Goal: Task Accomplishment & Management: Complete application form

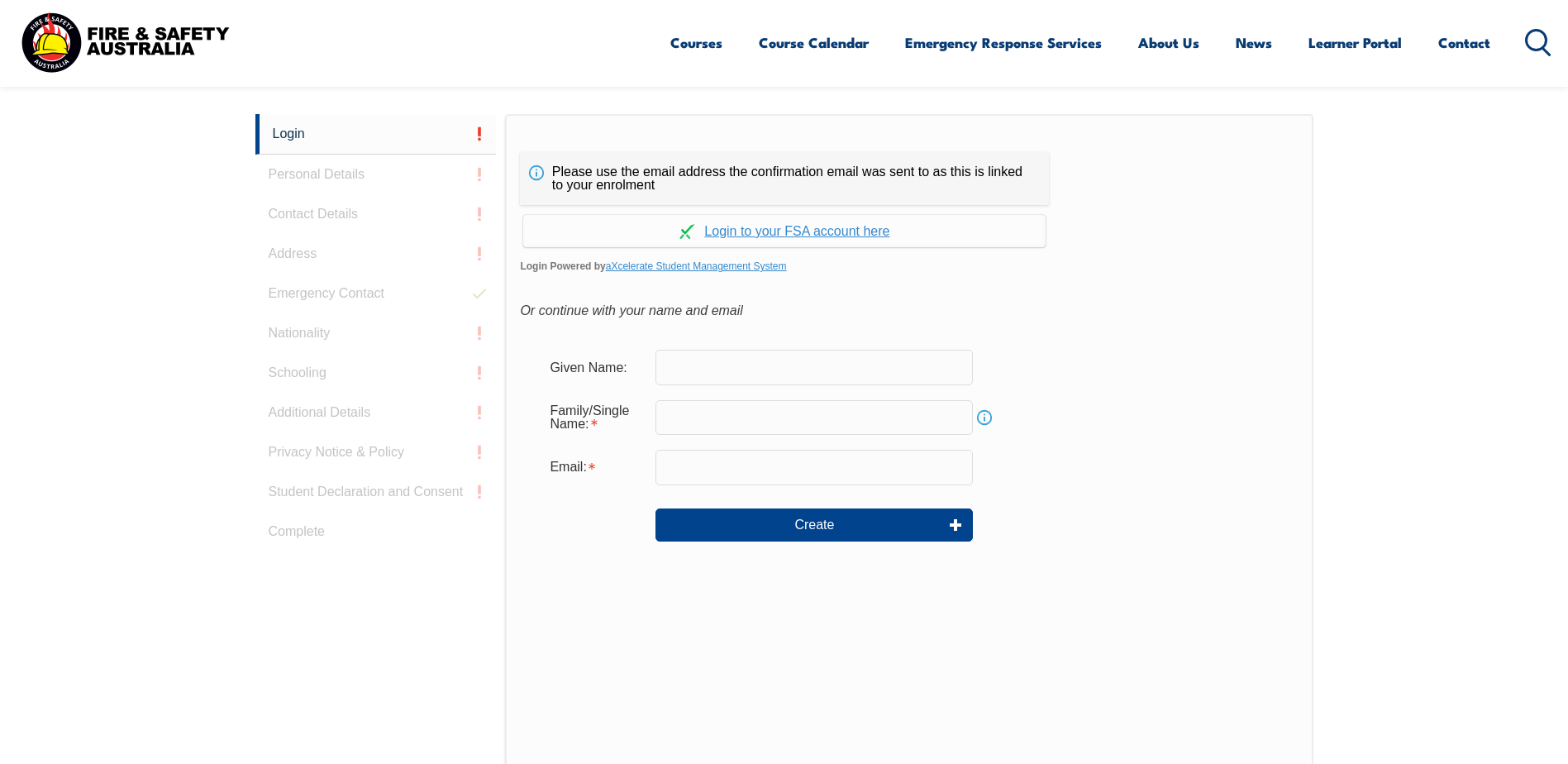
scroll to position [320, 0]
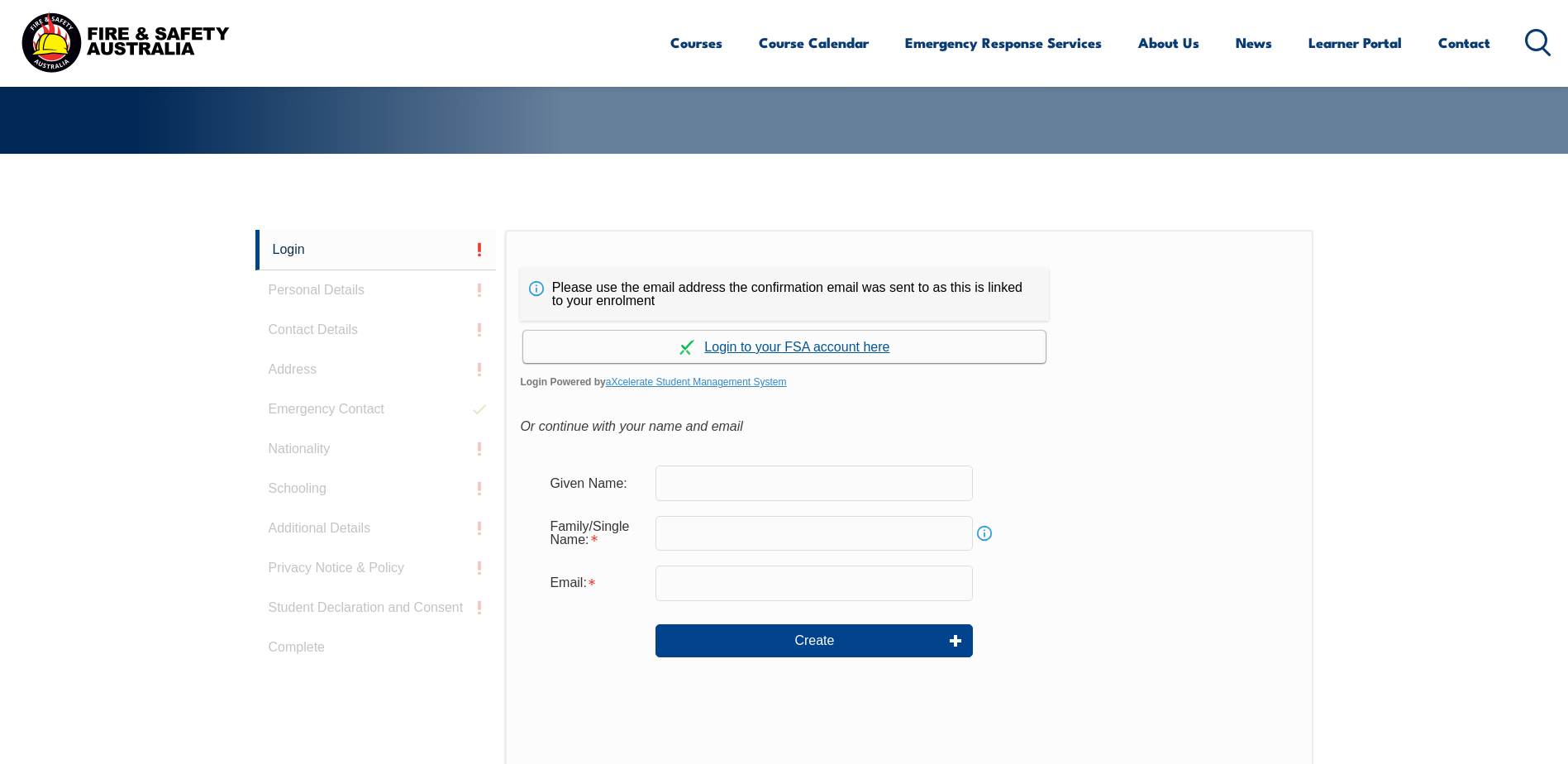
click at [776, 347] on link "Continue with aXcelerate" at bounding box center [784, 347] width 522 height 32
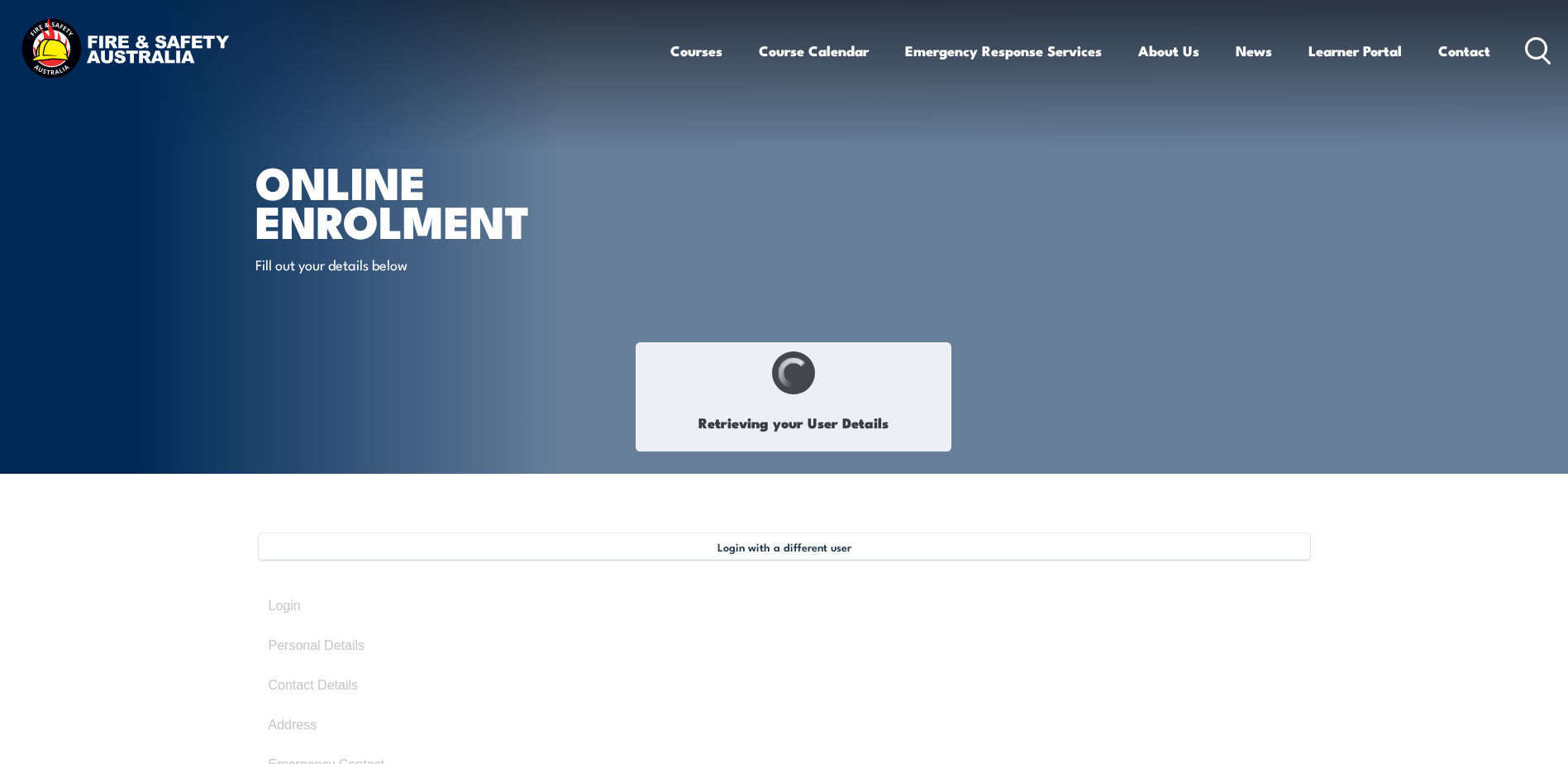
type input "Joshua"
type input "Buttigieg"
type input "March 31, 2006"
type input "GPEGL7UDG5"
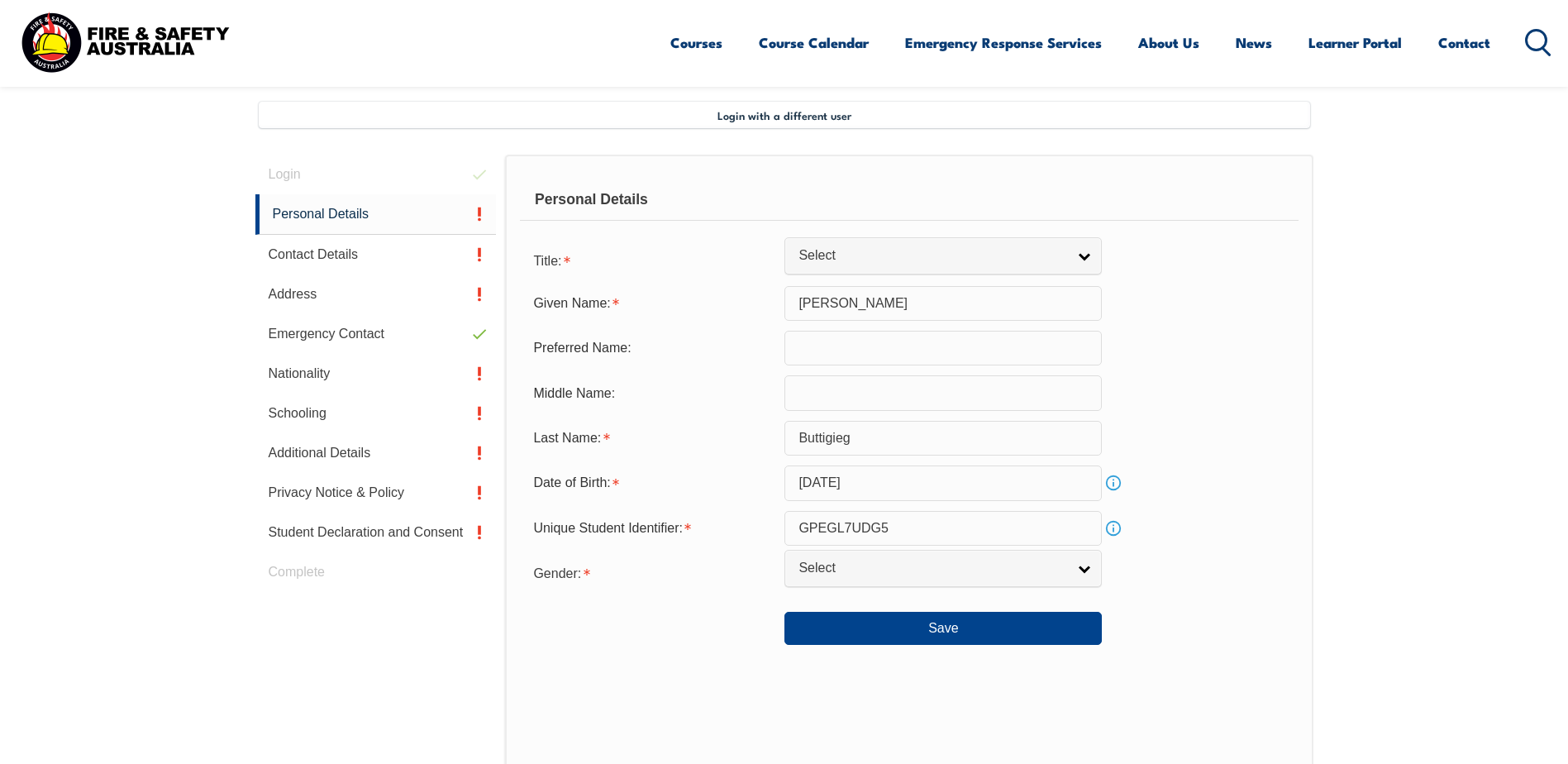
scroll to position [450, 0]
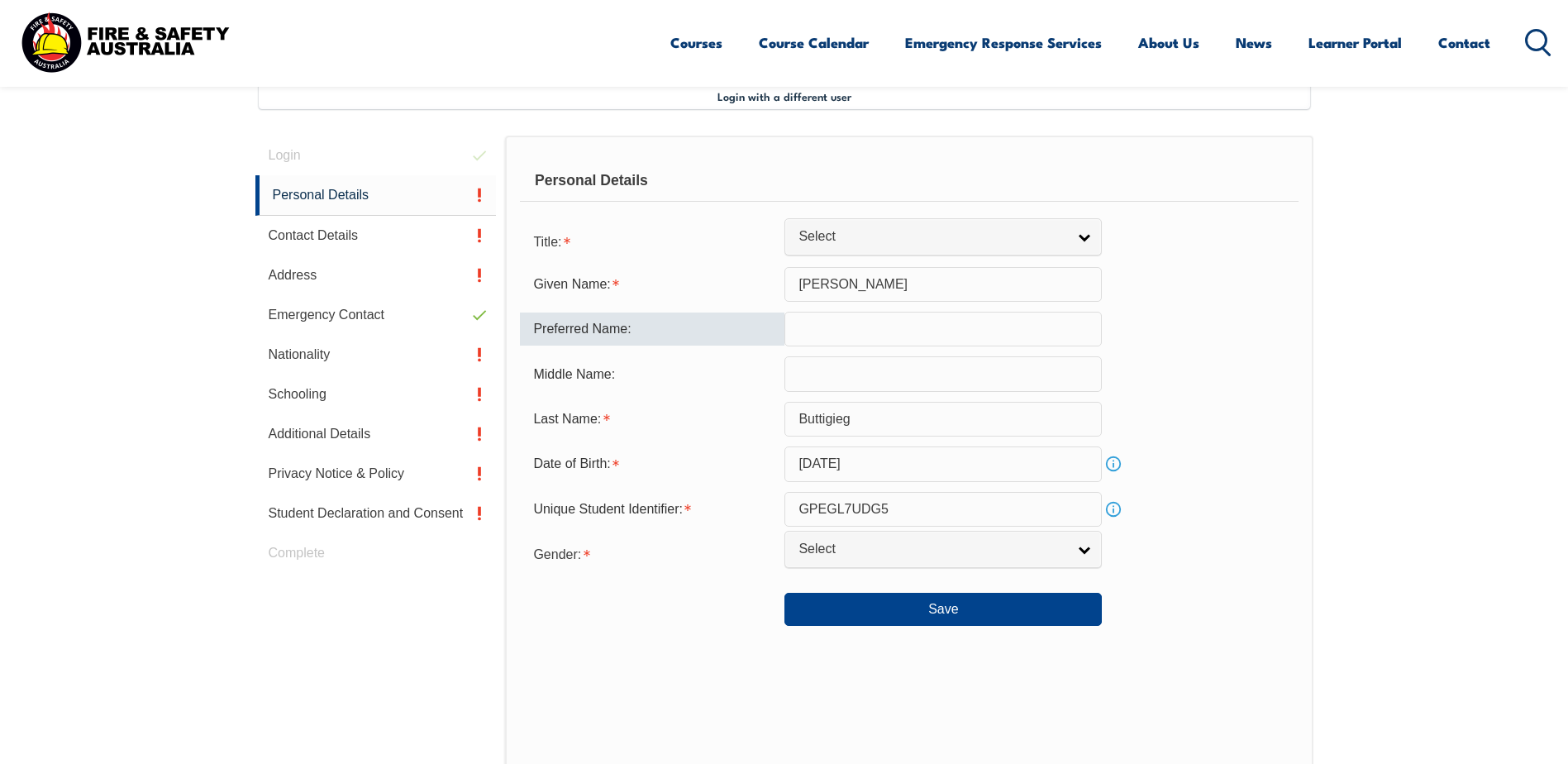
click at [832, 328] on input "text" at bounding box center [944, 329] width 317 height 35
type input "josh"
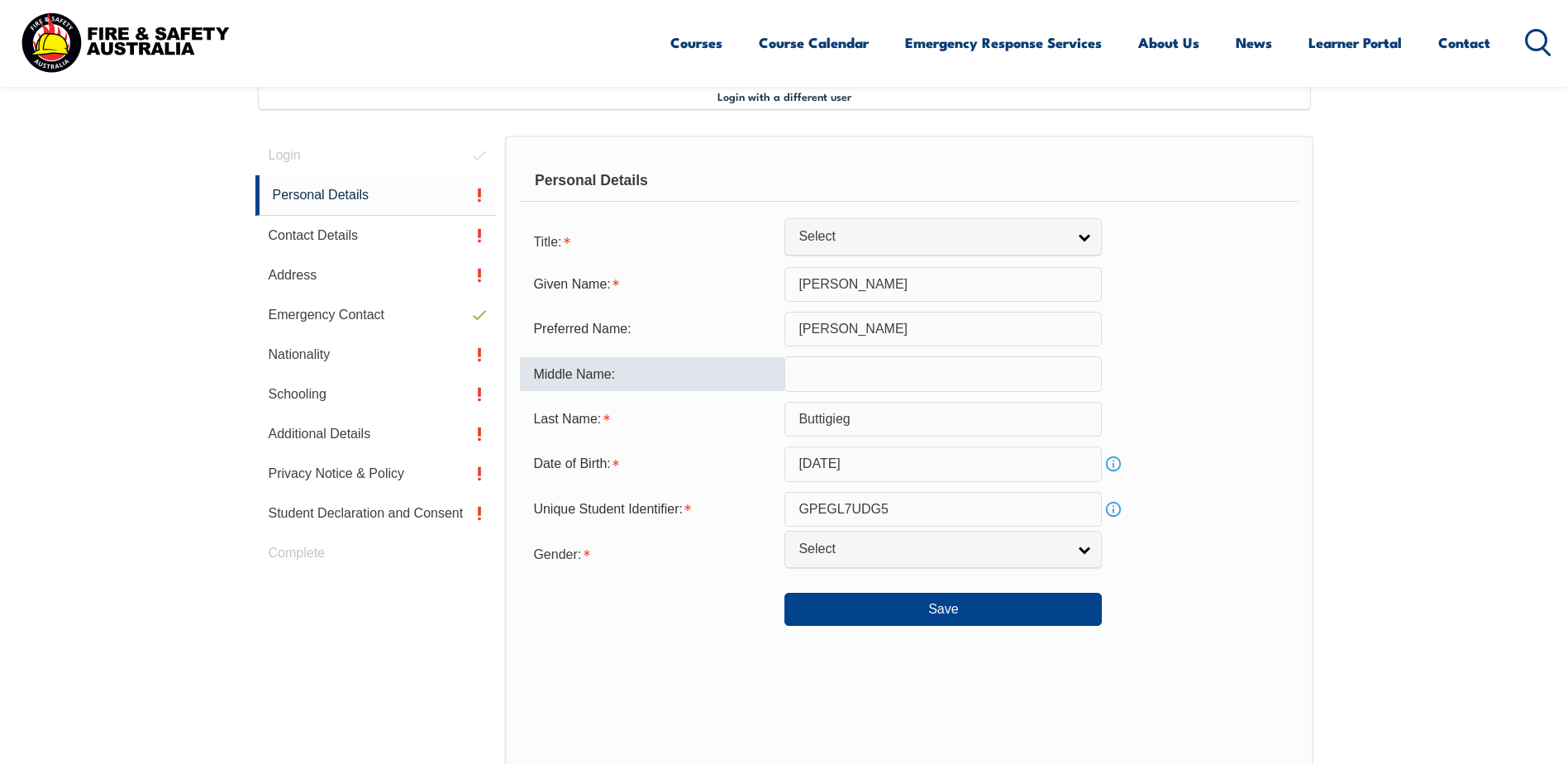
click at [849, 373] on input "text" at bounding box center [944, 374] width 317 height 35
type input "patrick"
click at [1240, 426] on div "Last Name: Buttigieg" at bounding box center [909, 420] width 778 height 35
click at [864, 586] on div "Save" at bounding box center [909, 603] width 778 height 46
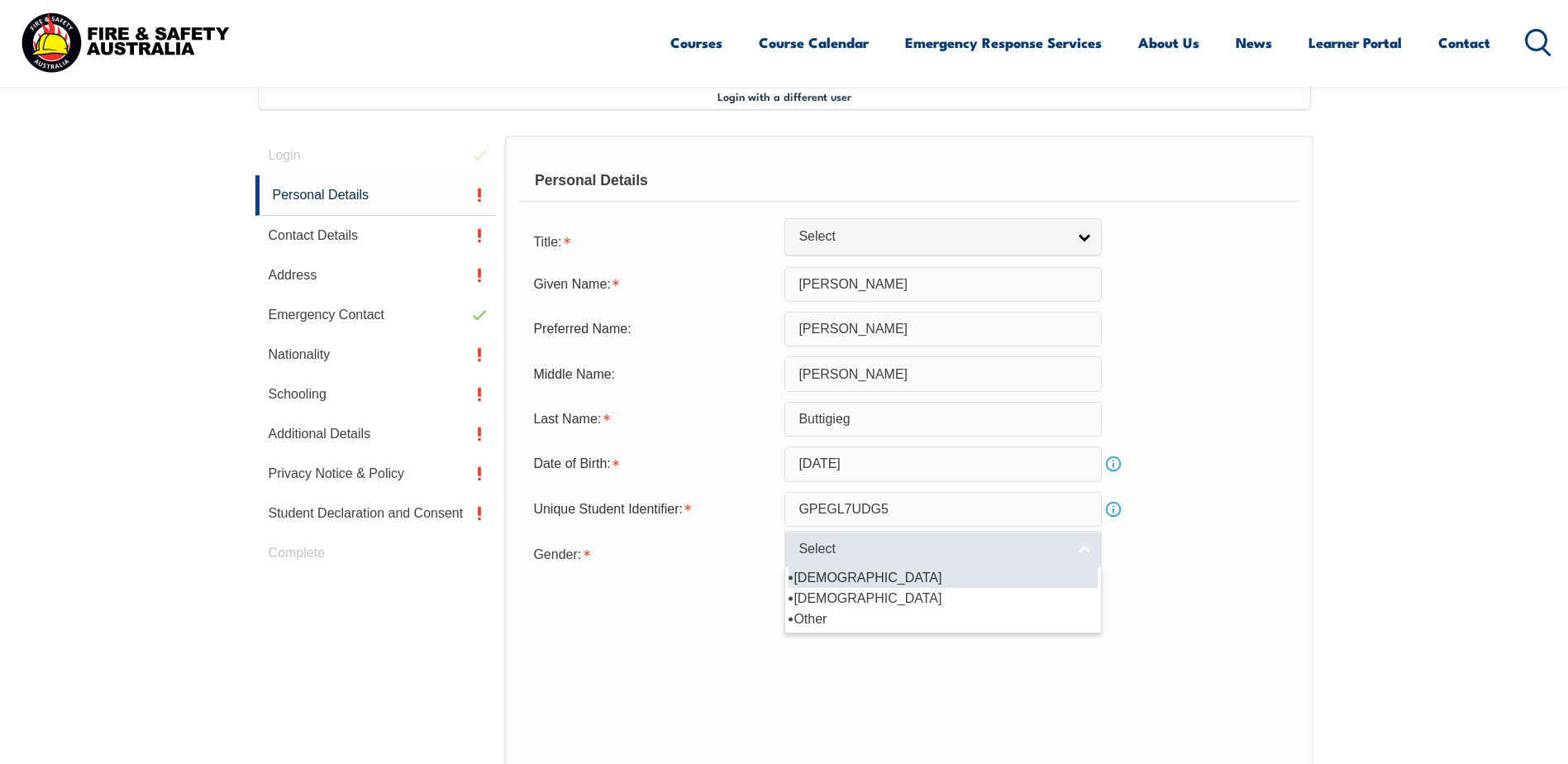
click at [860, 559] on link "Select" at bounding box center [944, 549] width 317 height 37
click at [855, 585] on li "Male" at bounding box center [943, 578] width 309 height 20
select select "M"
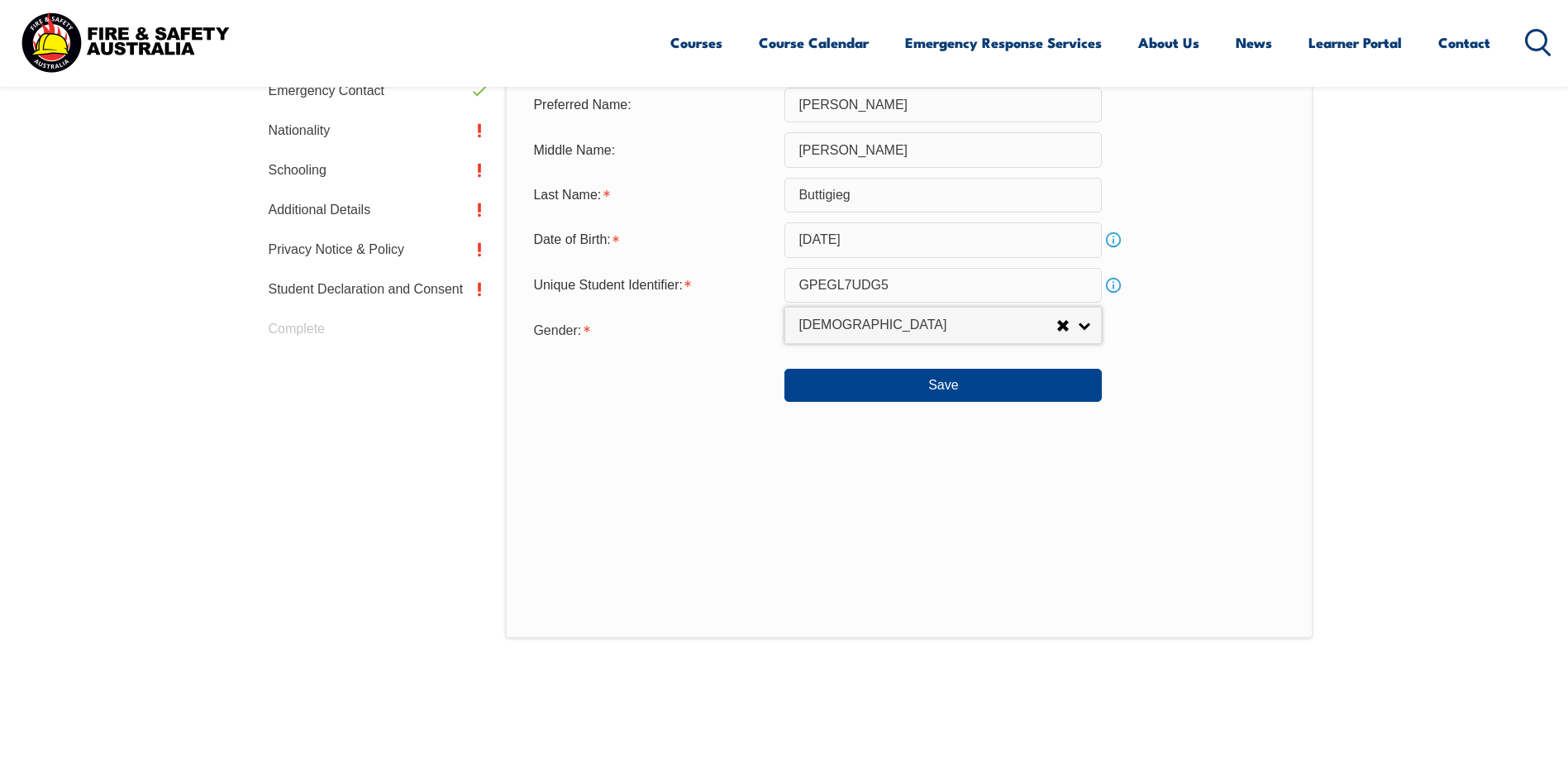
scroll to position [698, 0]
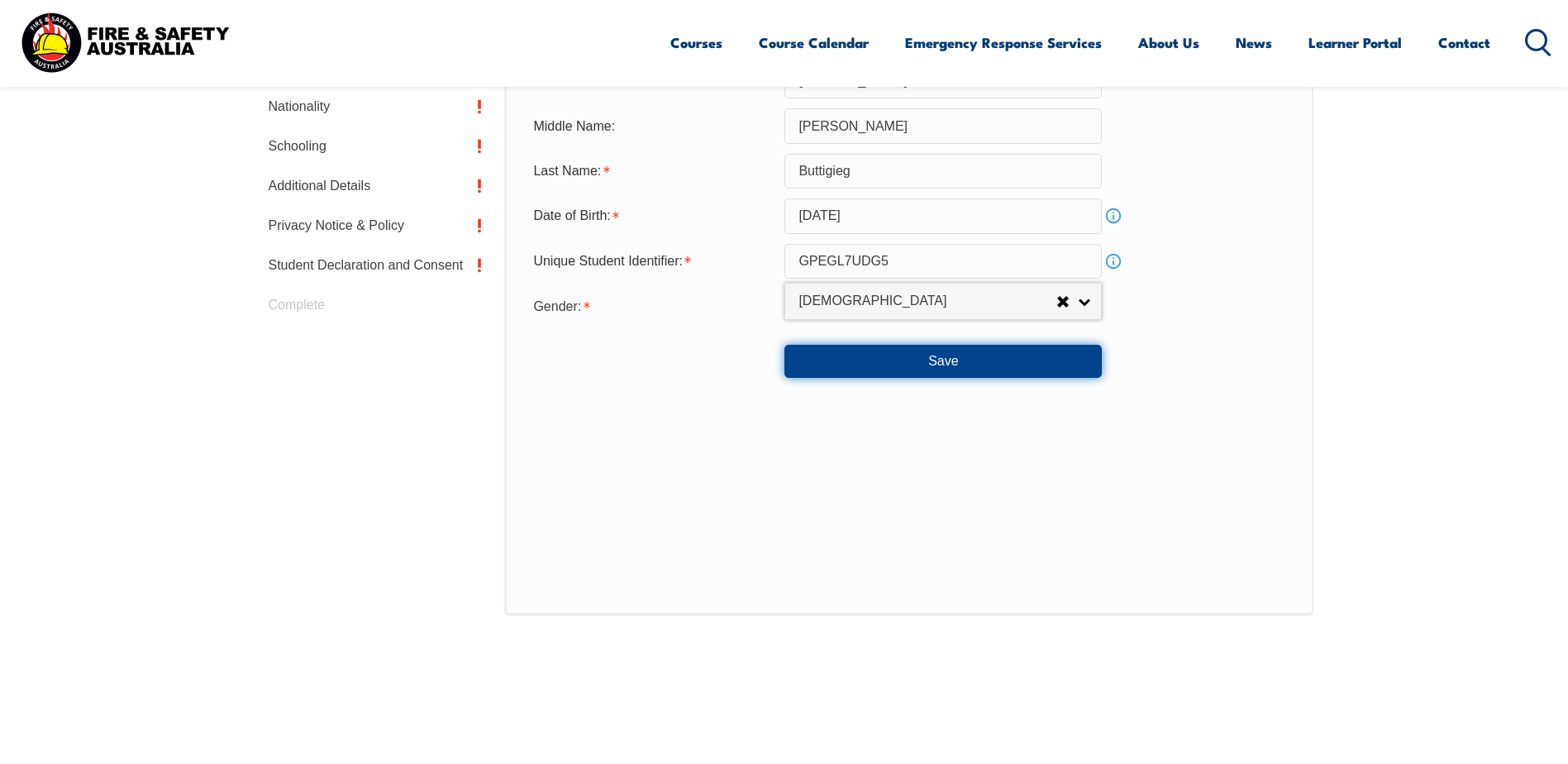
click at [848, 368] on button "Save" at bounding box center [944, 362] width 317 height 33
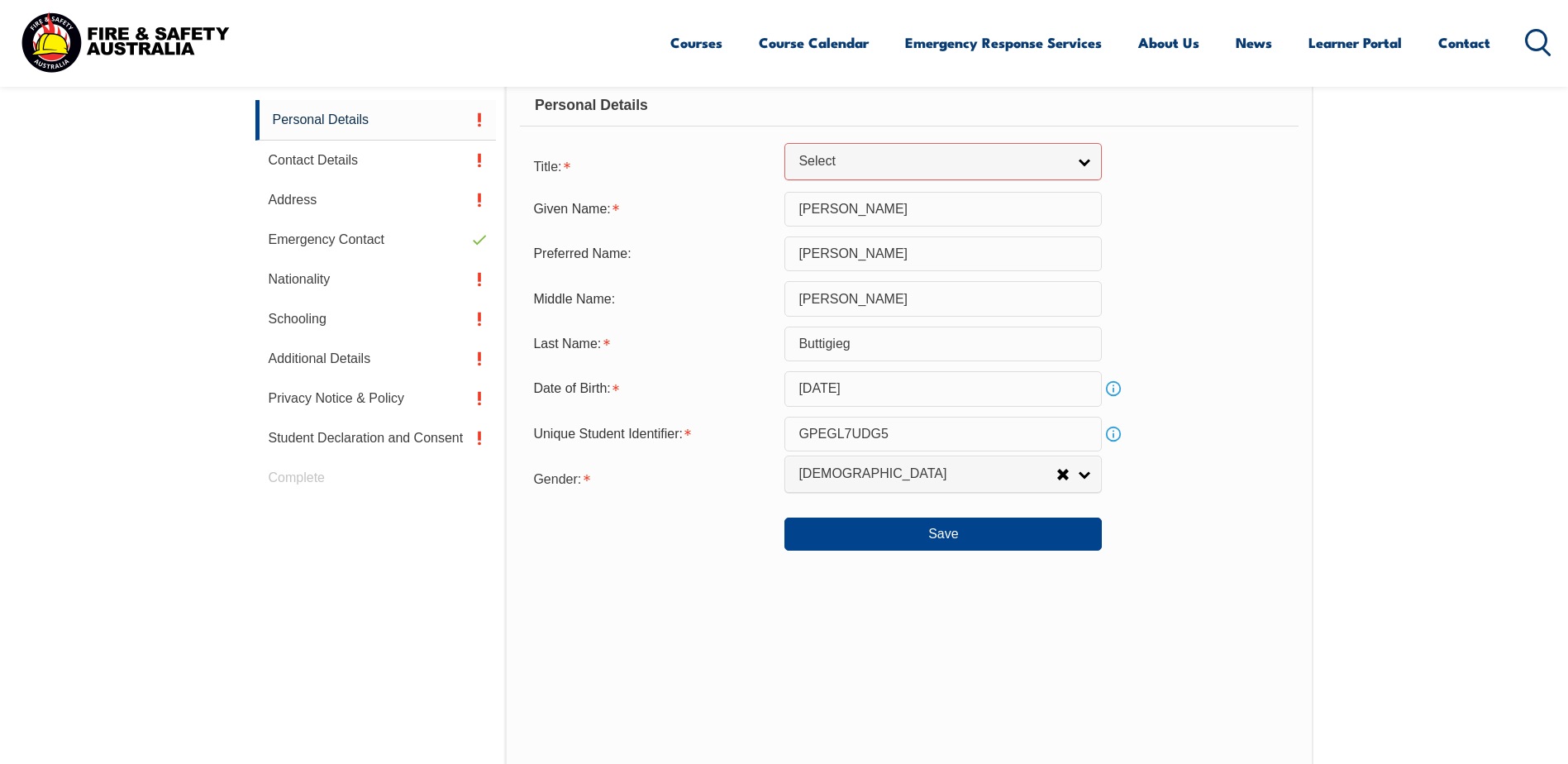
scroll to position [419, 0]
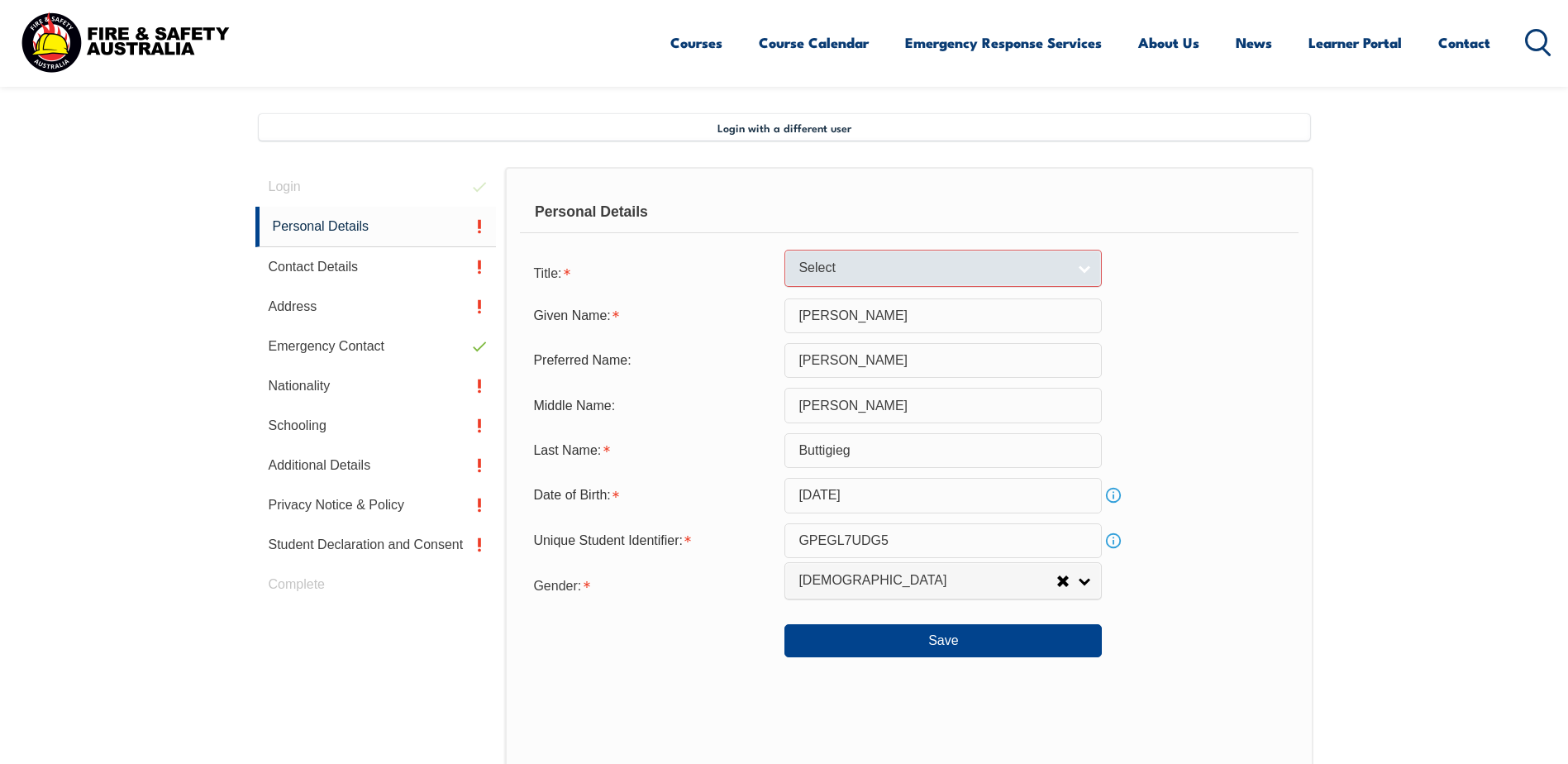
click at [857, 279] on link "Select" at bounding box center [944, 269] width 317 height 37
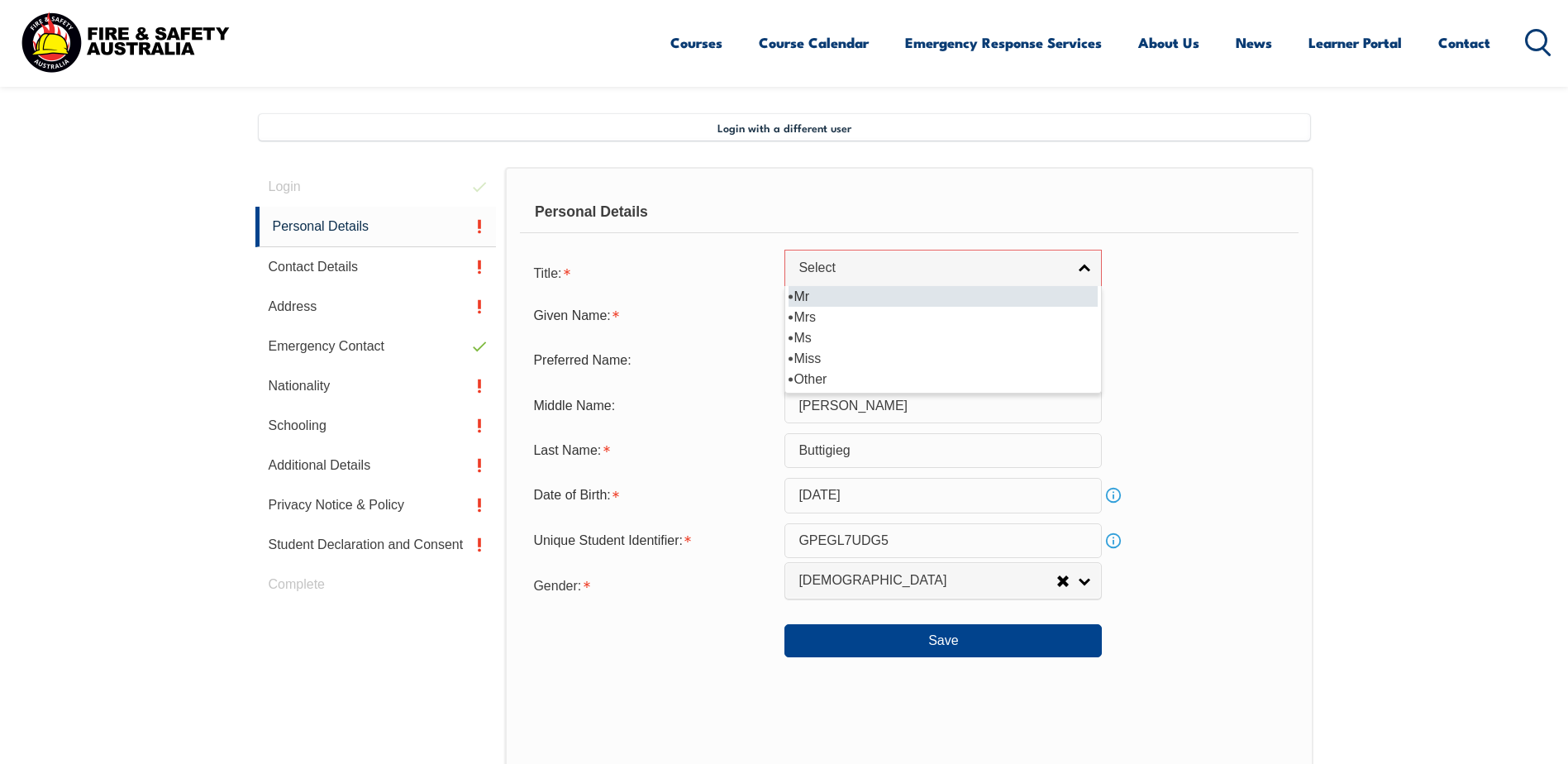
click at [829, 298] on li "Mr" at bounding box center [943, 296] width 309 height 20
select select "Mr"
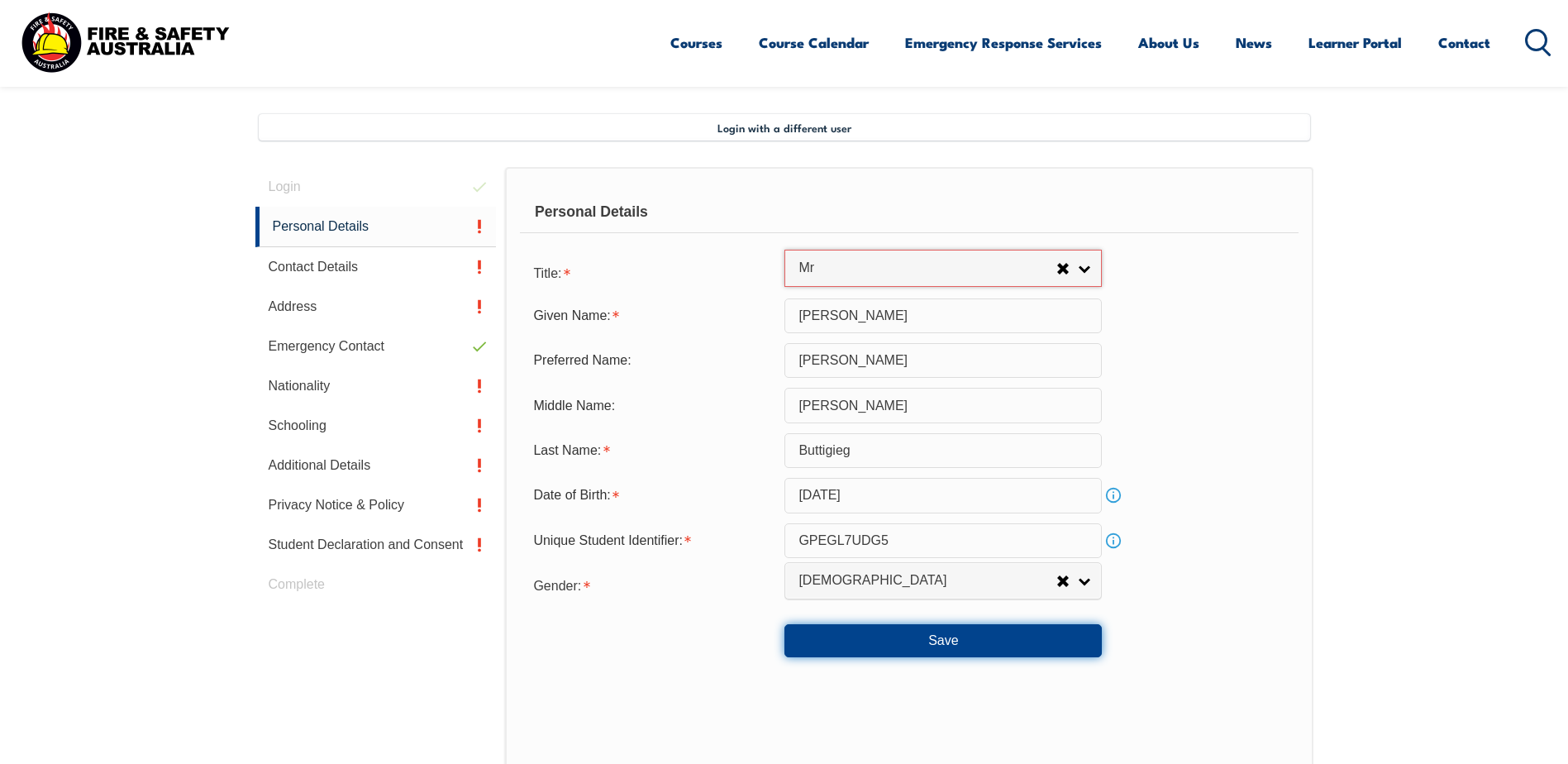
click at [918, 644] on button "Save" at bounding box center [944, 641] width 317 height 33
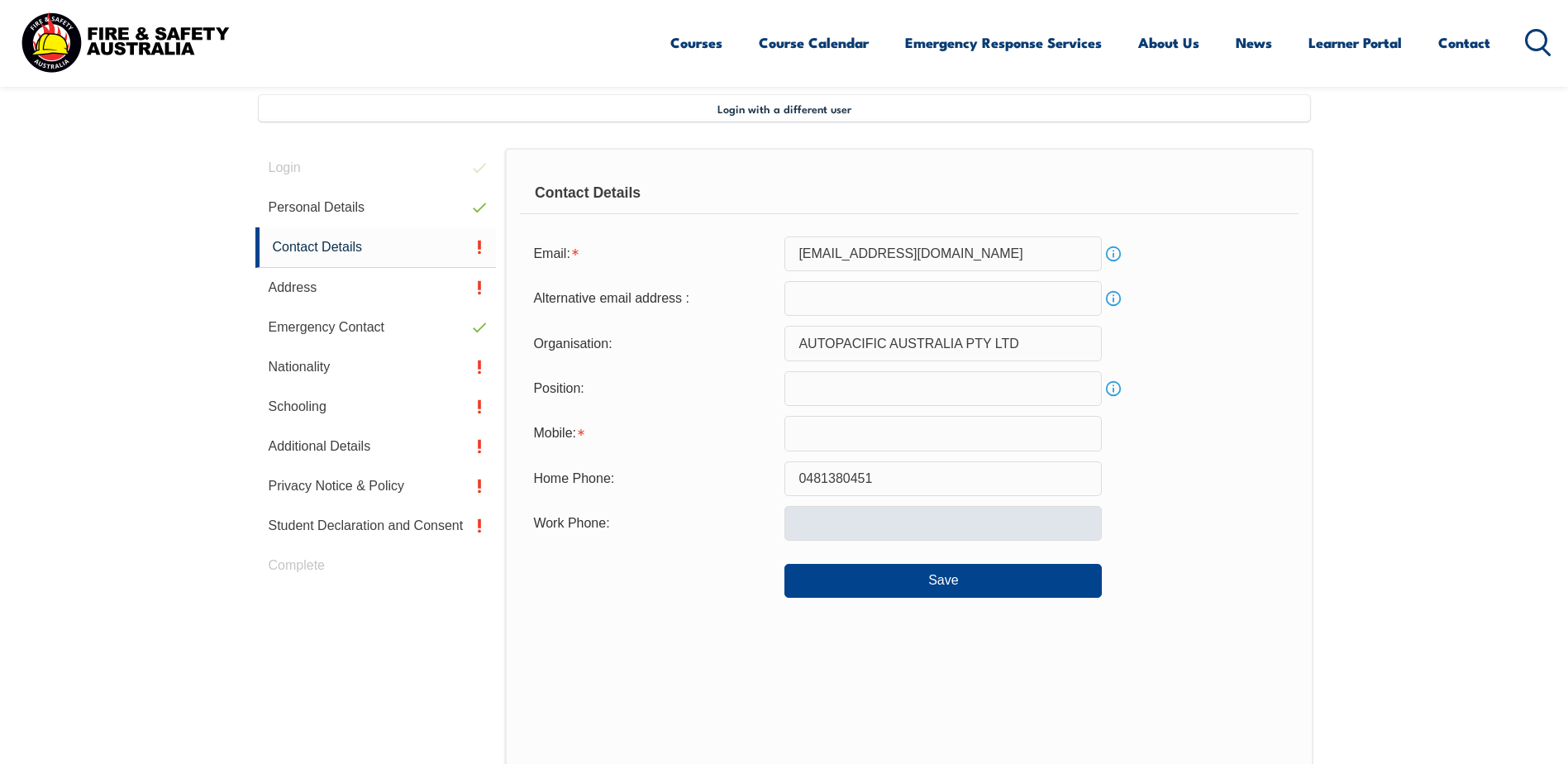
scroll to position [450, 0]
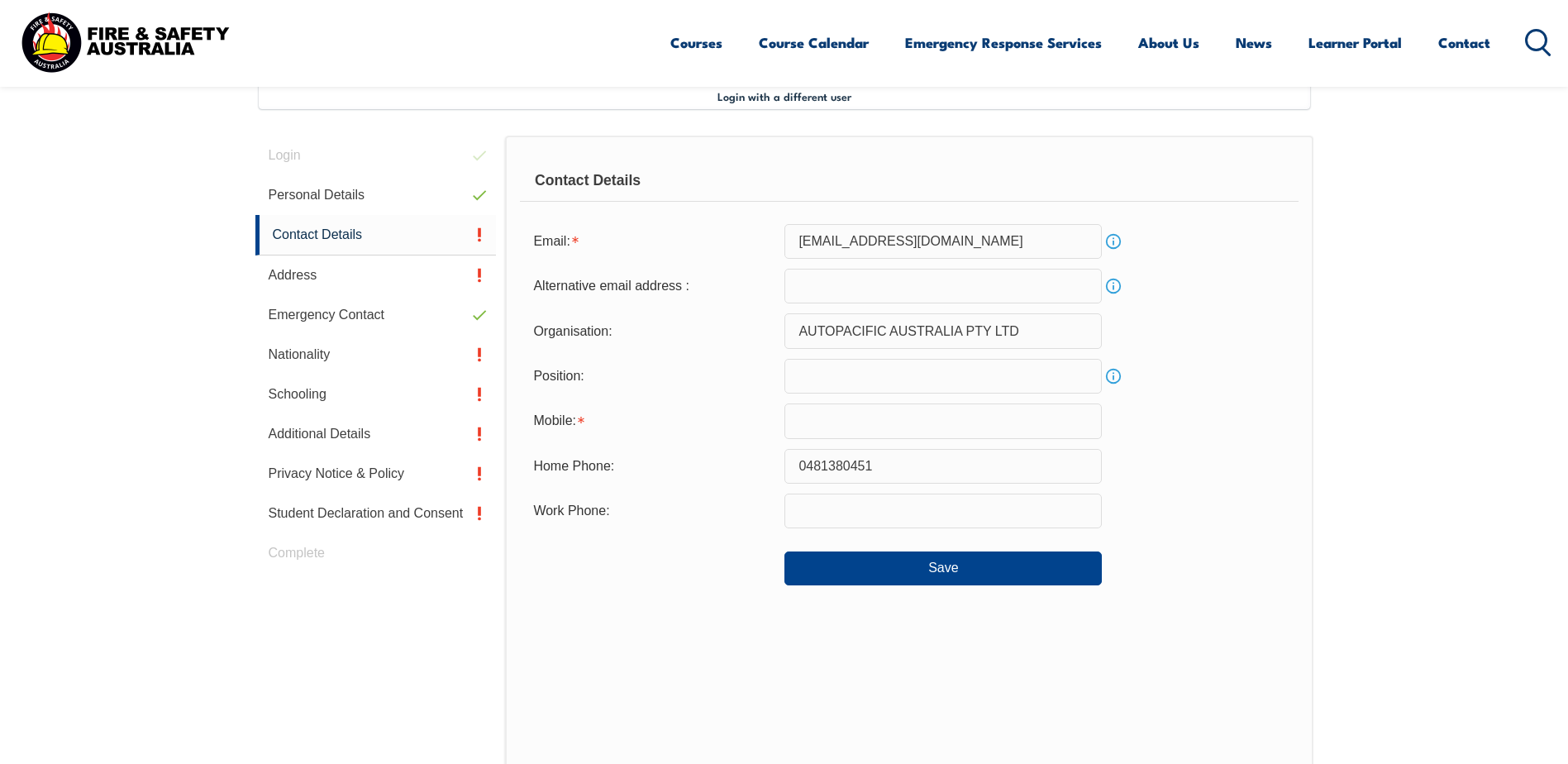
click at [861, 383] on input "text" at bounding box center [944, 376] width 317 height 35
type input "maintenance fitter apprentice"
click at [1151, 461] on div "Home Phone: 0481380451" at bounding box center [909, 467] width 778 height 35
click at [856, 426] on input "text" at bounding box center [944, 421] width 317 height 35
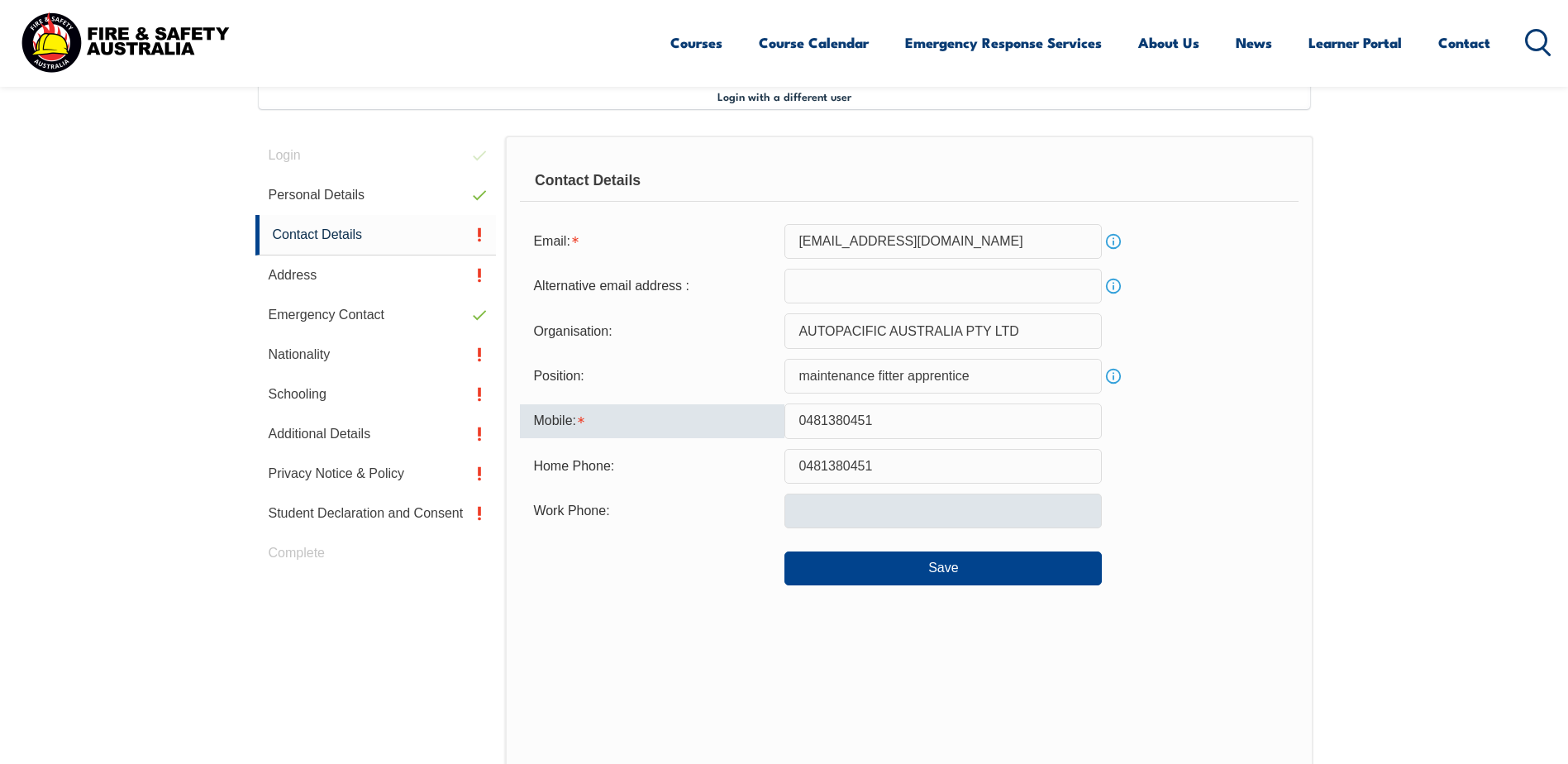
type input "0481380451"
click at [906, 500] on input "text" at bounding box center [944, 511] width 317 height 35
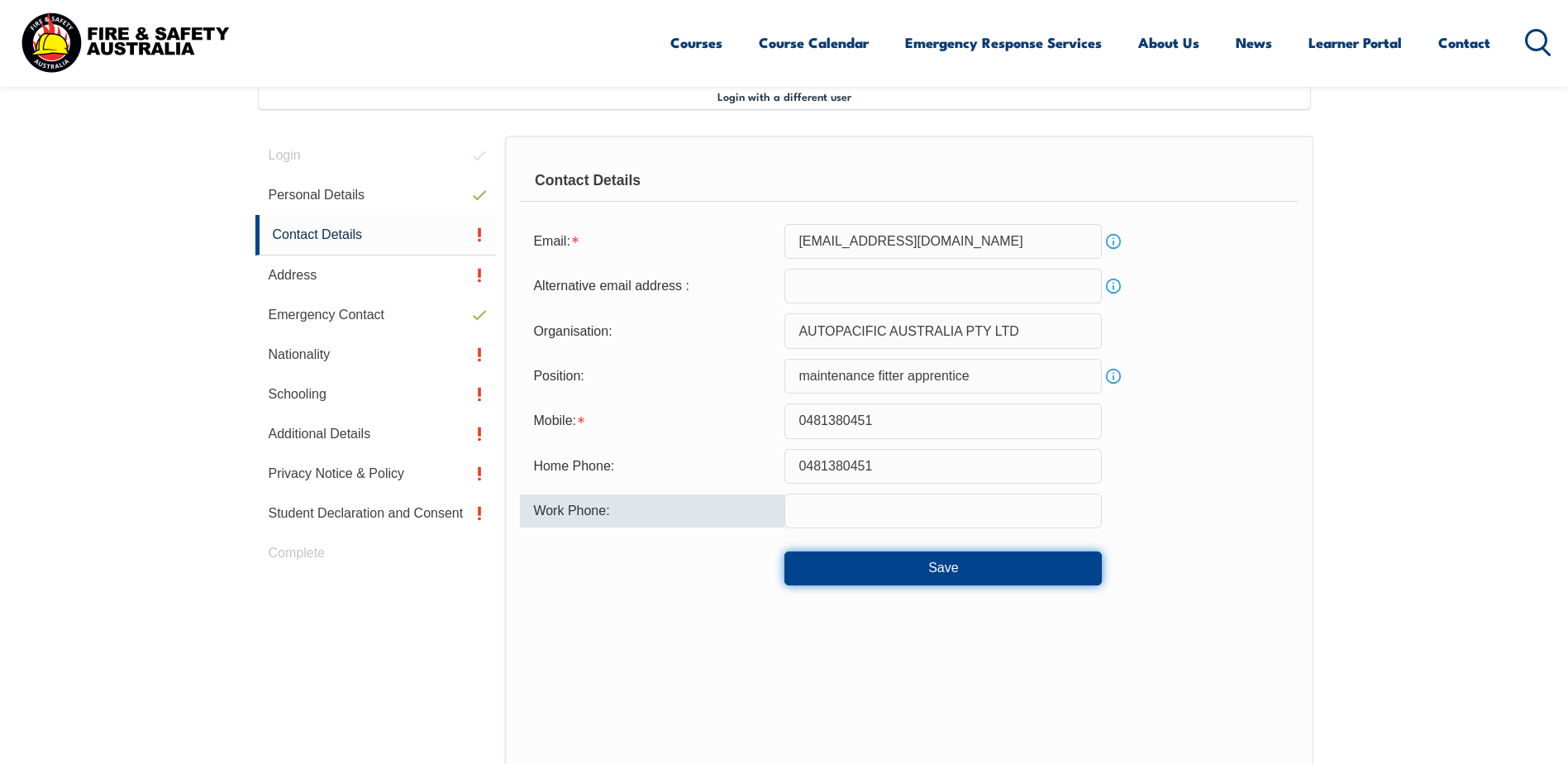
click at [949, 567] on button "Save" at bounding box center [944, 568] width 317 height 33
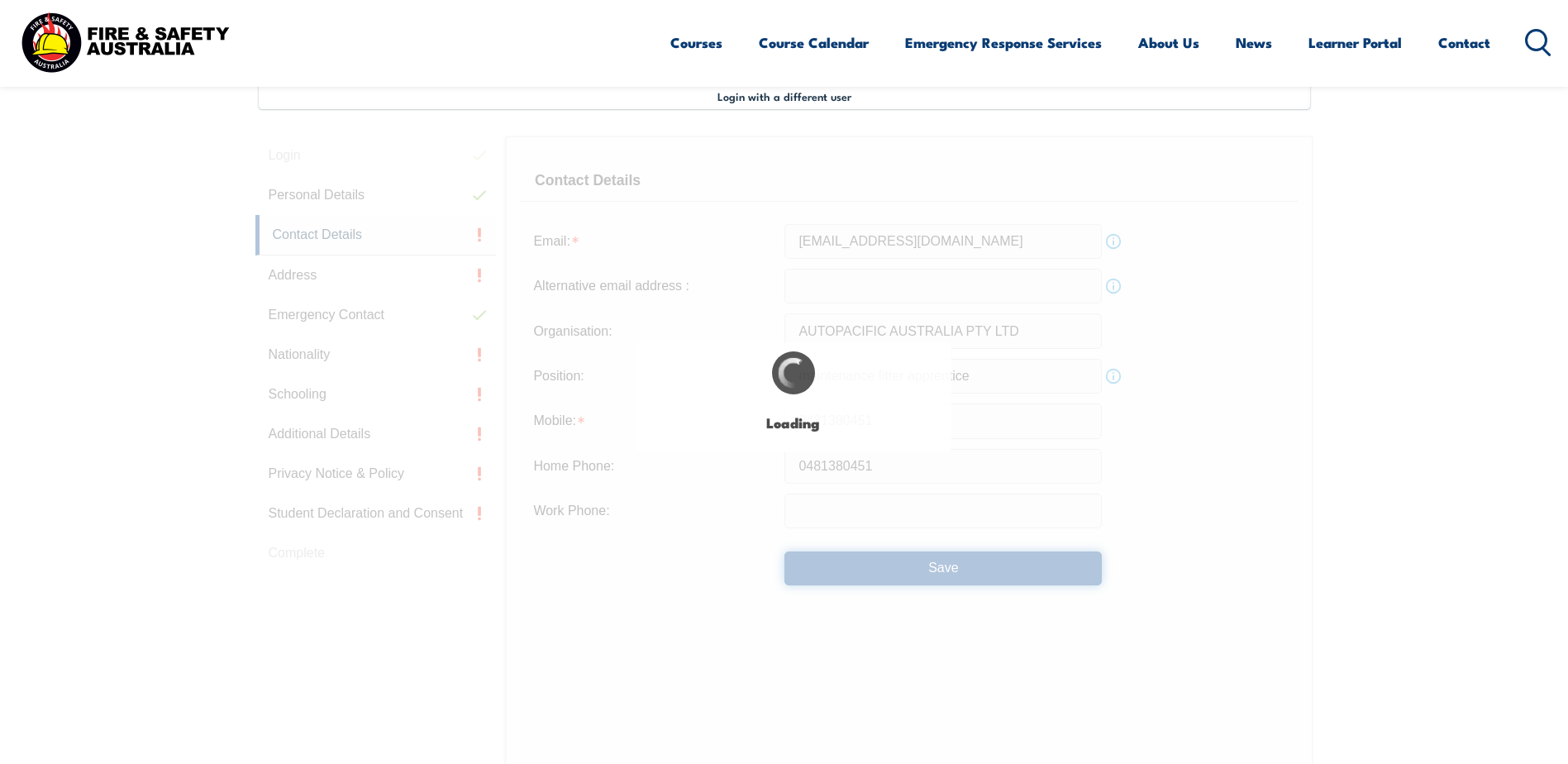
type input "maintenance fitter apprentice"
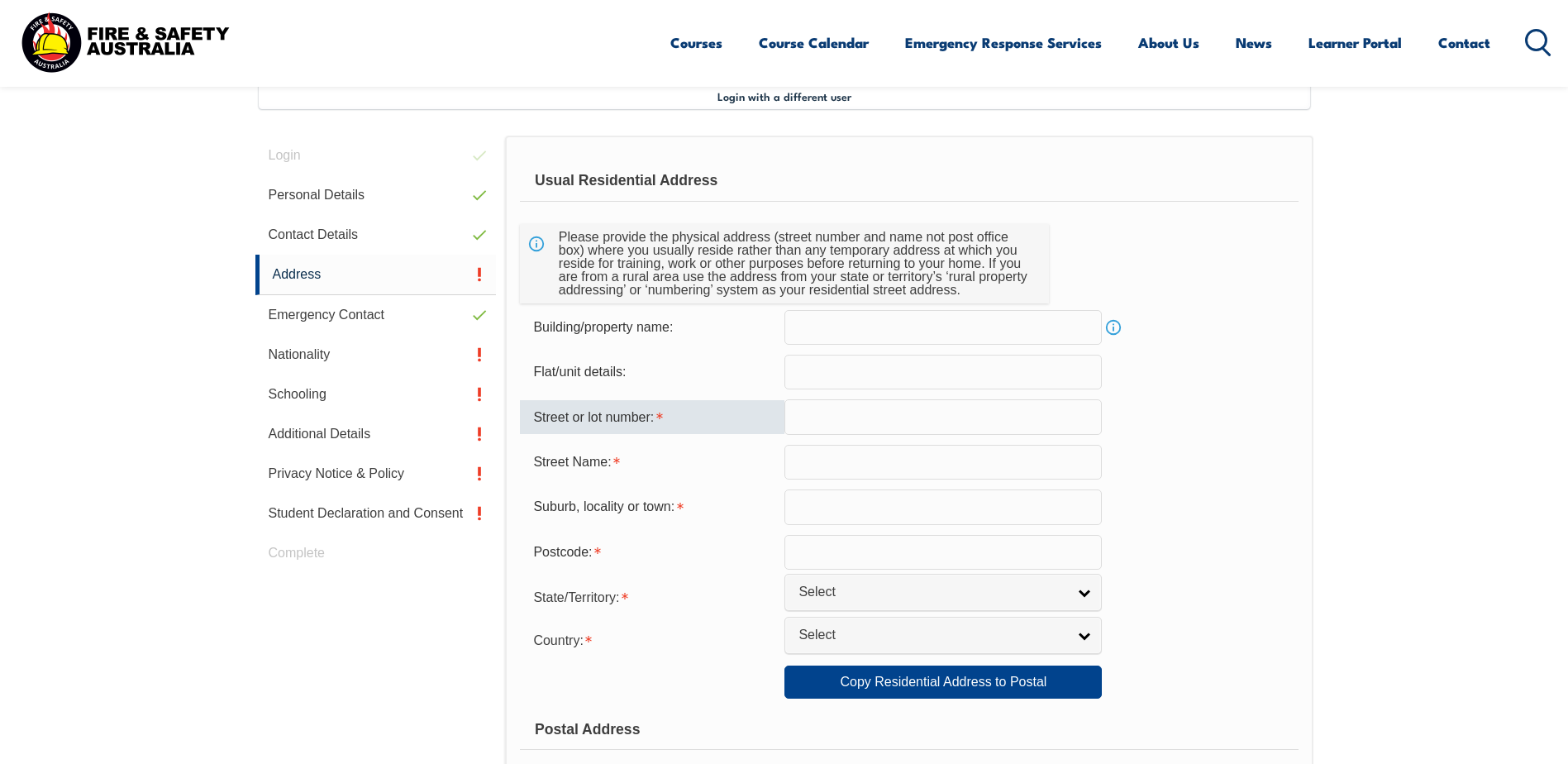
click at [829, 420] on input "text" at bounding box center [944, 417] width 317 height 35
type input "236 golf links"
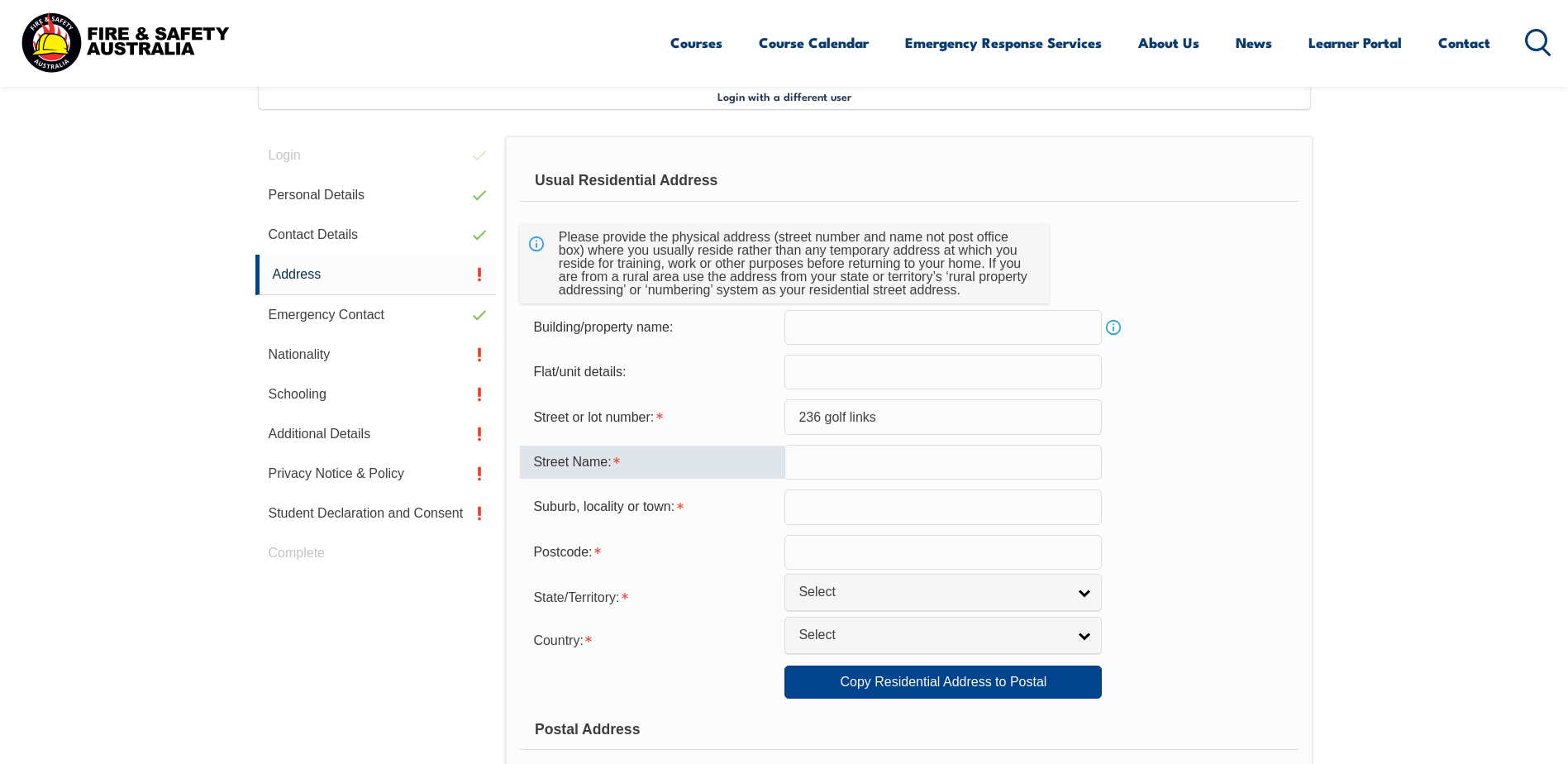
click at [853, 466] on input "text" at bounding box center [944, 462] width 317 height 35
type input "golf links road"
click at [834, 498] on input "text" at bounding box center [944, 507] width 317 height 35
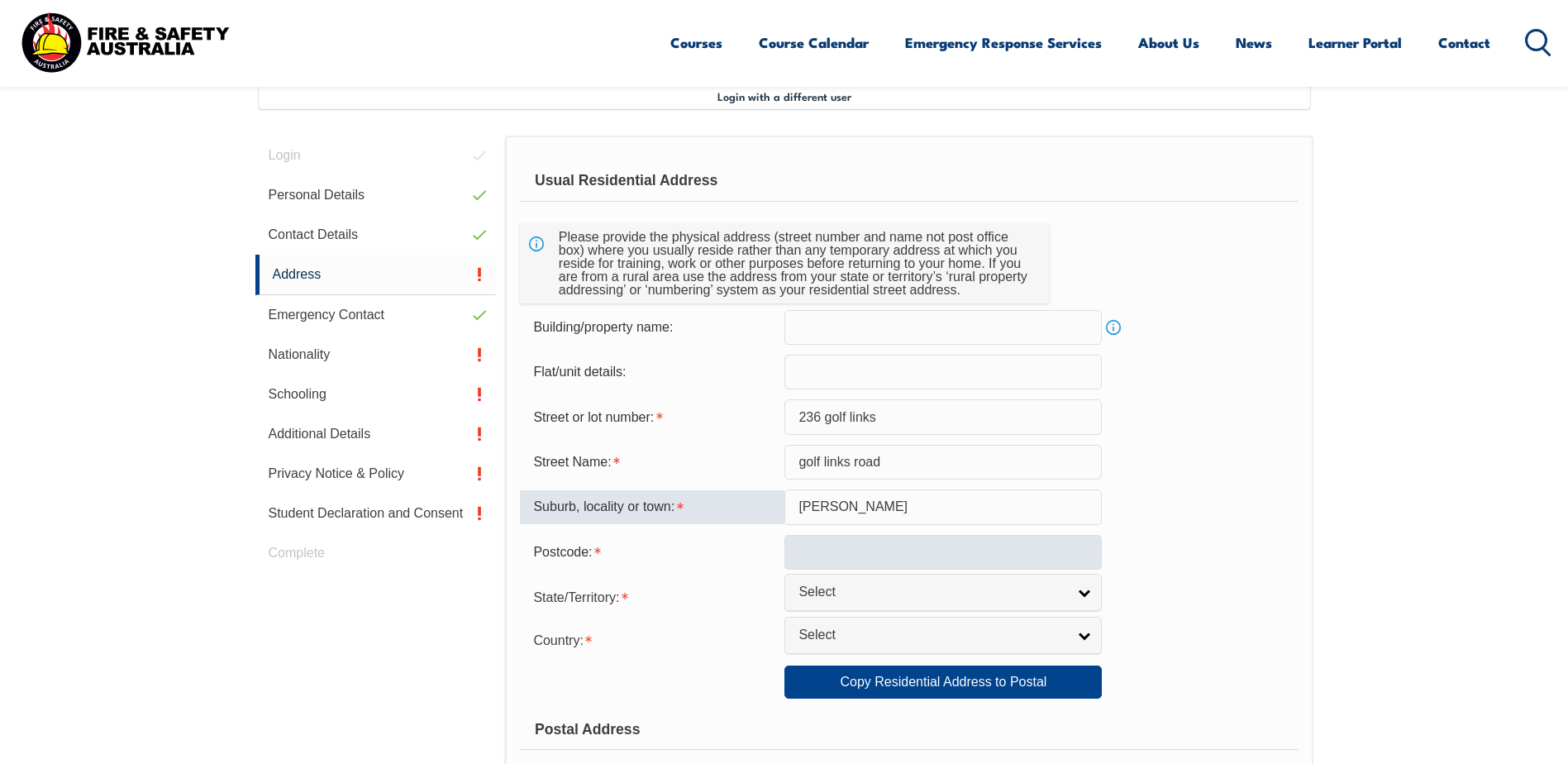
type input "baxter"
click at [877, 556] on input "text" at bounding box center [944, 553] width 317 height 35
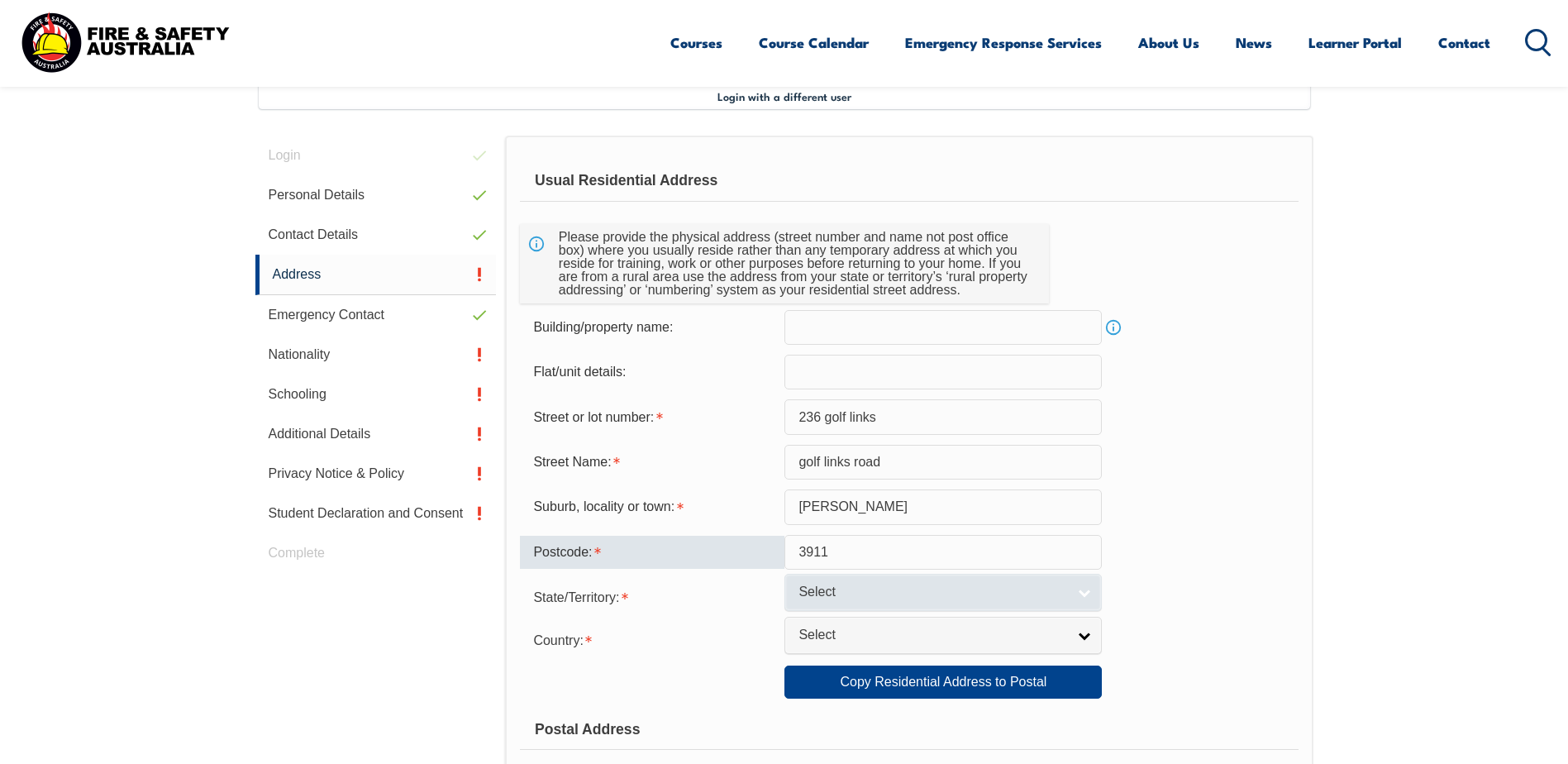
type input "3911"
click at [869, 586] on span "Select" at bounding box center [932, 592] width 267 height 18
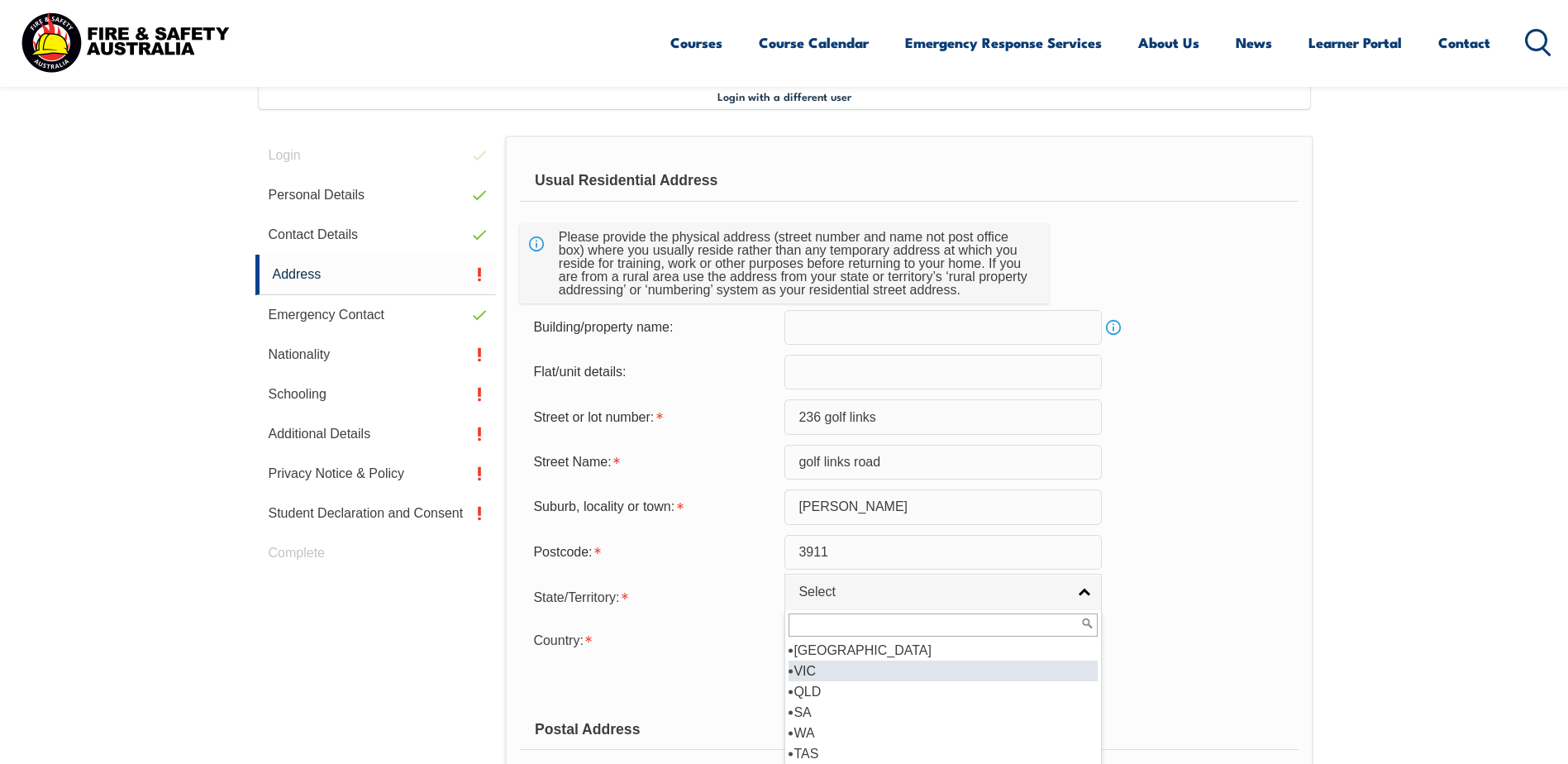
click at [855, 668] on li "VIC" at bounding box center [943, 671] width 309 height 20
select select "VIC"
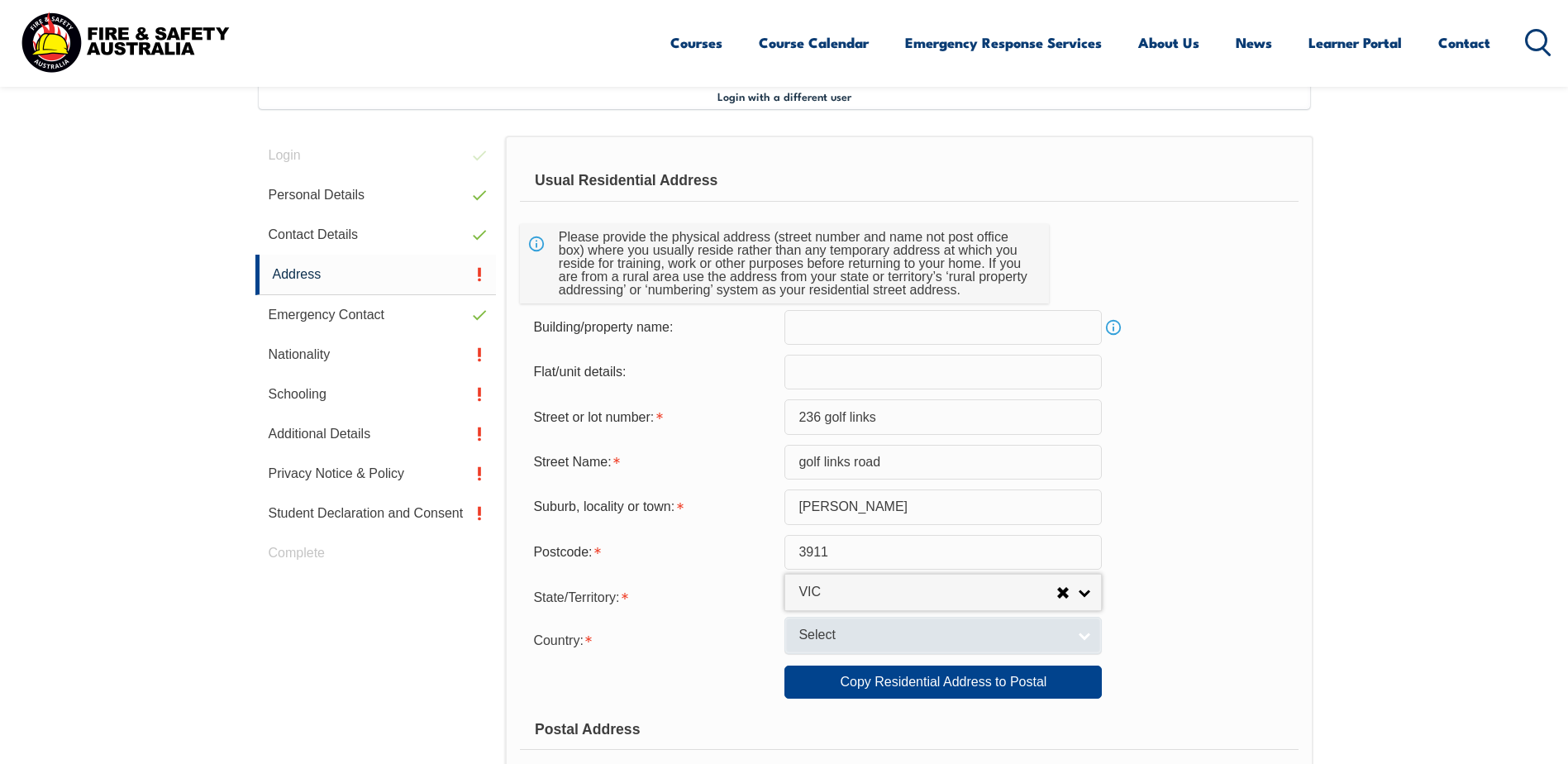
click at [840, 638] on span "Select" at bounding box center [932, 635] width 267 height 18
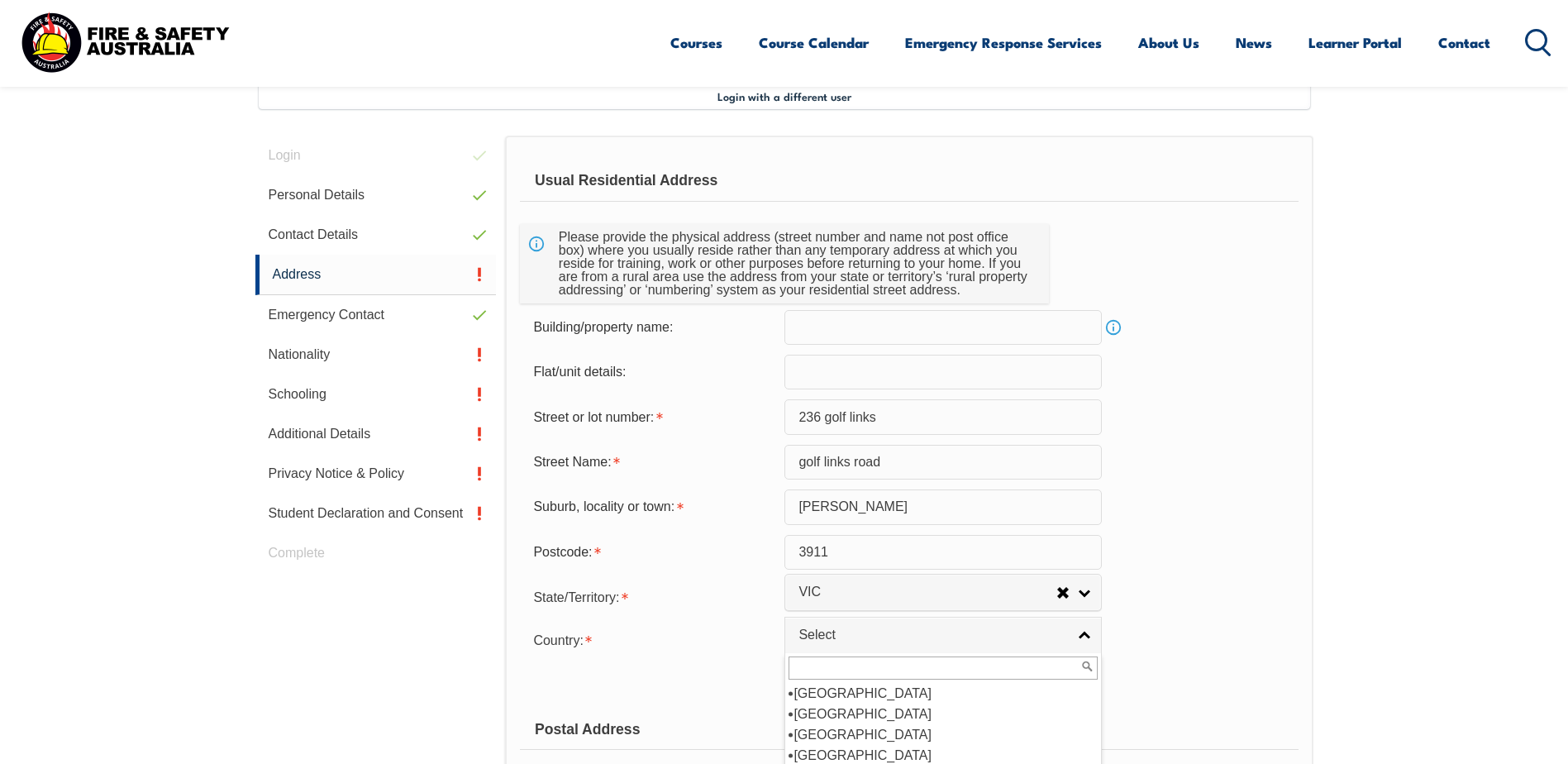
scroll to position [248, 0]
click at [884, 722] on li "Australia" at bounding box center [943, 714] width 309 height 20
select select "1101"
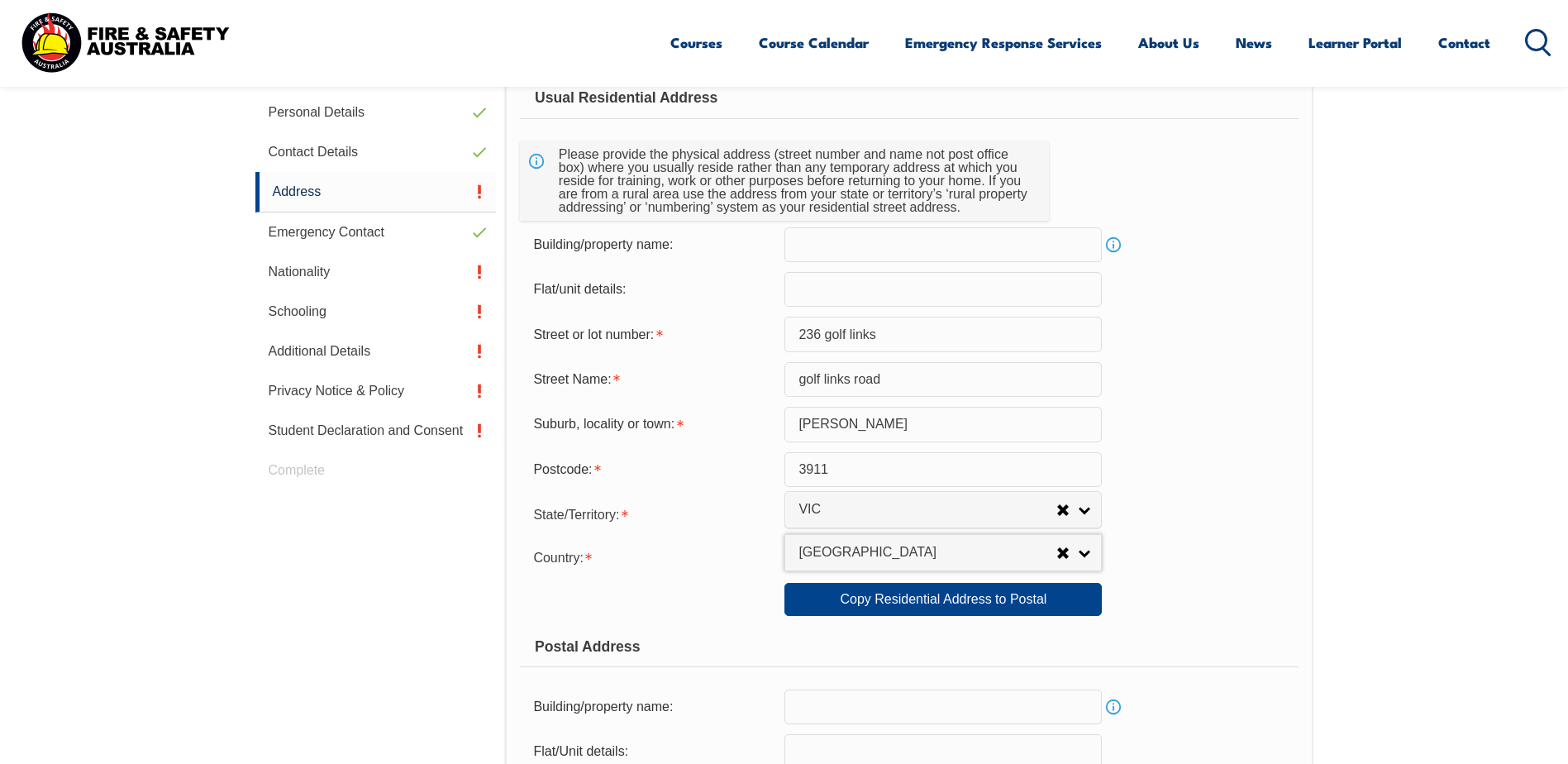
scroll to position [616, 0]
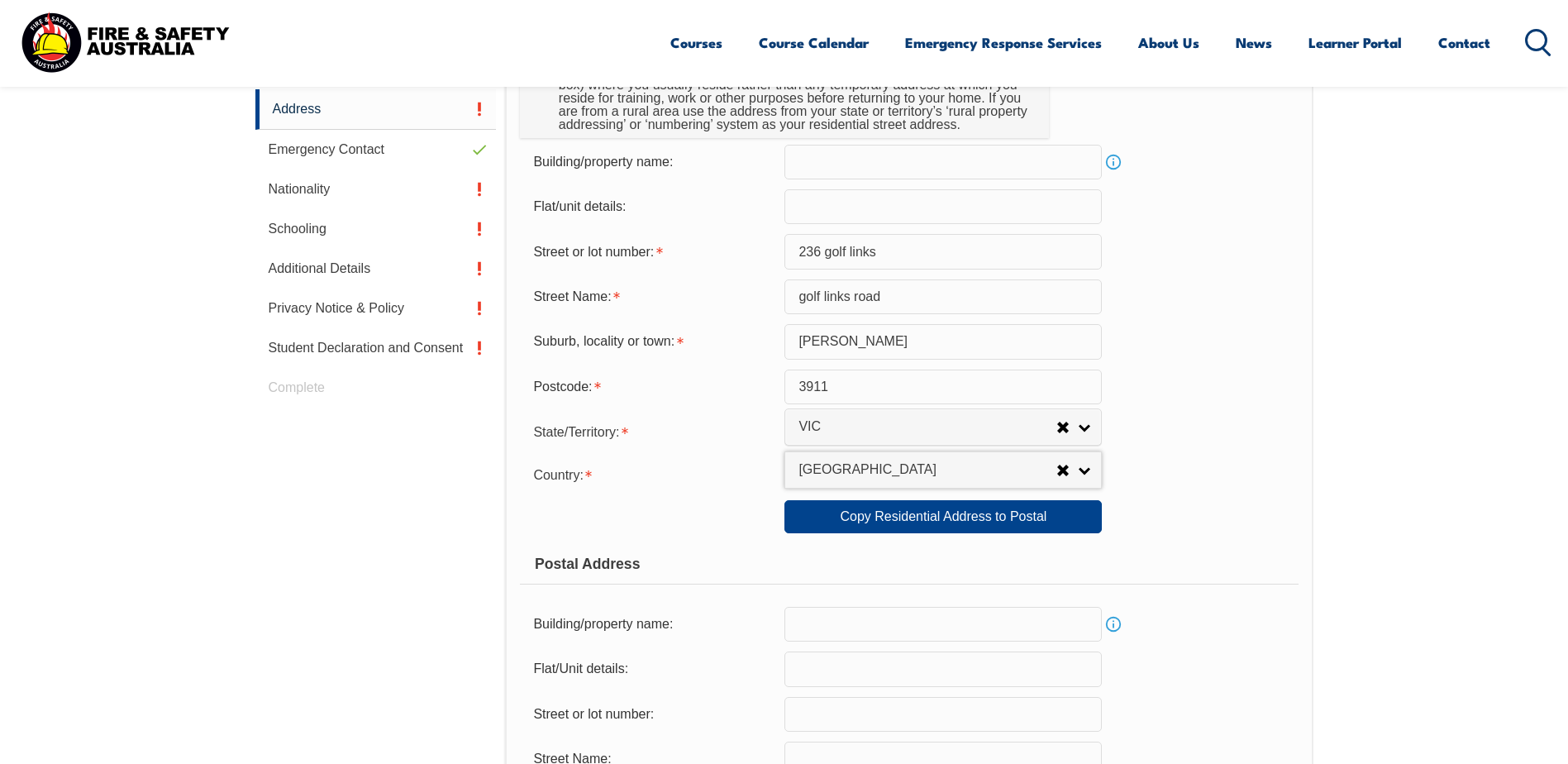
click at [729, 546] on div "Postal Address" at bounding box center [909, 564] width 778 height 42
click at [825, 525] on link "Copy Residential Address to Postal" at bounding box center [944, 517] width 317 height 33
type input "236 golf links"
type input "golf links road"
type input "baxter"
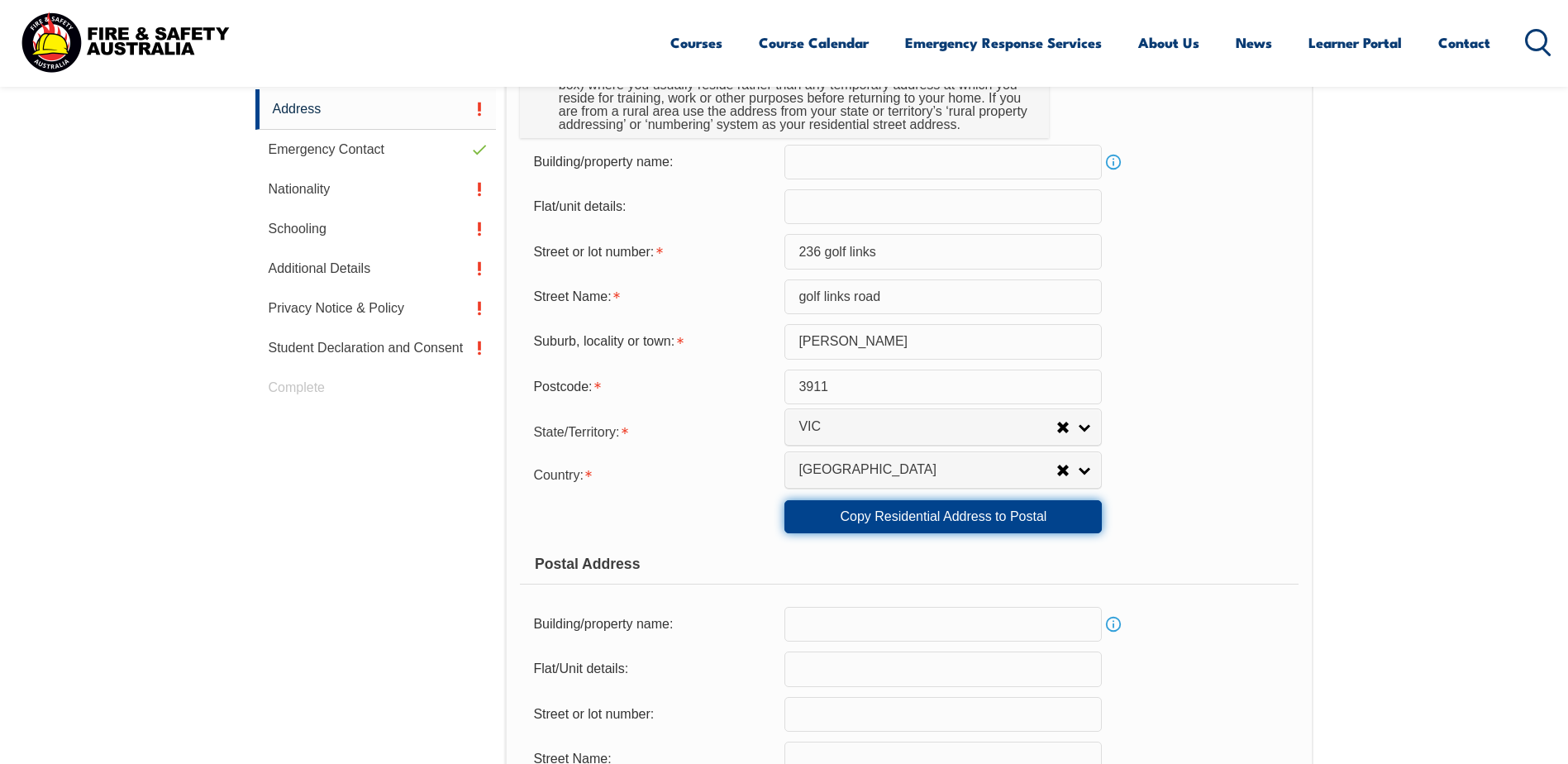
select select "VIC"
type input "3911"
select select "1101"
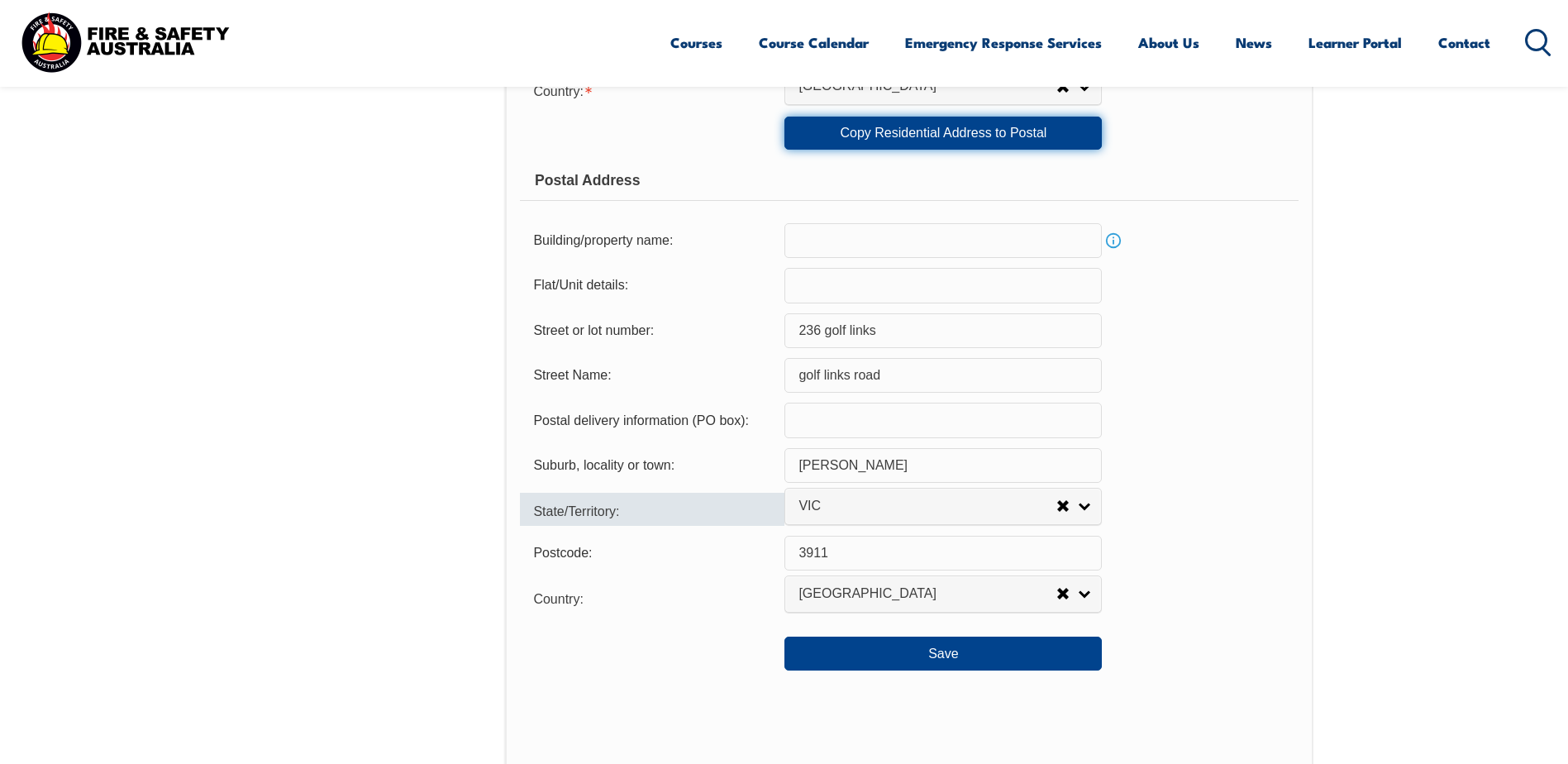
scroll to position [1030, 0]
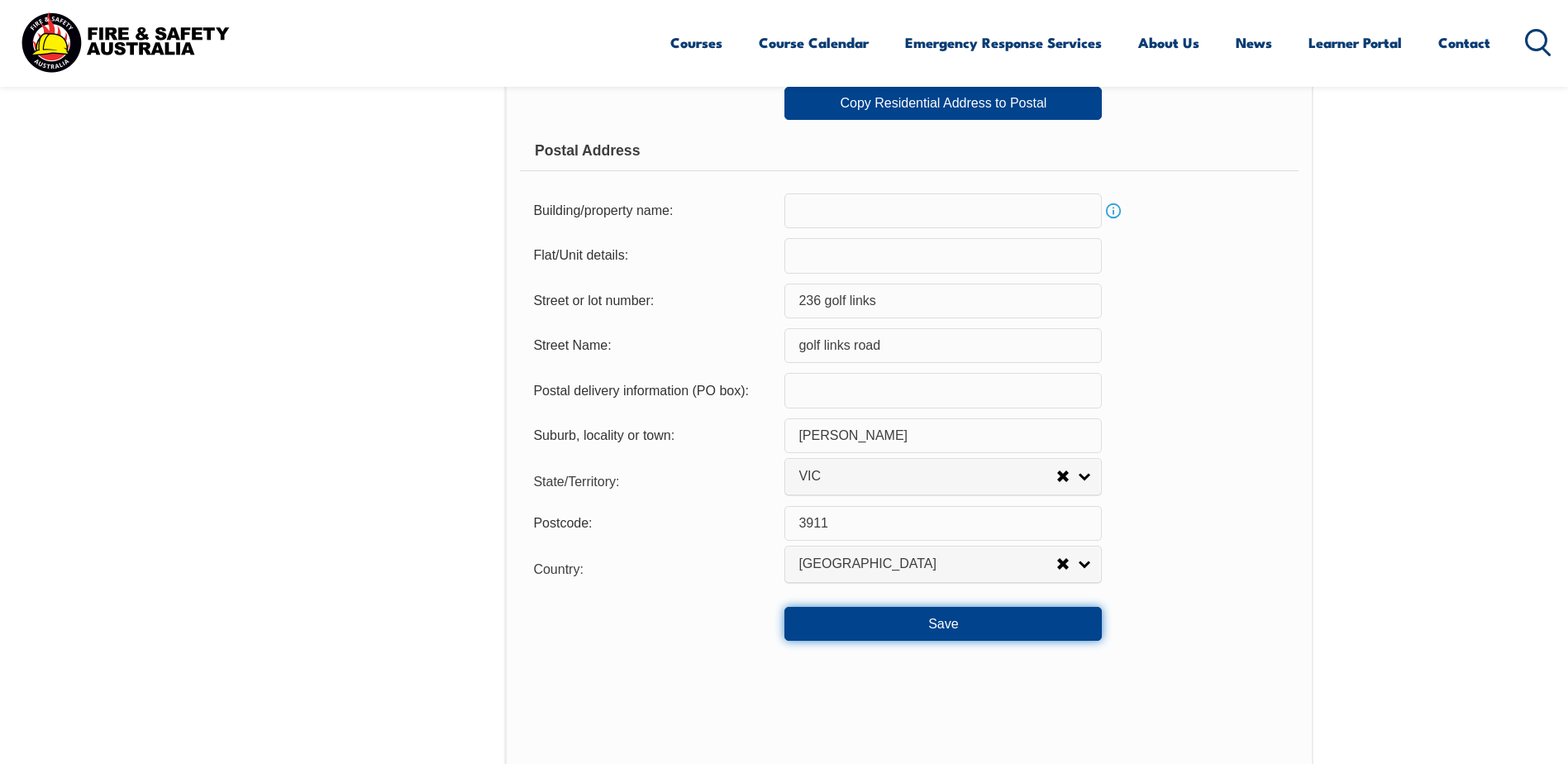
click at [818, 615] on button "Save" at bounding box center [944, 624] width 317 height 33
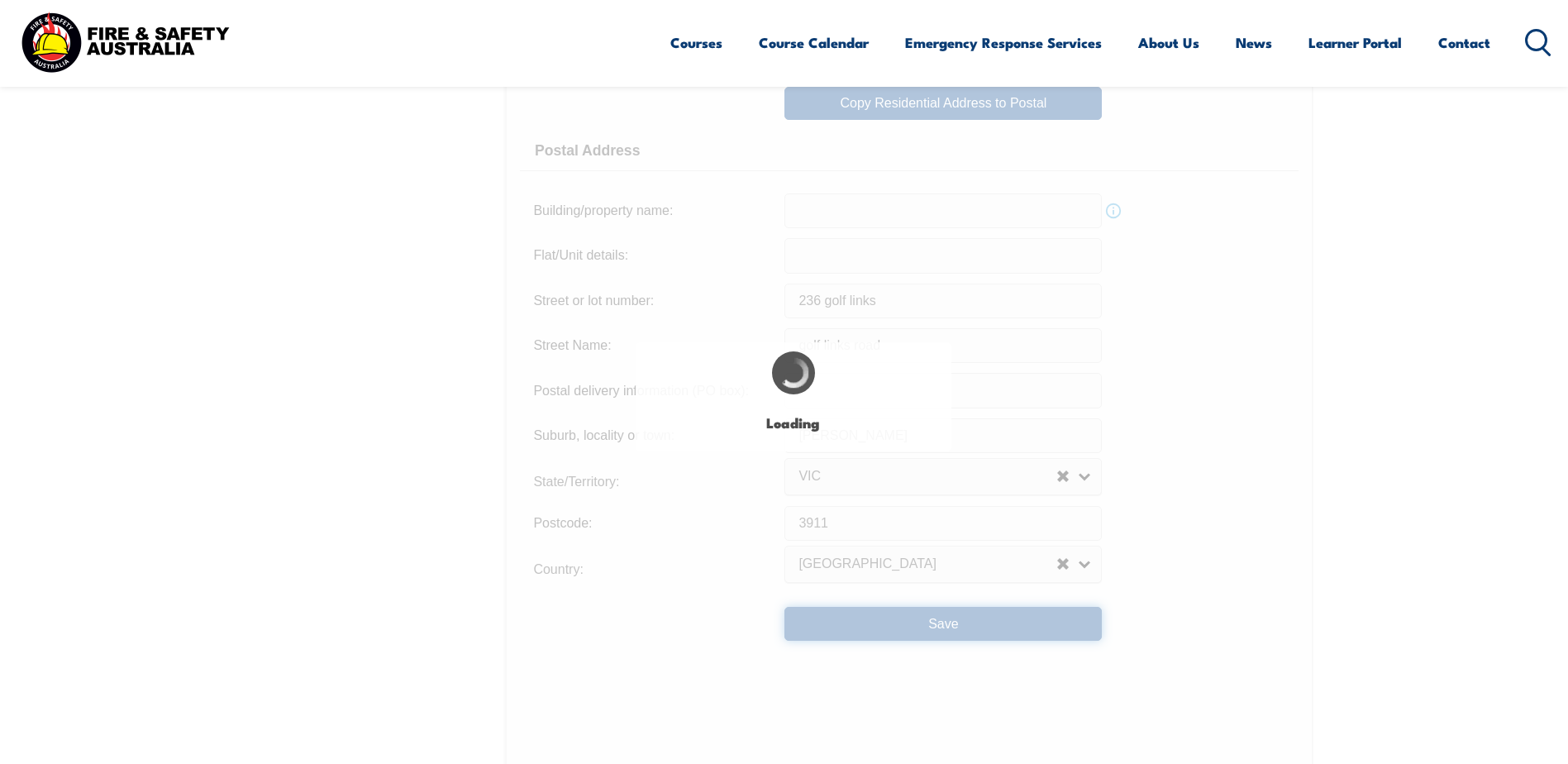
type input "236 golf links"
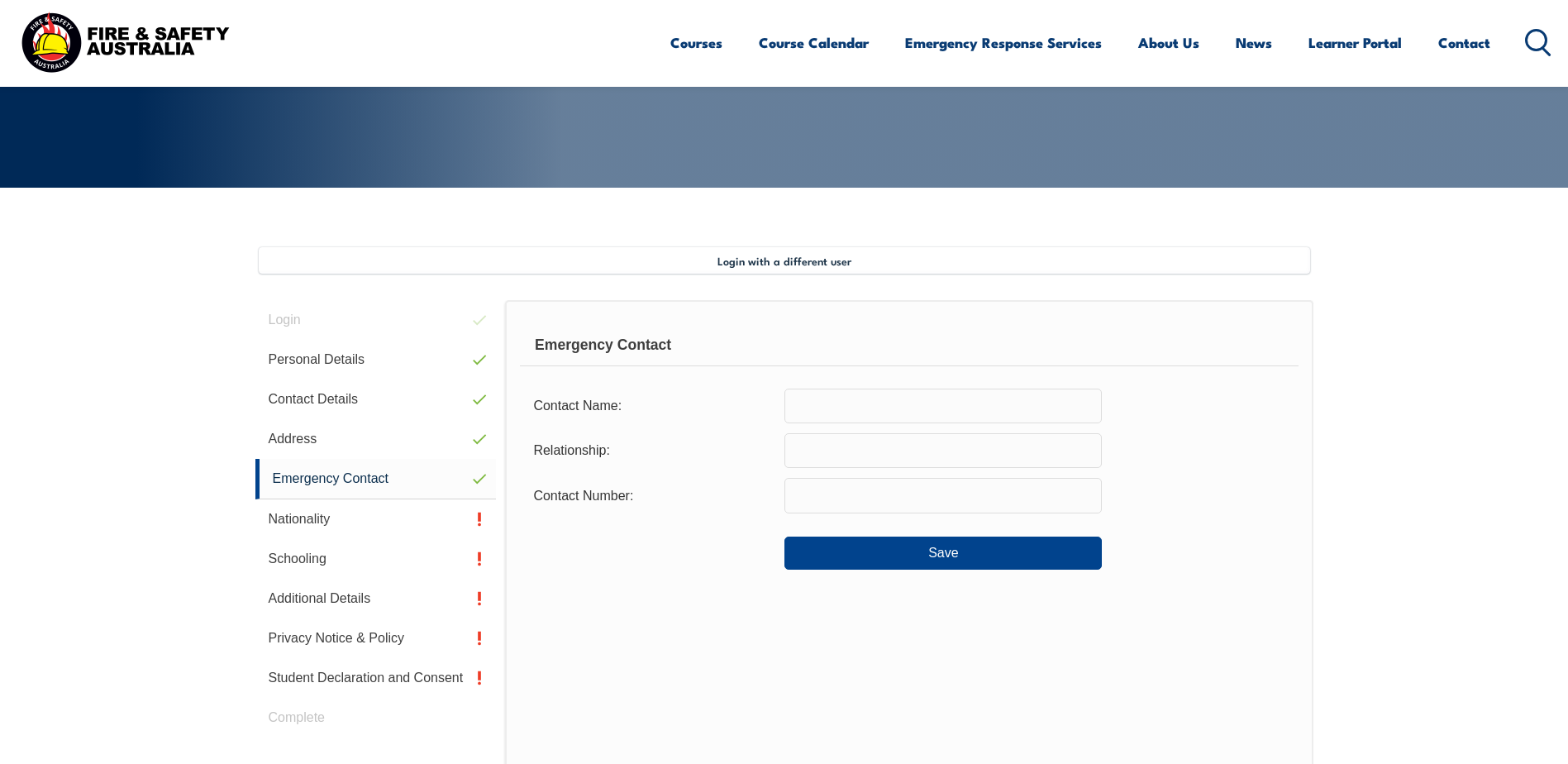
scroll to position [285, 0]
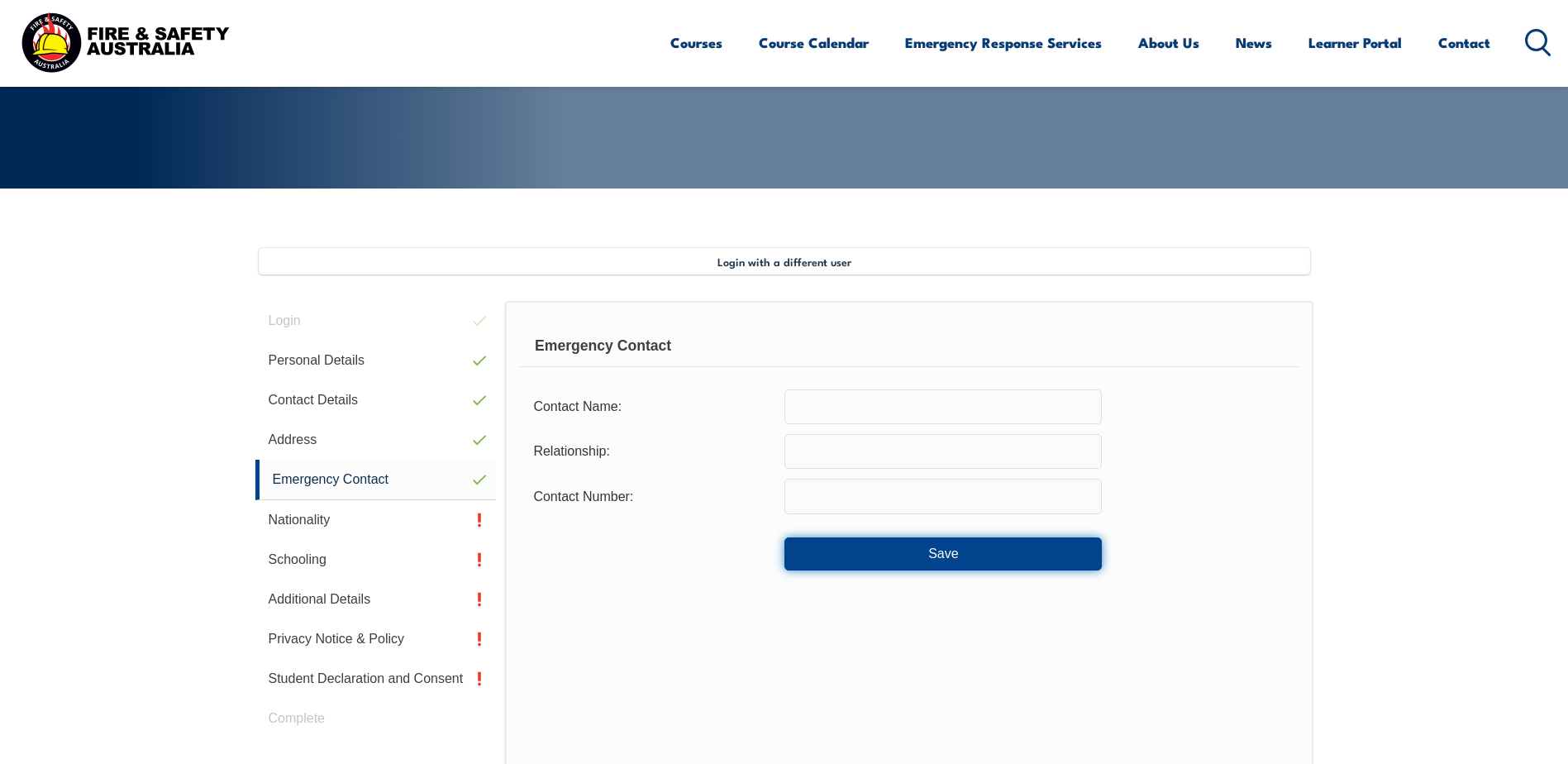
click at [958, 570] on button "Save" at bounding box center [944, 555] width 317 height 33
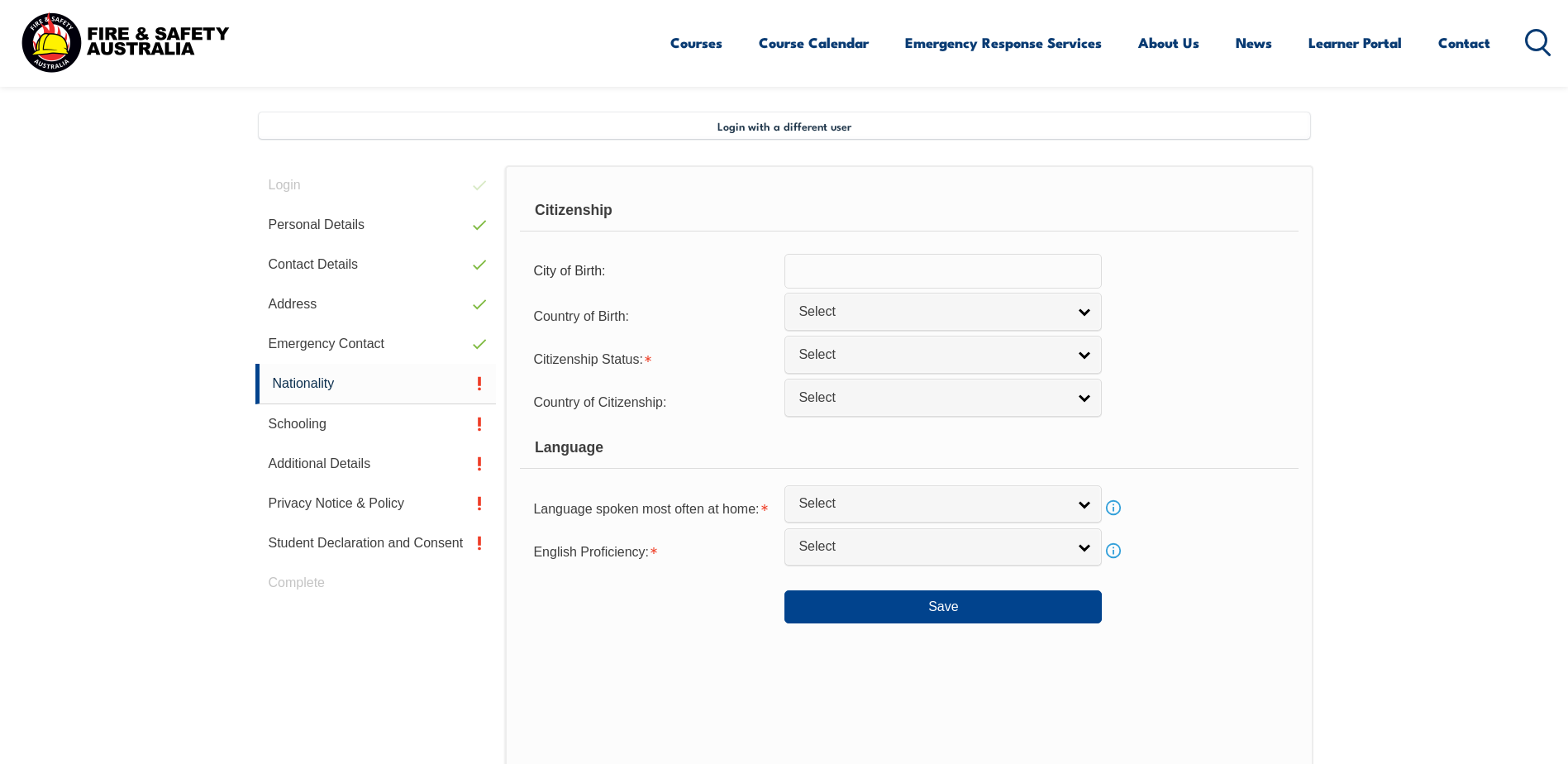
scroll to position [450, 0]
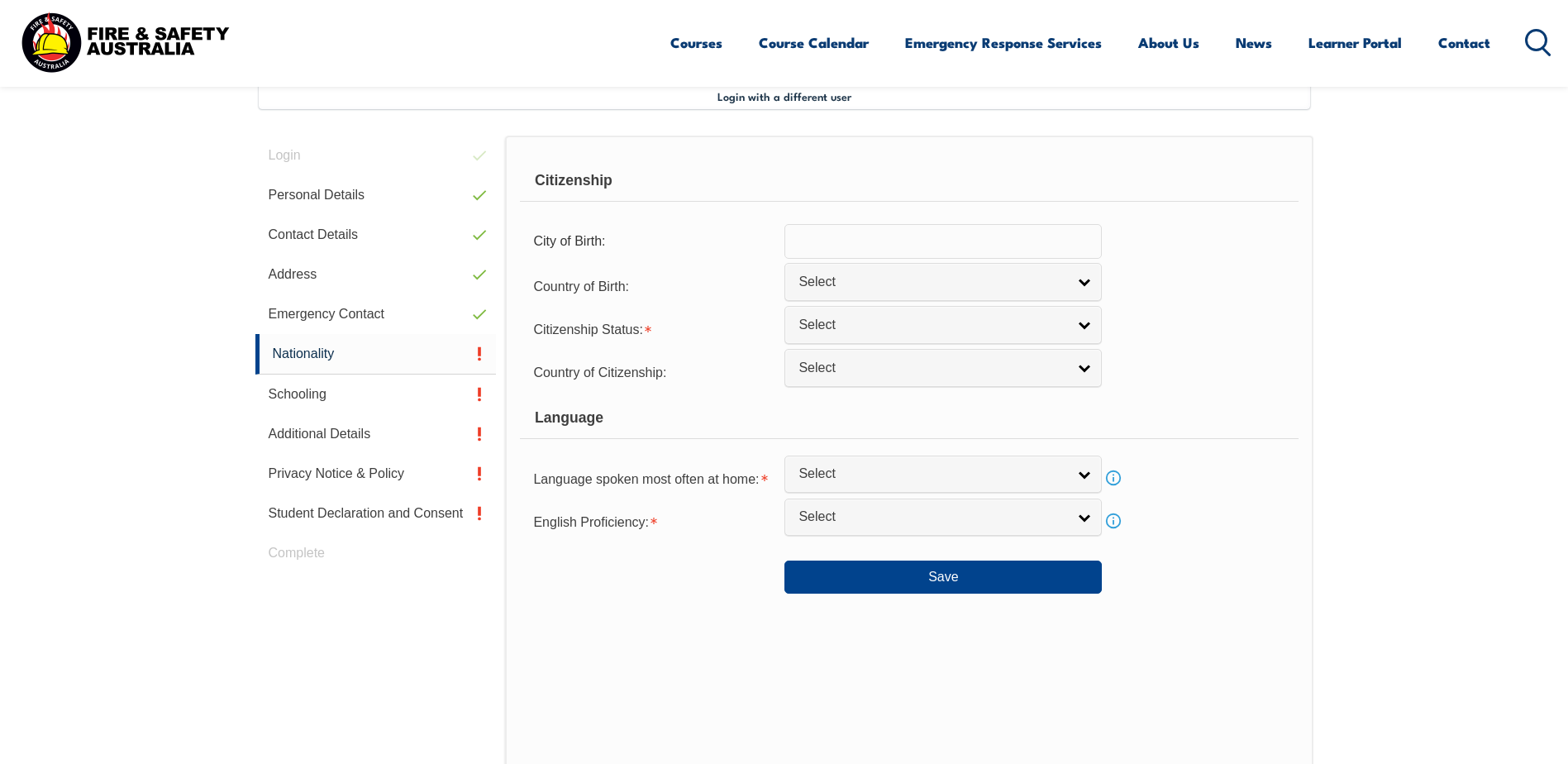
click at [827, 244] on input "text" at bounding box center [944, 242] width 317 height 35
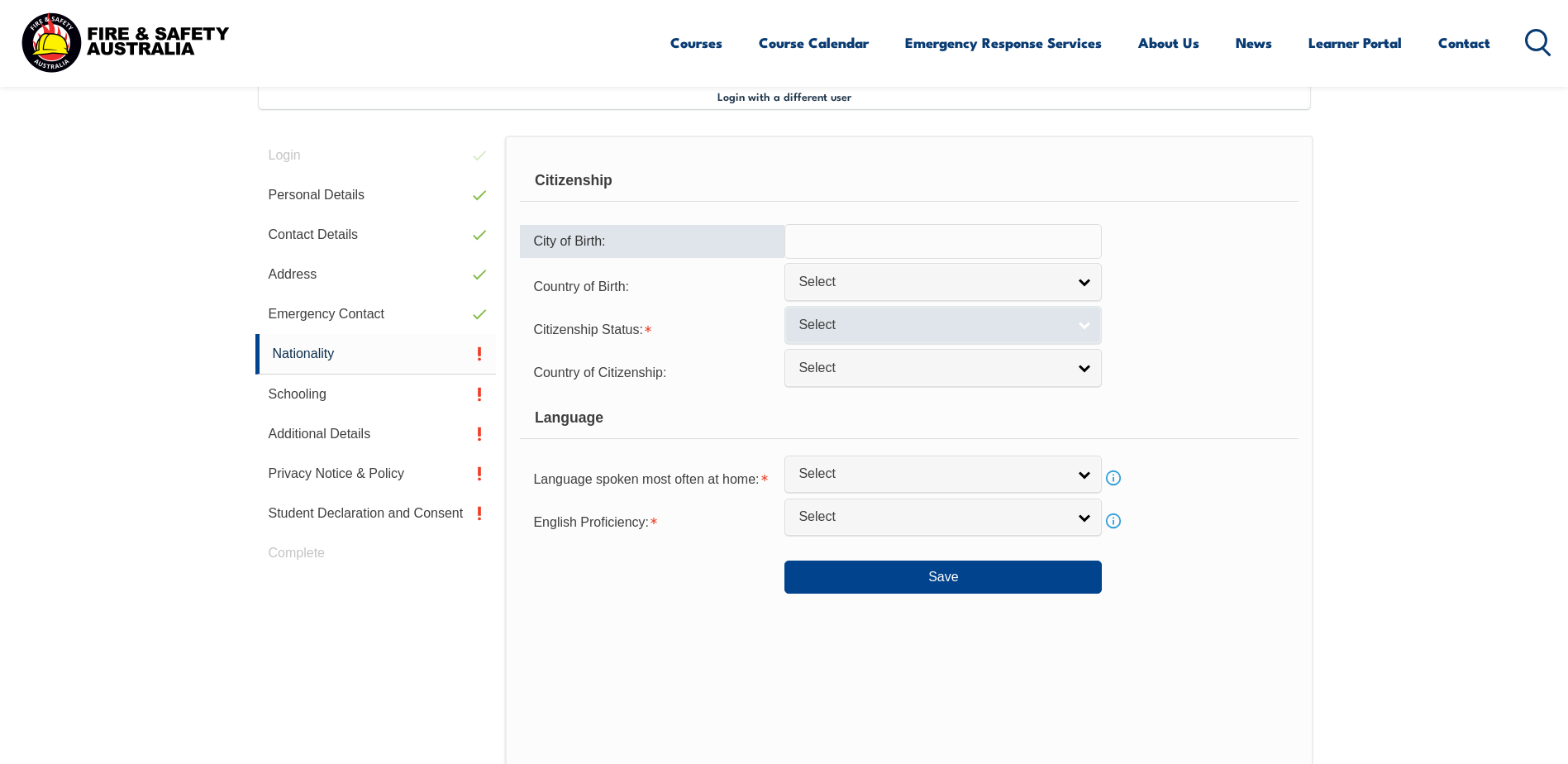
click at [841, 326] on span "Select" at bounding box center [932, 325] width 267 height 18
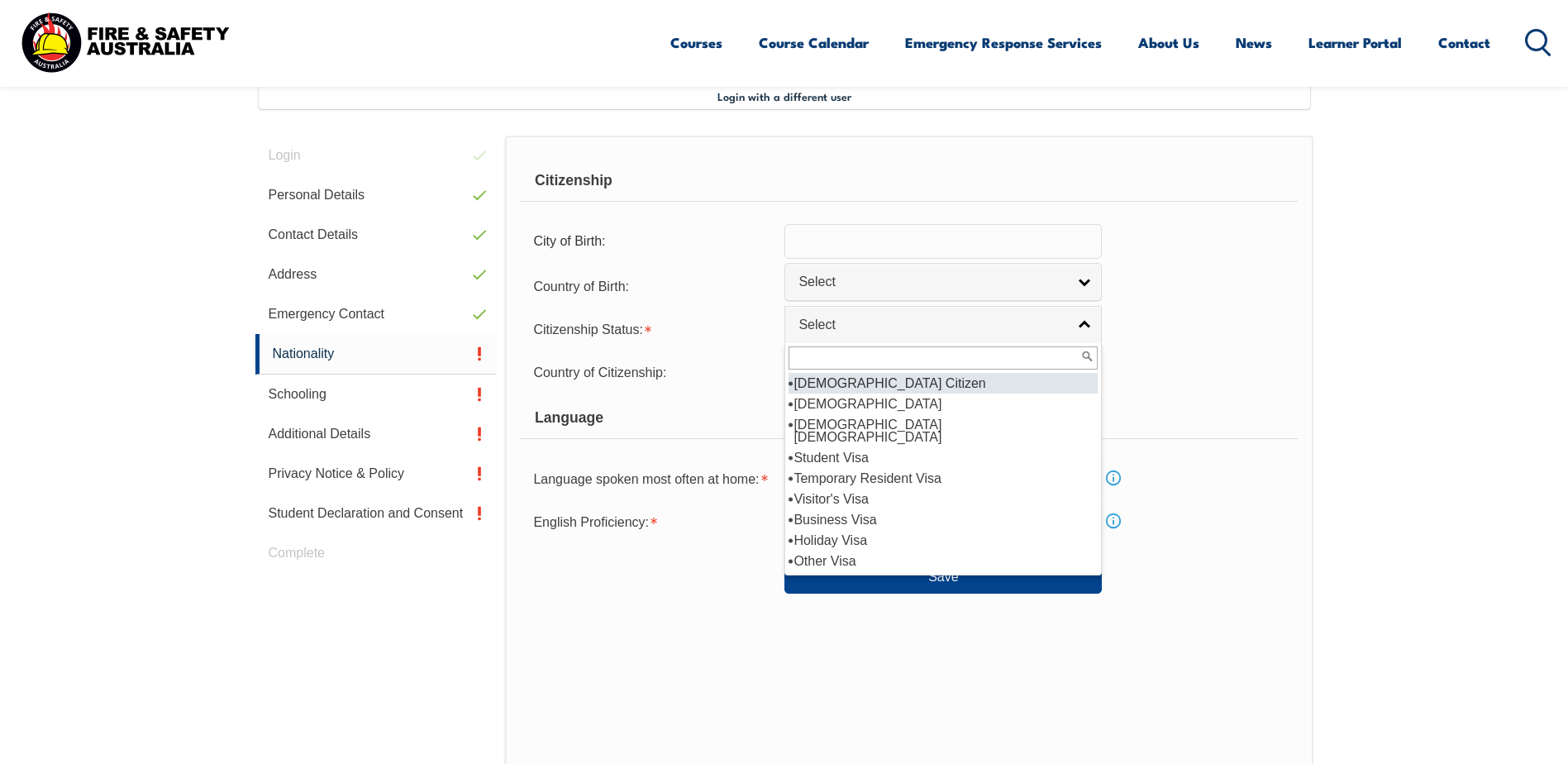
click at [859, 387] on li "Australian Citizen" at bounding box center [943, 383] width 309 height 20
select select "1"
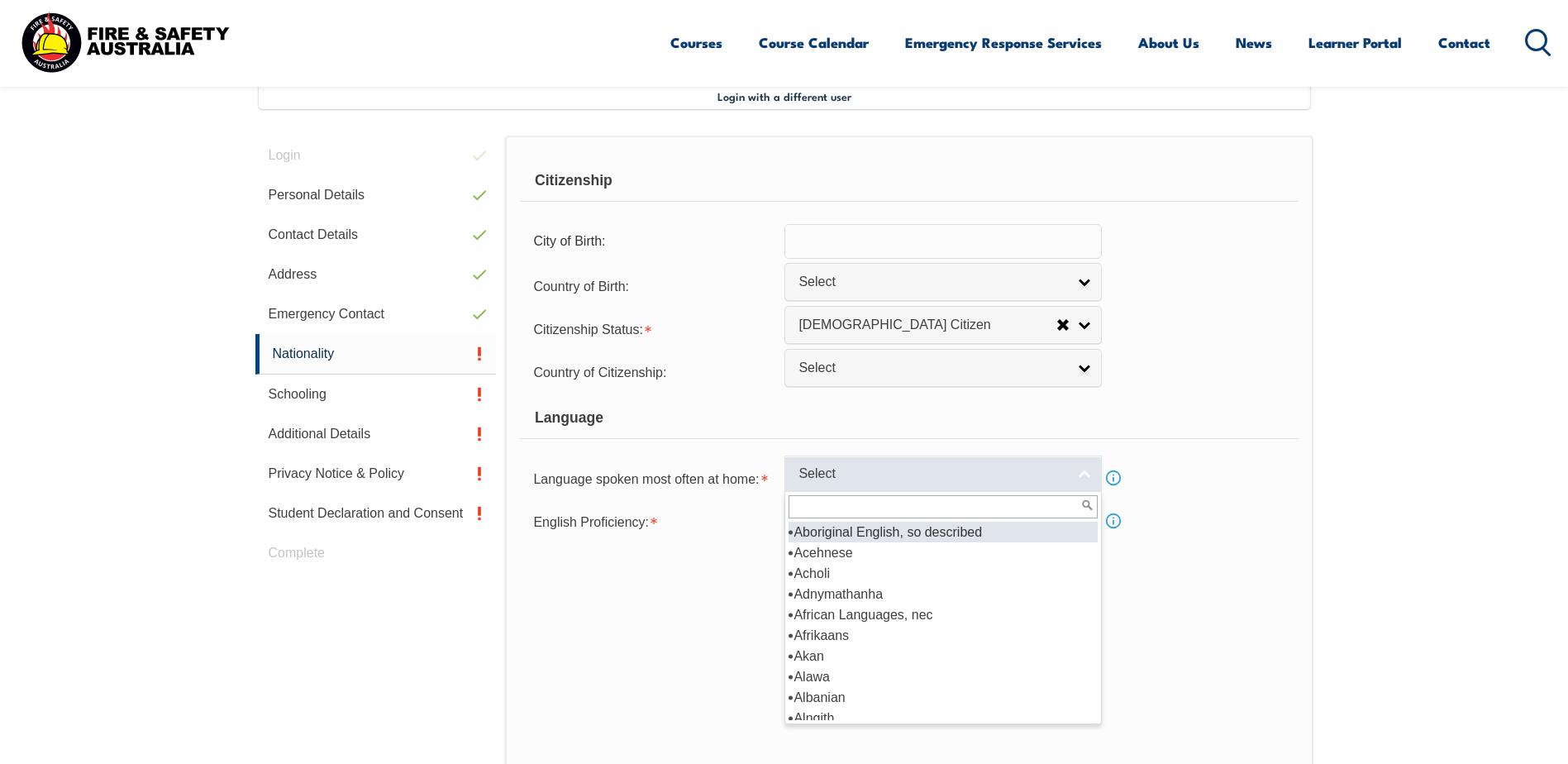
click at [859, 470] on span "Select" at bounding box center [932, 474] width 267 height 18
click at [845, 539] on li "Aboriginal English, so described" at bounding box center [943, 532] width 309 height 20
select select "8998"
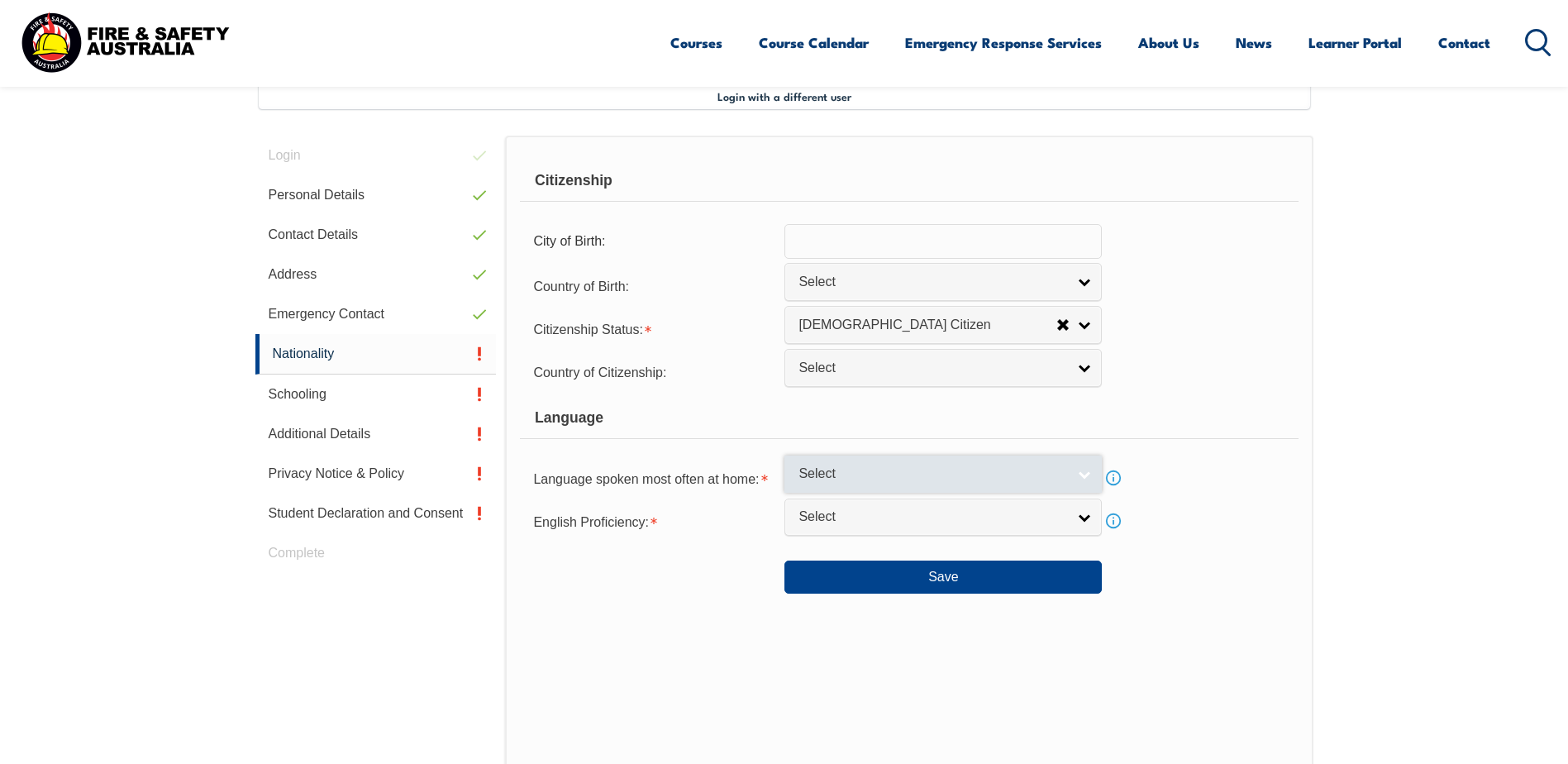
click at [1067, 480] on link "Select" at bounding box center [944, 474] width 317 height 37
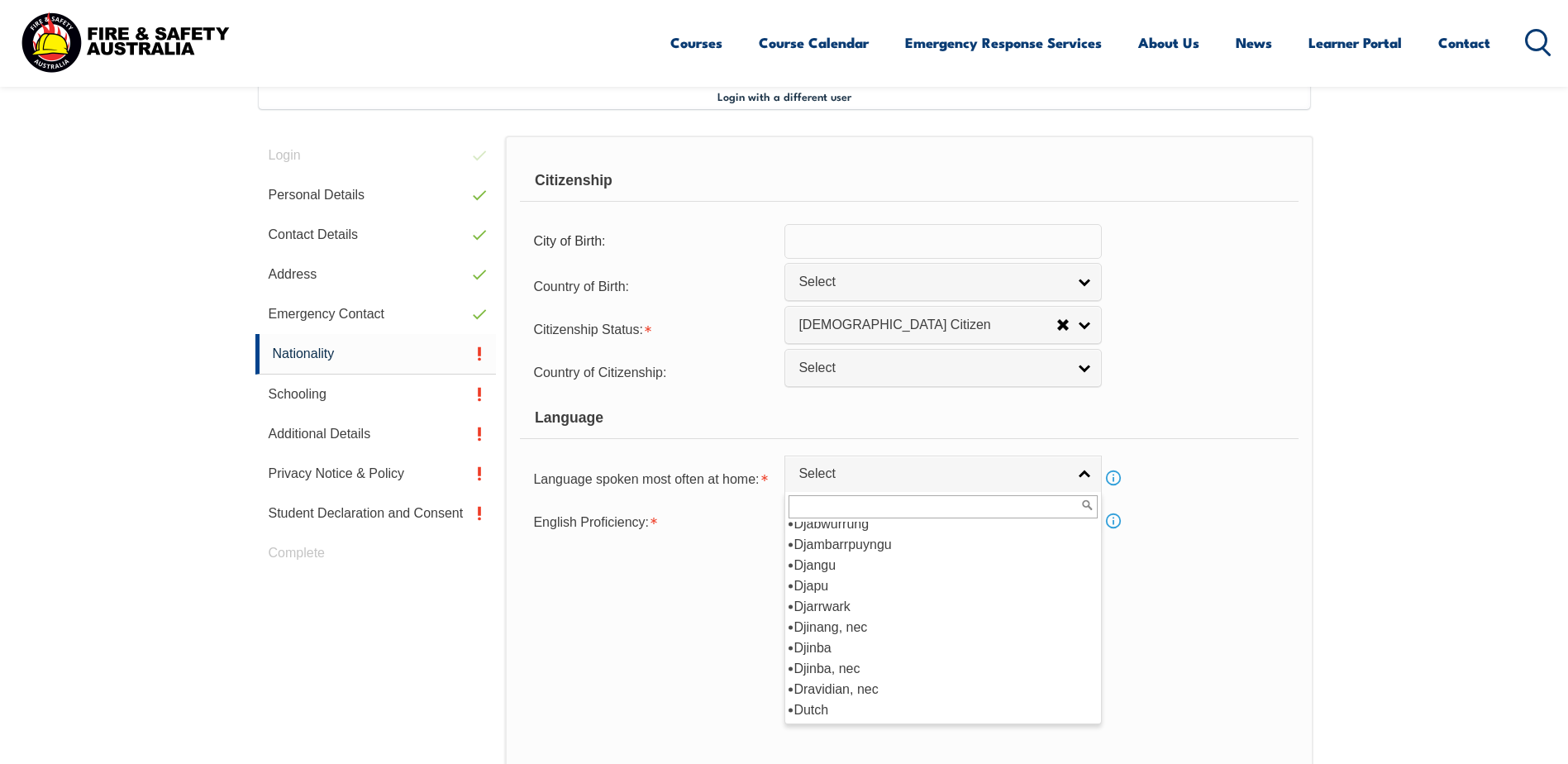
scroll to position [1985, 0]
click at [867, 624] on li "English" at bounding box center [943, 627] width 309 height 20
select select "1201"
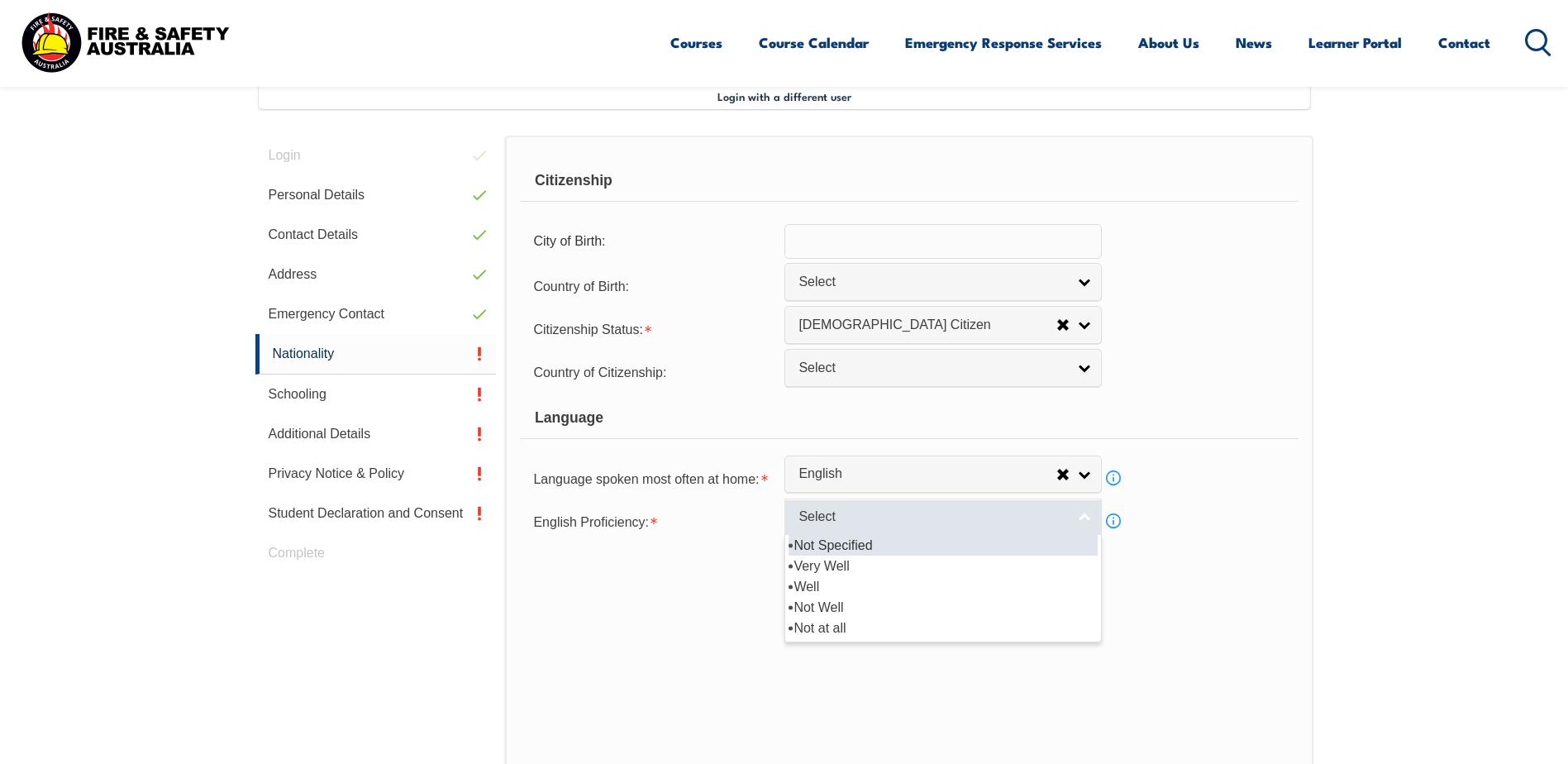
click at [851, 508] on span "Select" at bounding box center [932, 517] width 267 height 18
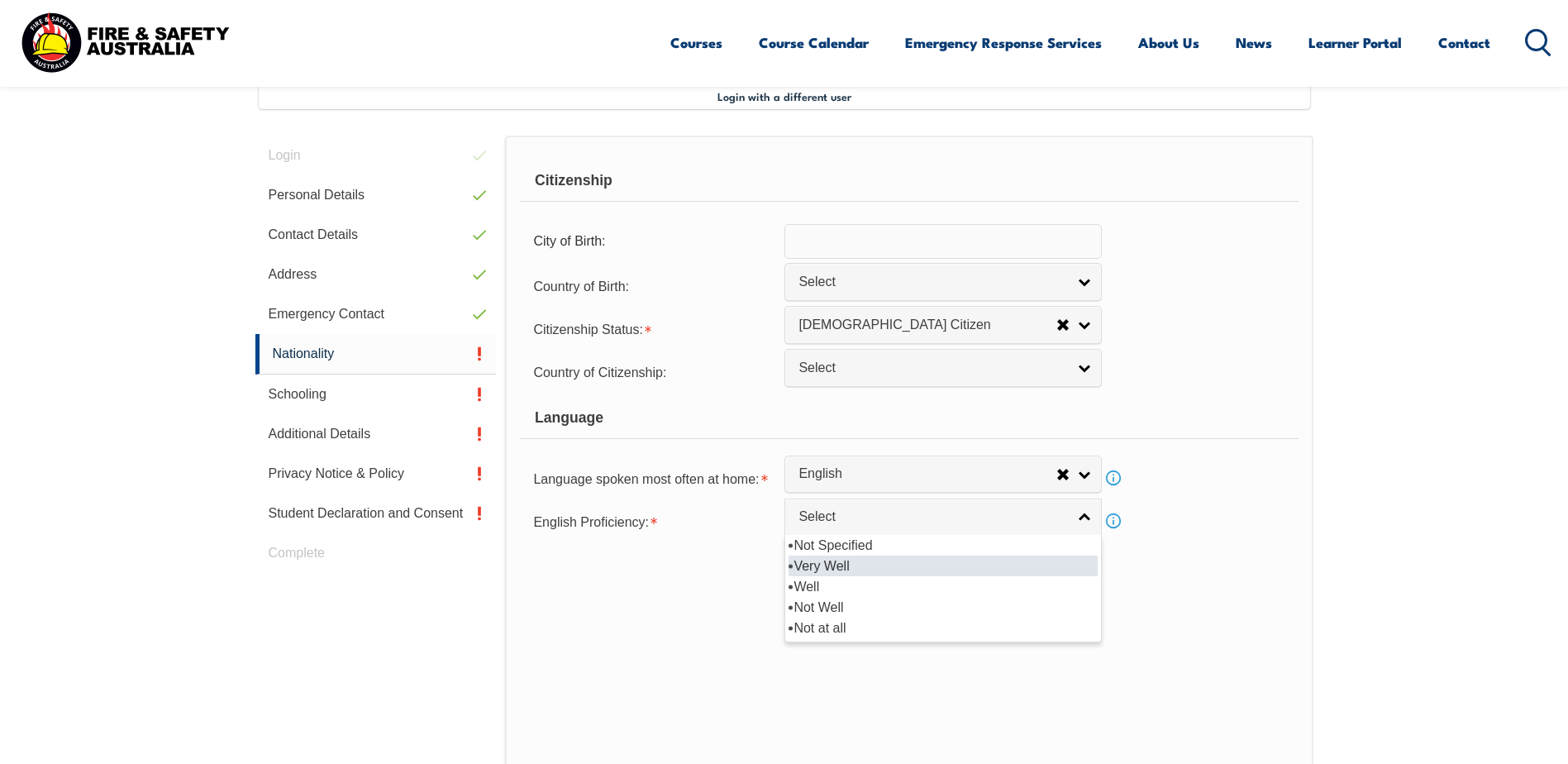
click at [850, 565] on li "Very Well" at bounding box center [943, 566] width 309 height 20
select select "1"
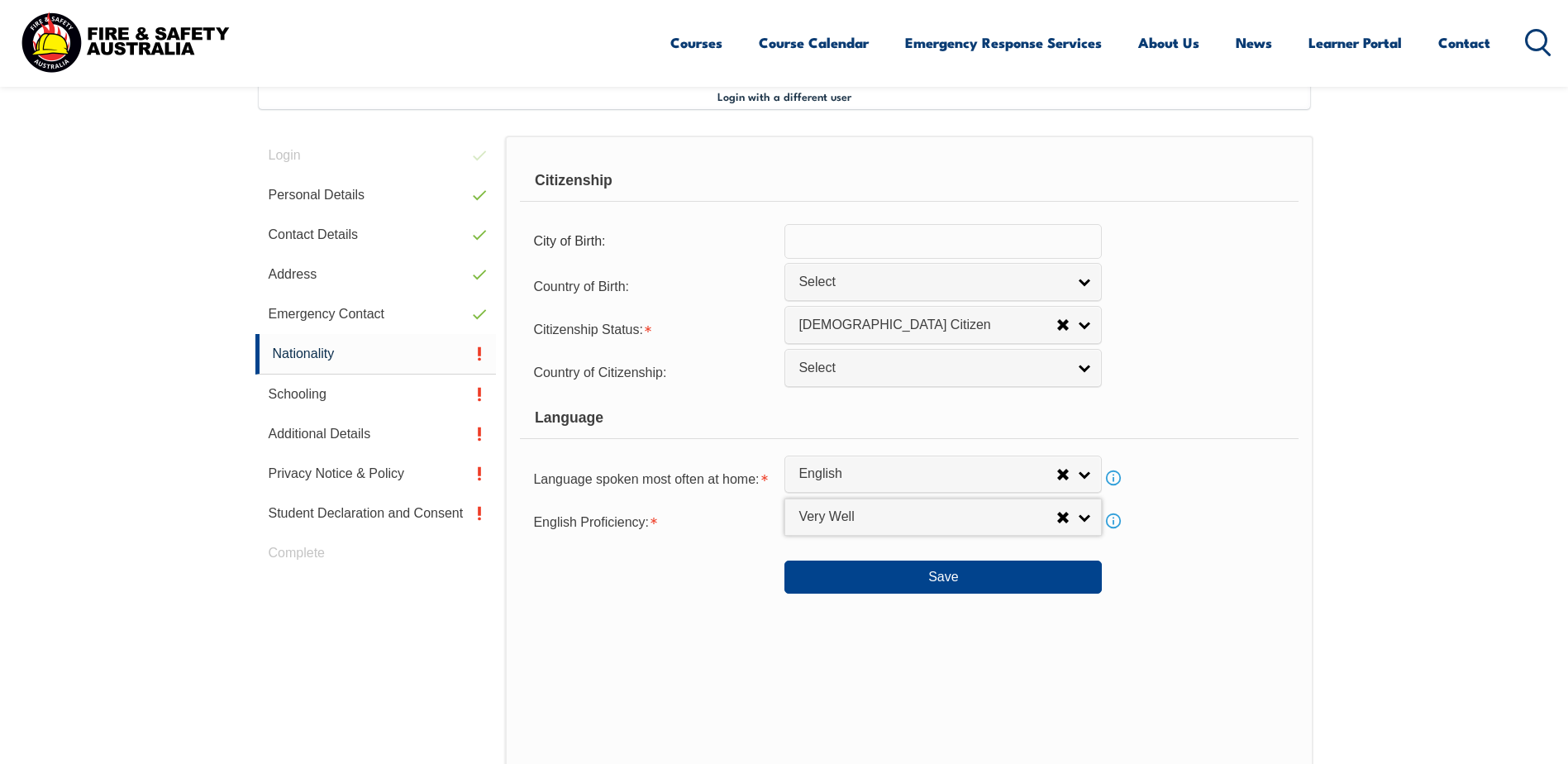
drag, startPoint x: 635, startPoint y: 562, endPoint x: 745, endPoint y: 566, distance: 110.1
click at [636, 562] on div at bounding box center [652, 571] width 265 height 18
click at [806, 566] on button "Save" at bounding box center [944, 578] width 317 height 33
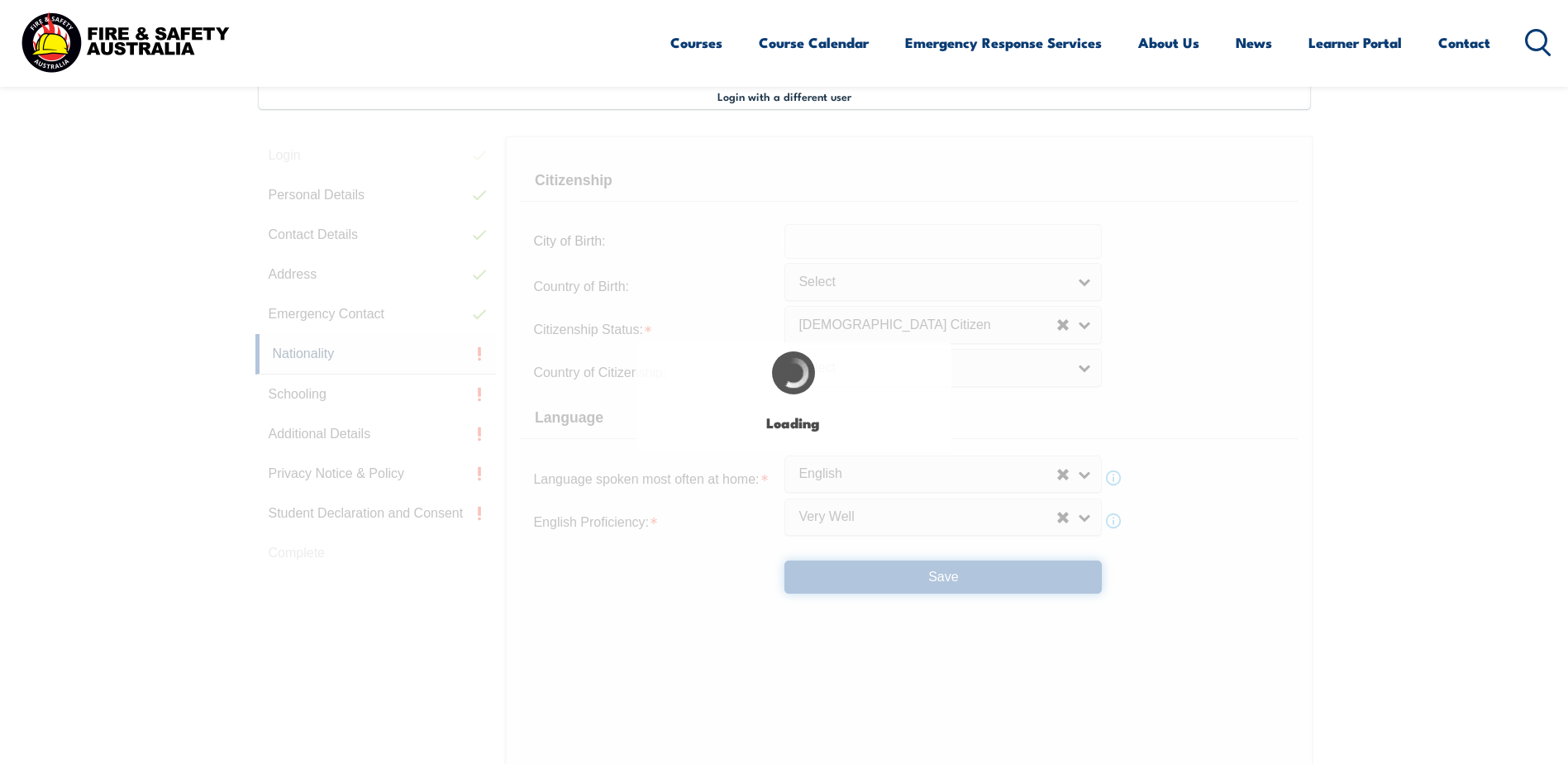
select select "false"
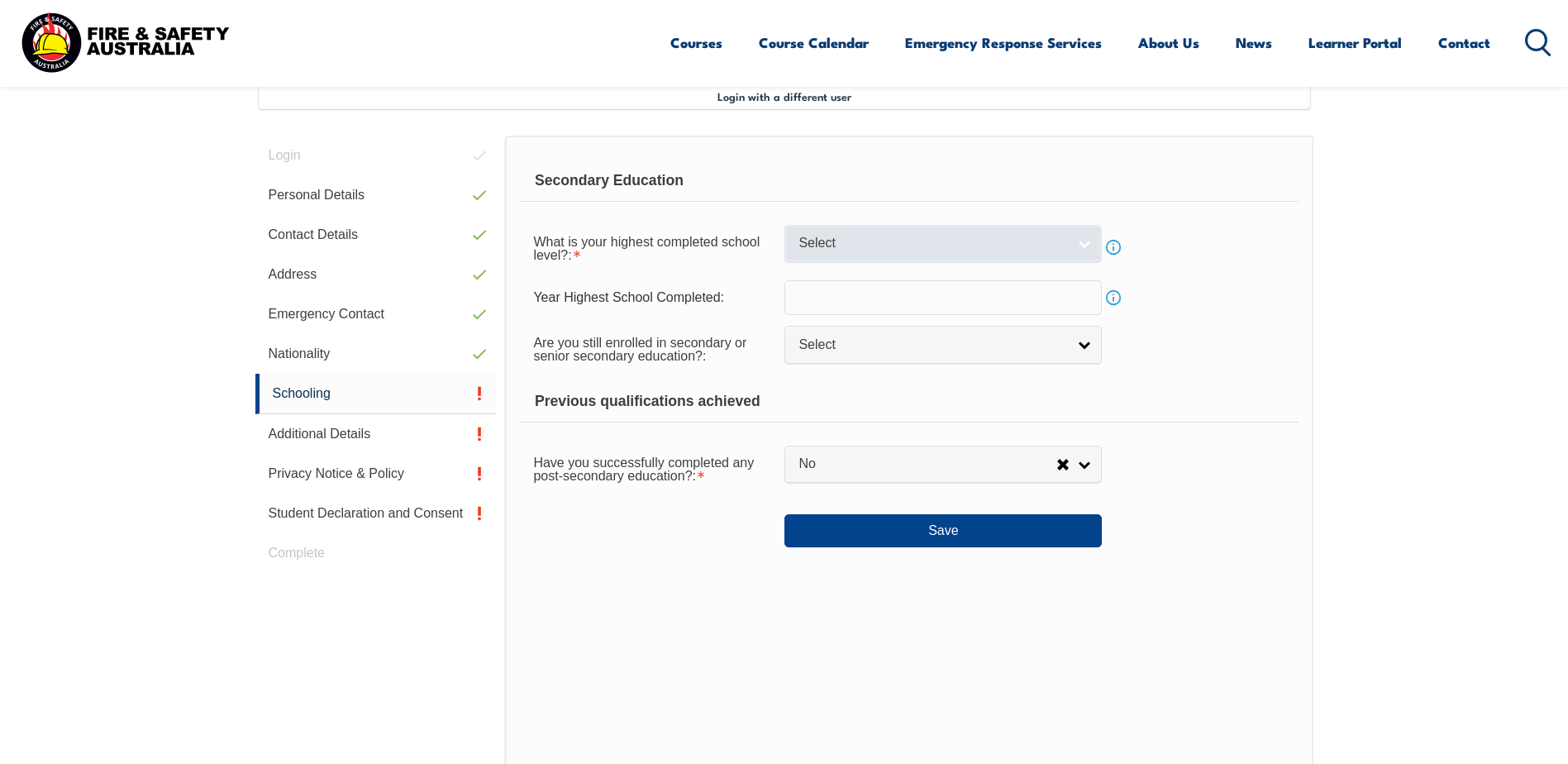
click at [898, 259] on link "Select" at bounding box center [944, 244] width 317 height 37
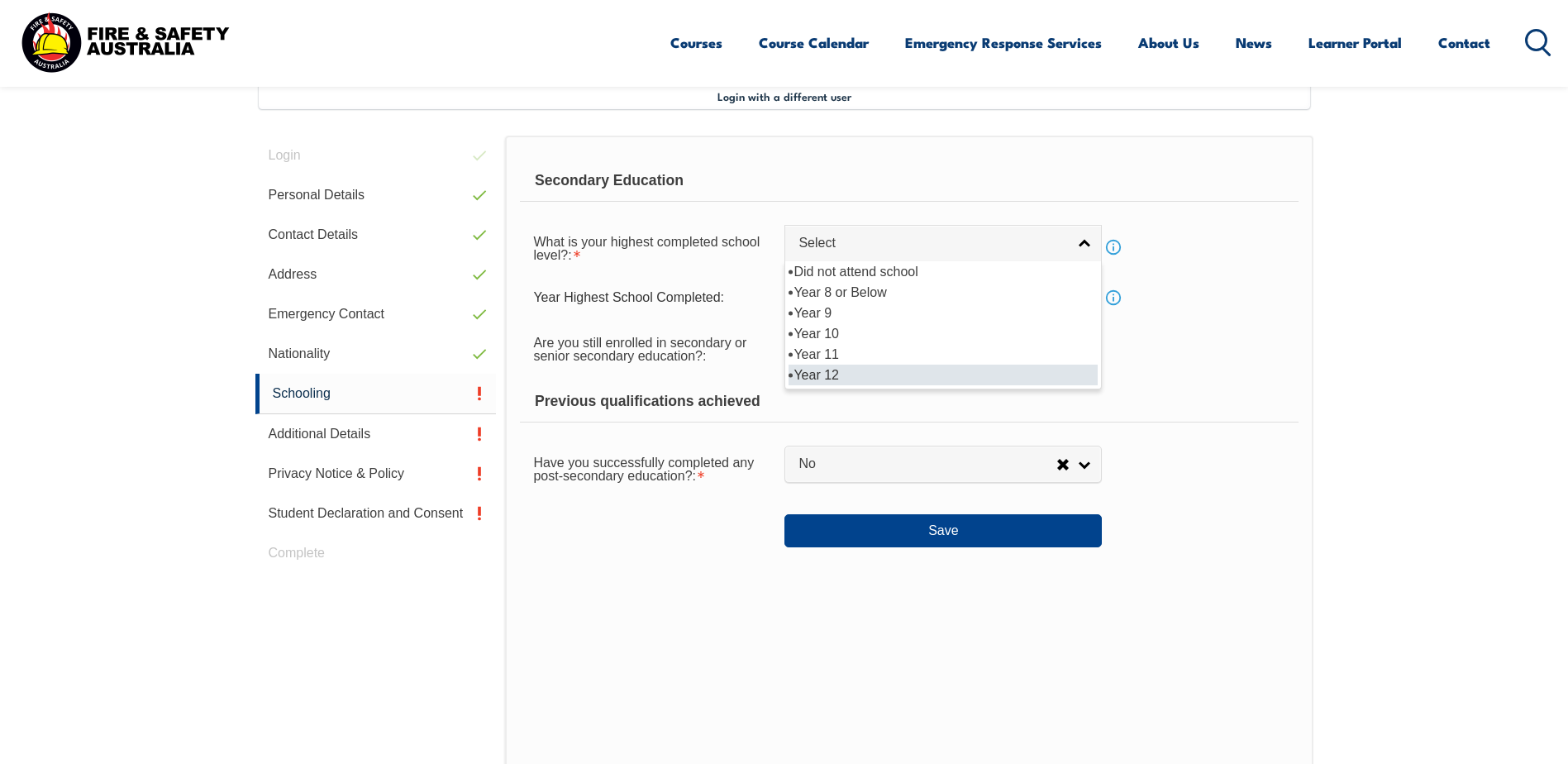
click at [847, 375] on li "Year 12" at bounding box center [943, 375] width 309 height 20
select select "12"
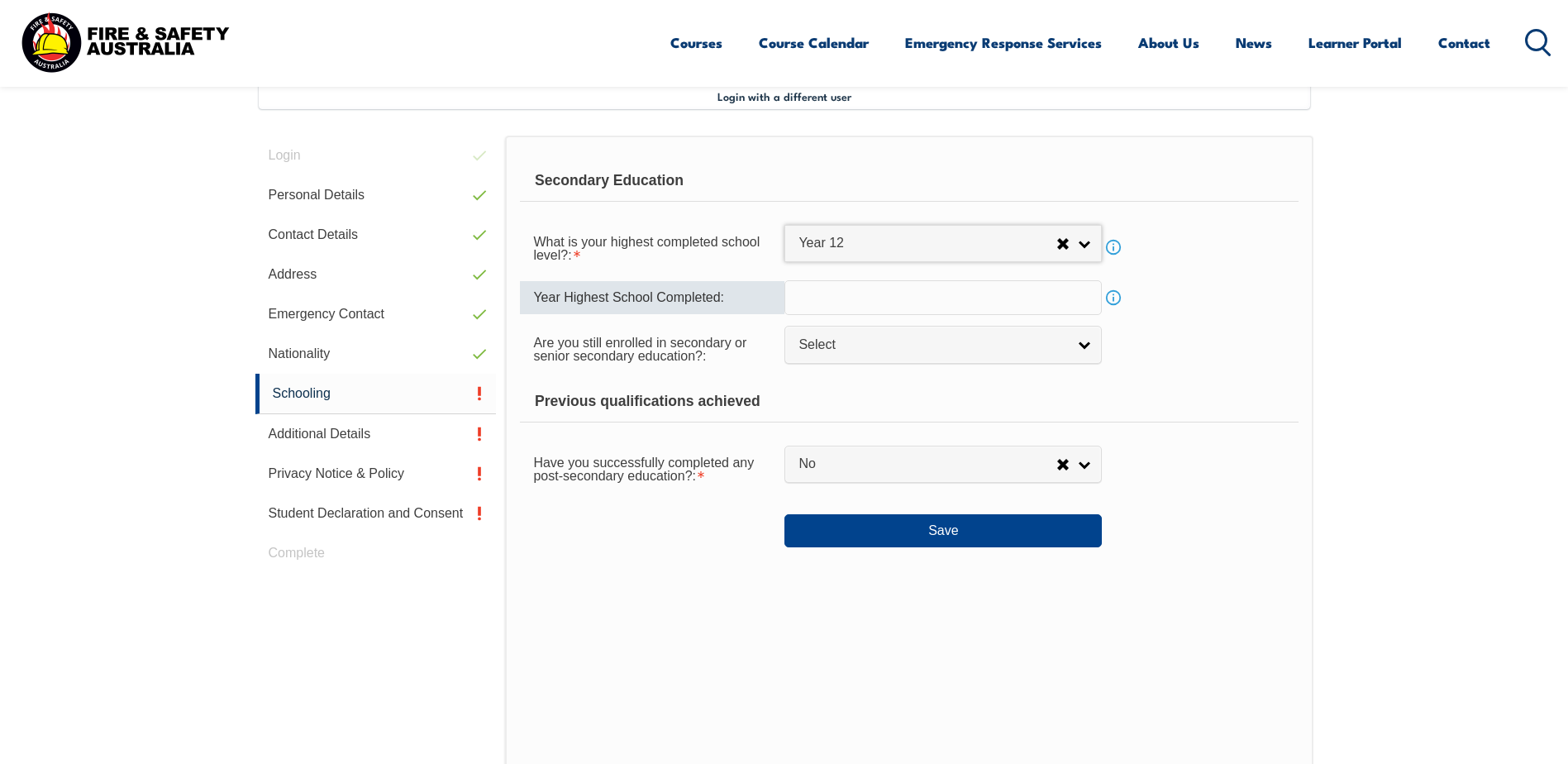
click at [860, 297] on input "text" at bounding box center [944, 298] width 317 height 35
click at [1211, 453] on div "Have you successfully completed any post-secondary education?: Yes No No" at bounding box center [909, 468] width 778 height 46
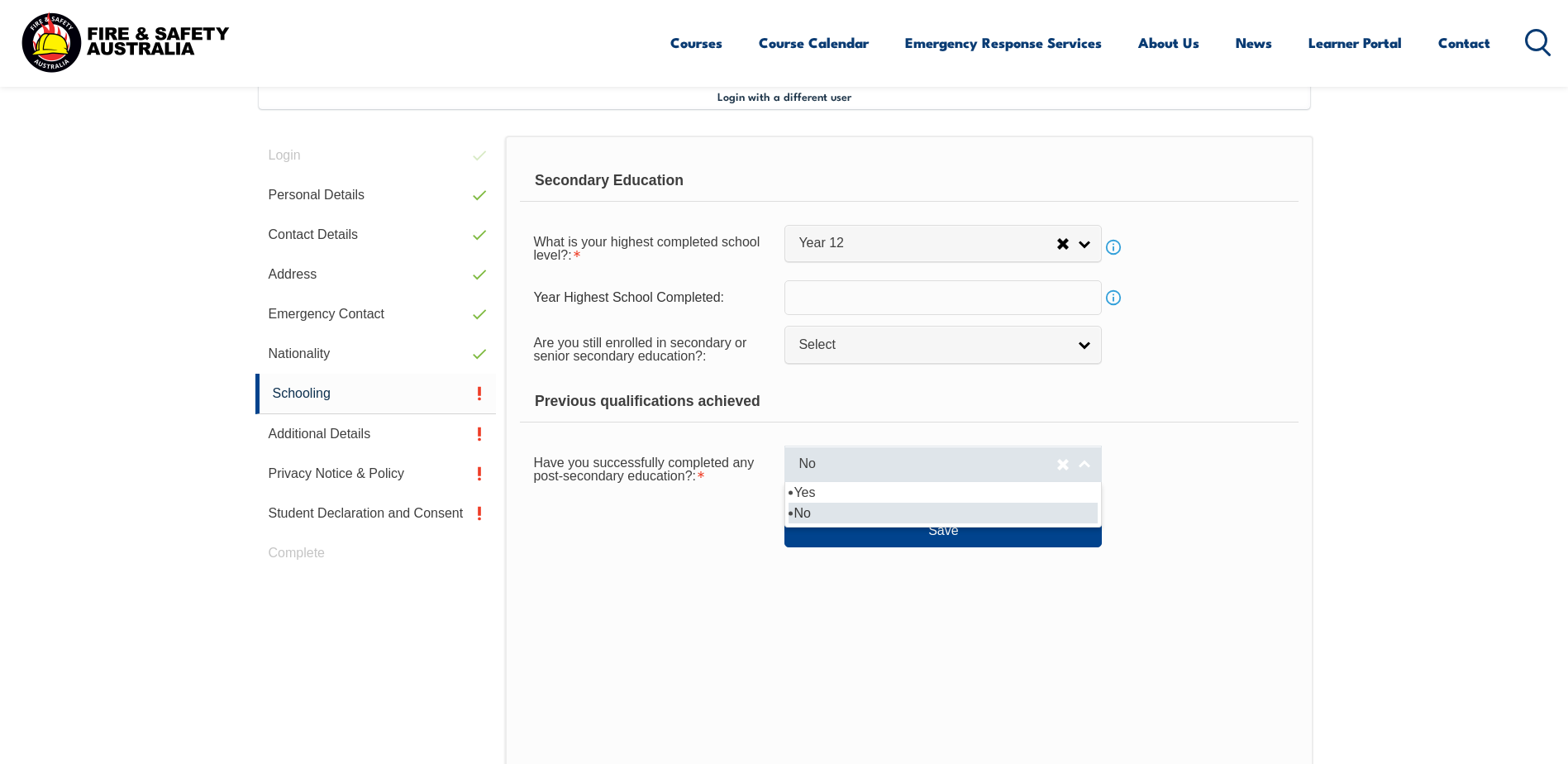
click at [818, 456] on span "No" at bounding box center [928, 464] width 258 height 18
click at [811, 515] on li "No" at bounding box center [943, 513] width 309 height 20
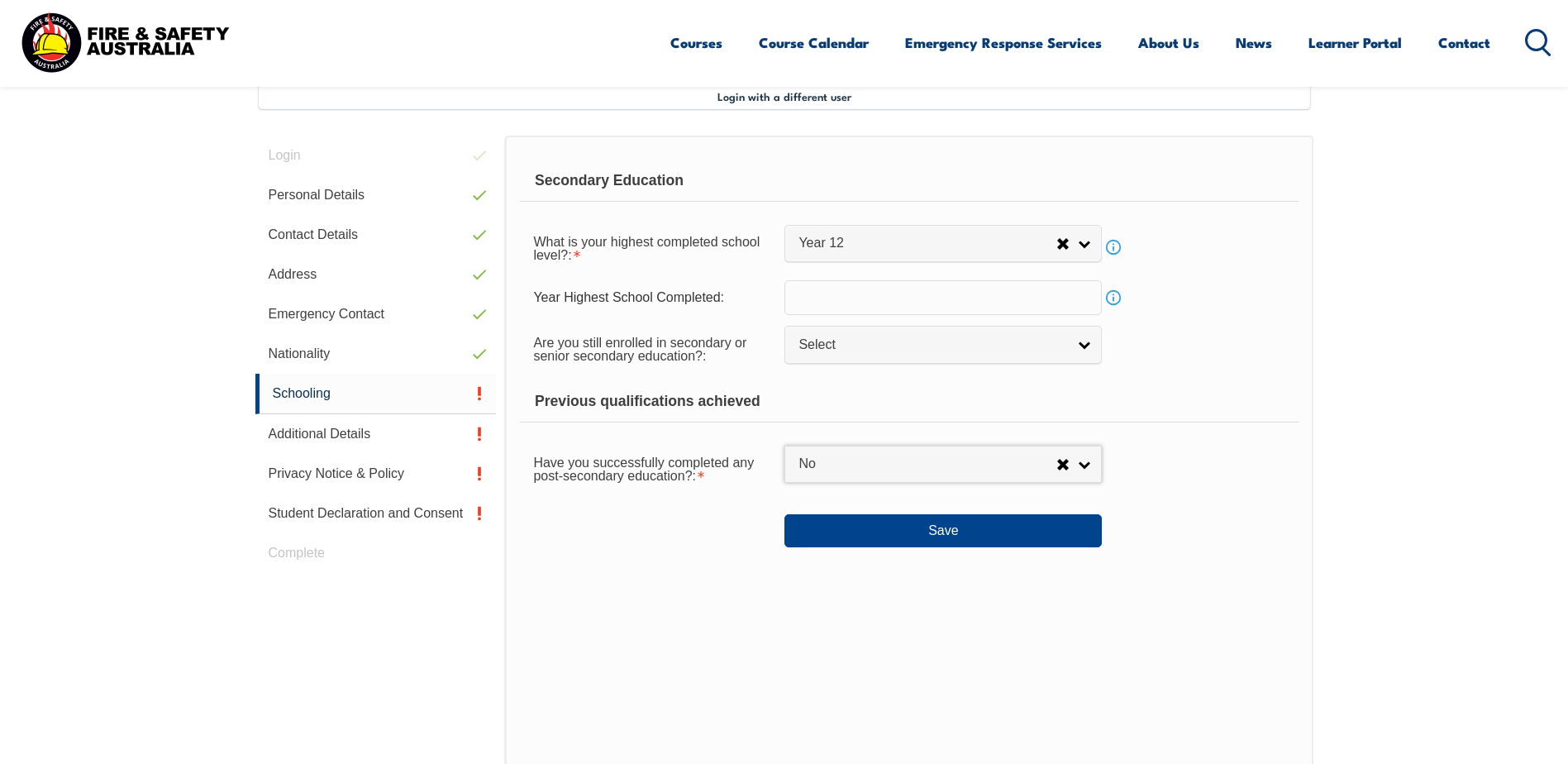
click at [677, 522] on div at bounding box center [652, 524] width 265 height 18
click at [866, 526] on button "Save" at bounding box center [944, 531] width 317 height 33
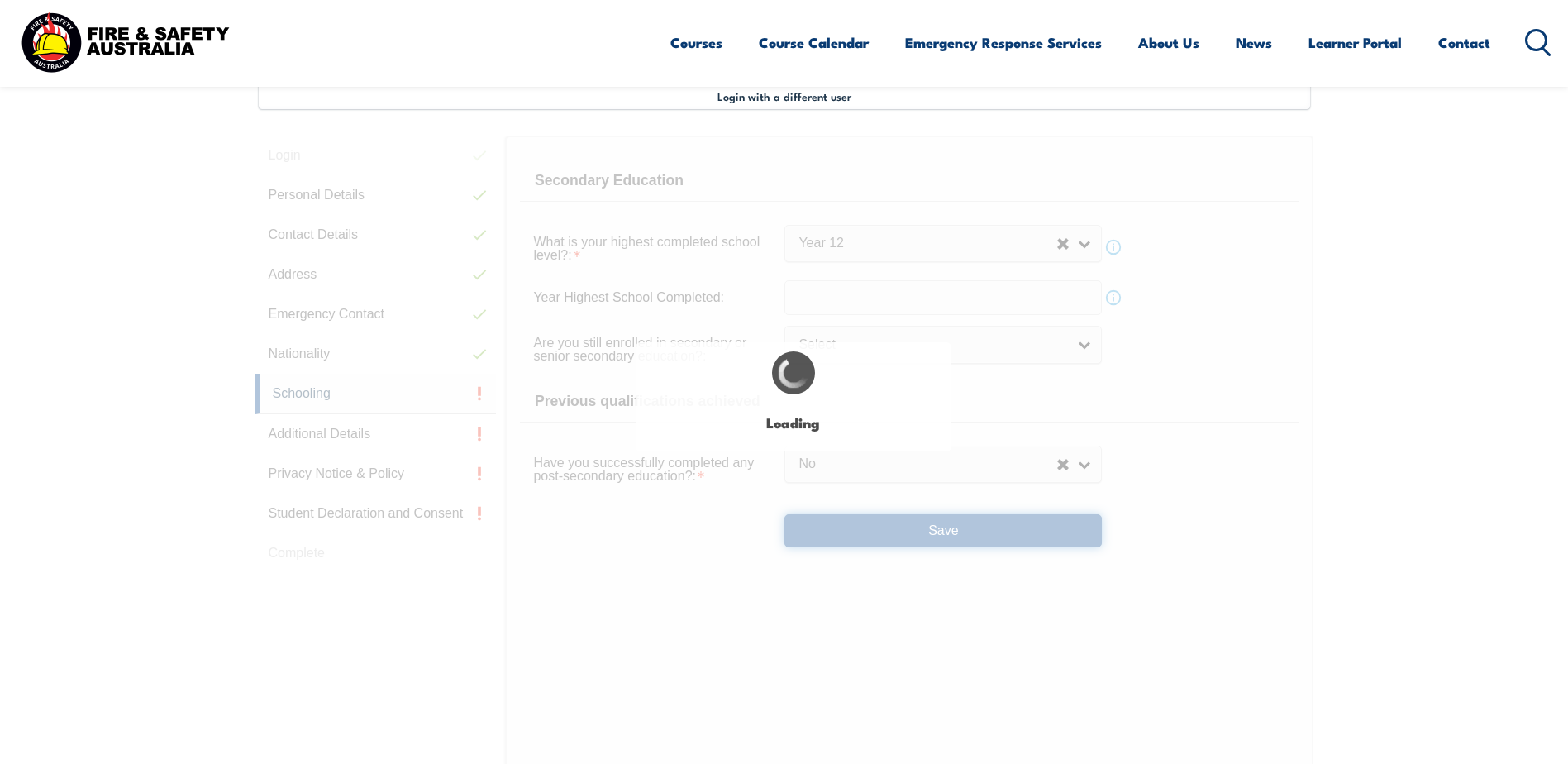
select select
select select "false"
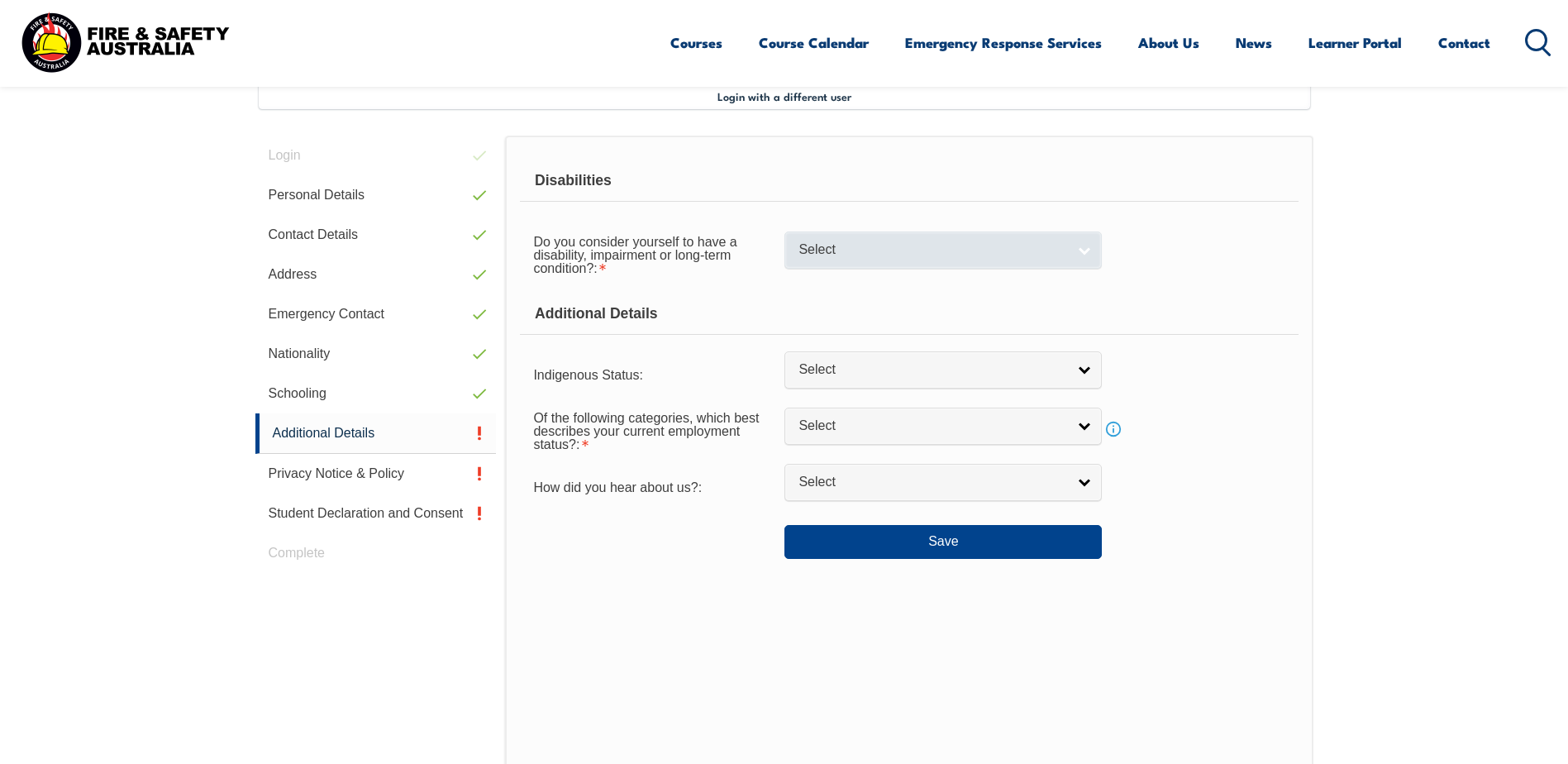
click at [881, 251] on span "Select" at bounding box center [932, 250] width 267 height 18
click at [820, 279] on li "No" at bounding box center [943, 278] width 309 height 20
select select "false"
click at [766, 284] on form "Disabilities Do you consider yourself to have a disability, impairment or long-…" at bounding box center [909, 360] width 778 height 399
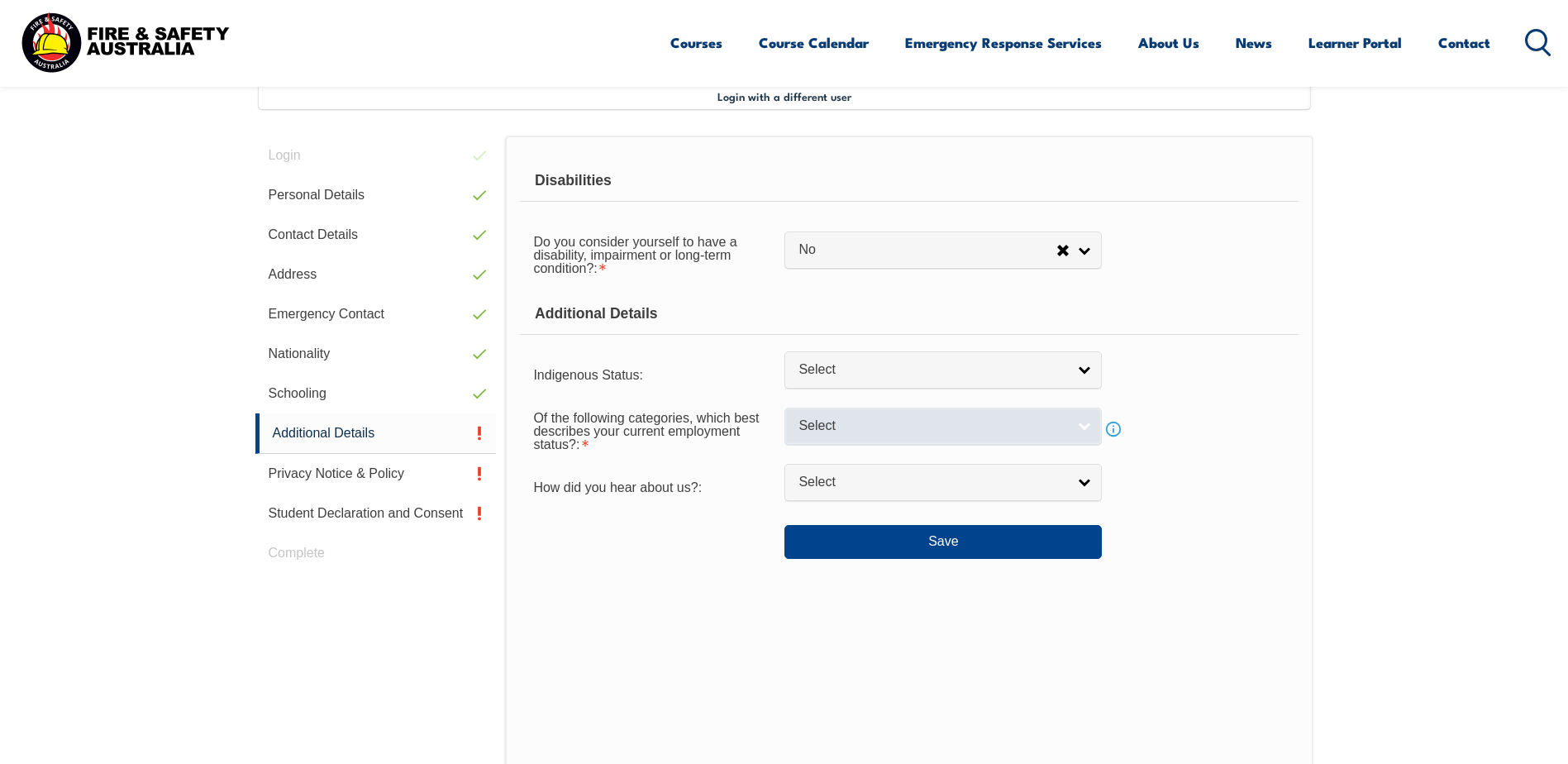
click at [831, 423] on span "Select" at bounding box center [932, 426] width 267 height 18
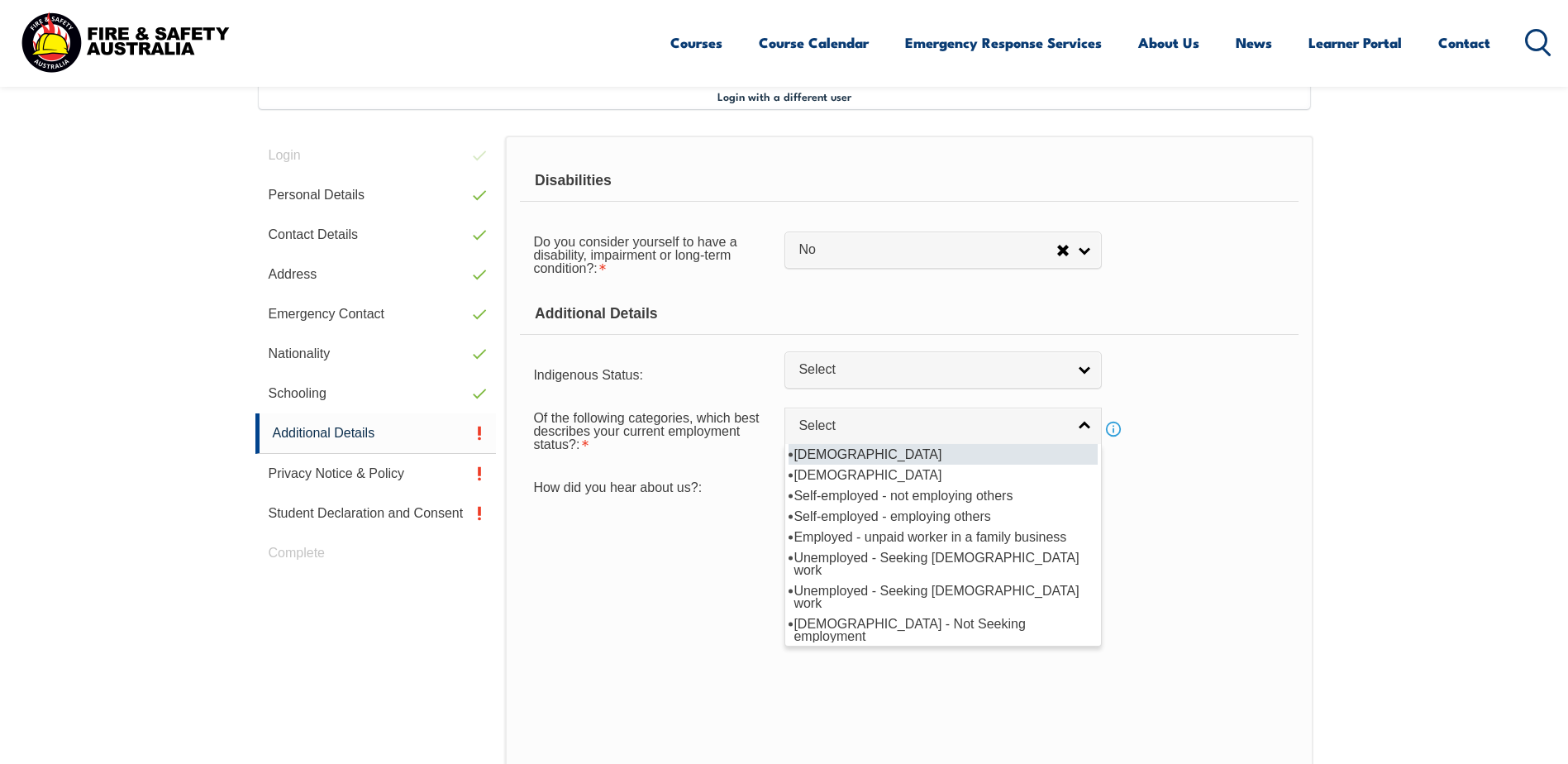
click at [856, 458] on li "Full-time employee" at bounding box center [943, 454] width 309 height 20
select select "1"
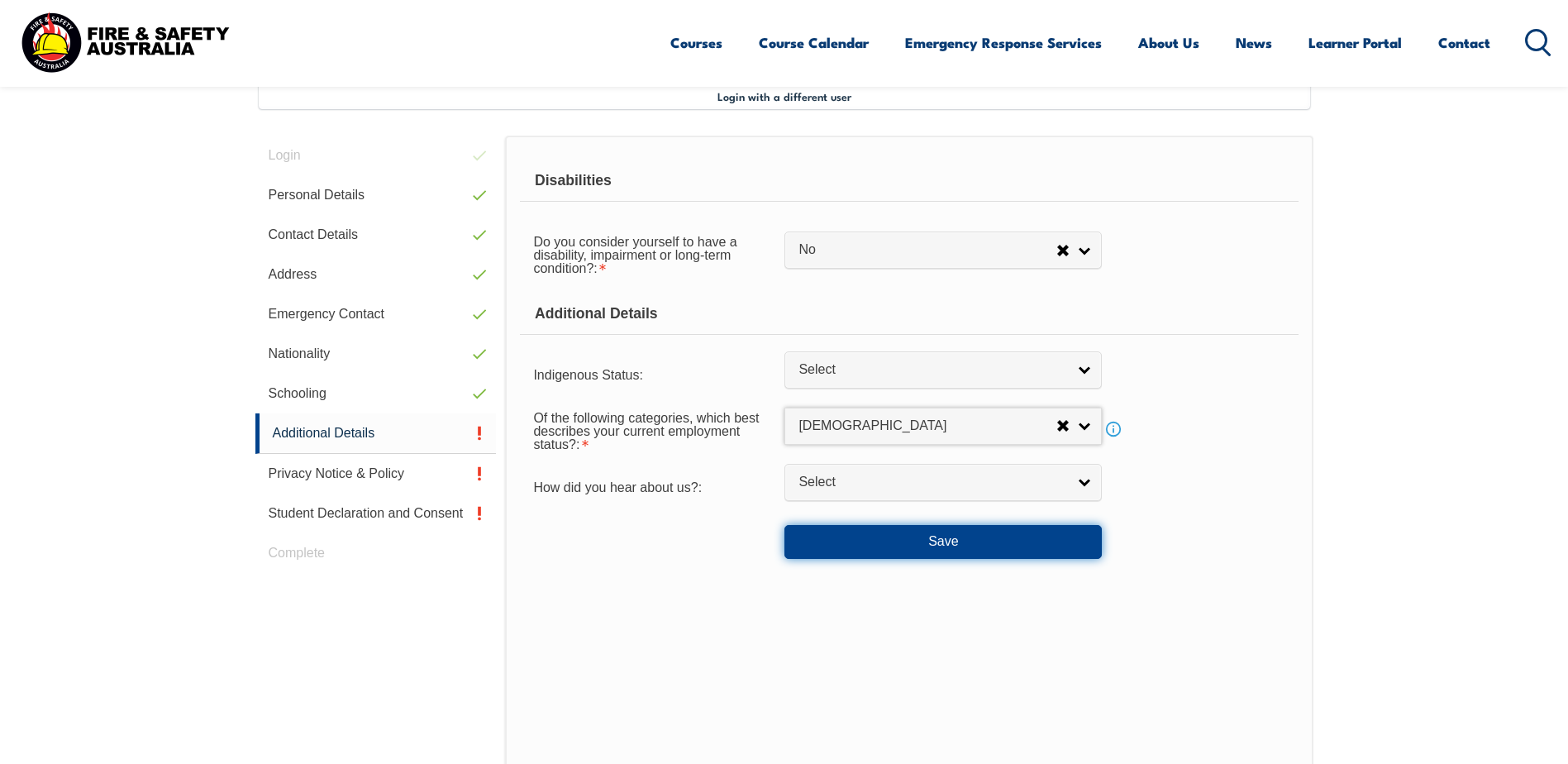
click at [905, 532] on button "Save" at bounding box center [944, 542] width 317 height 33
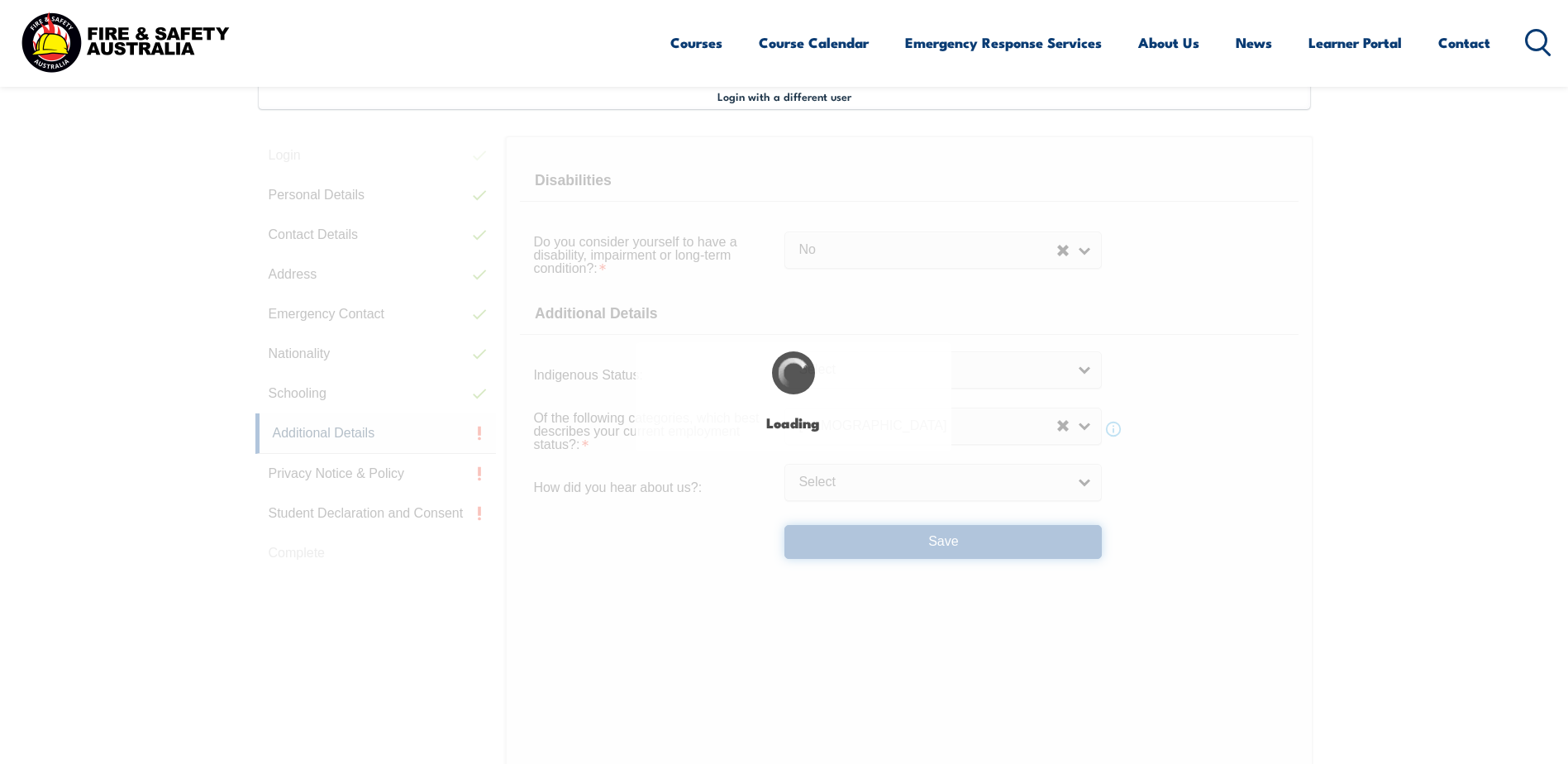
select select "false"
select select
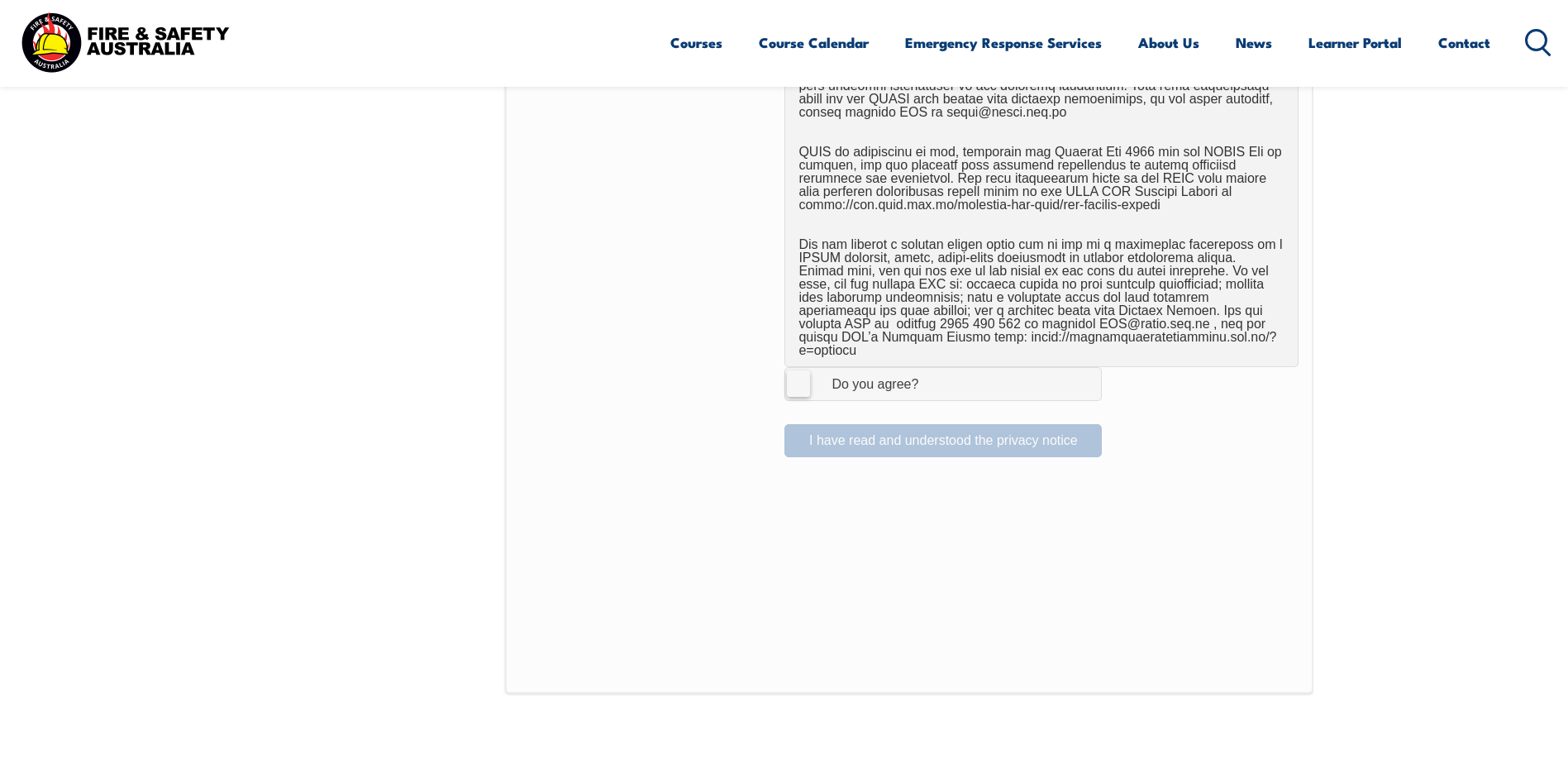
scroll to position [1030, 0]
click at [793, 384] on label "I Agree Do you agree?" at bounding box center [944, 386] width 317 height 33
click at [932, 384] on input "I Agree Do you agree?" at bounding box center [945, 386] width 28 height 31
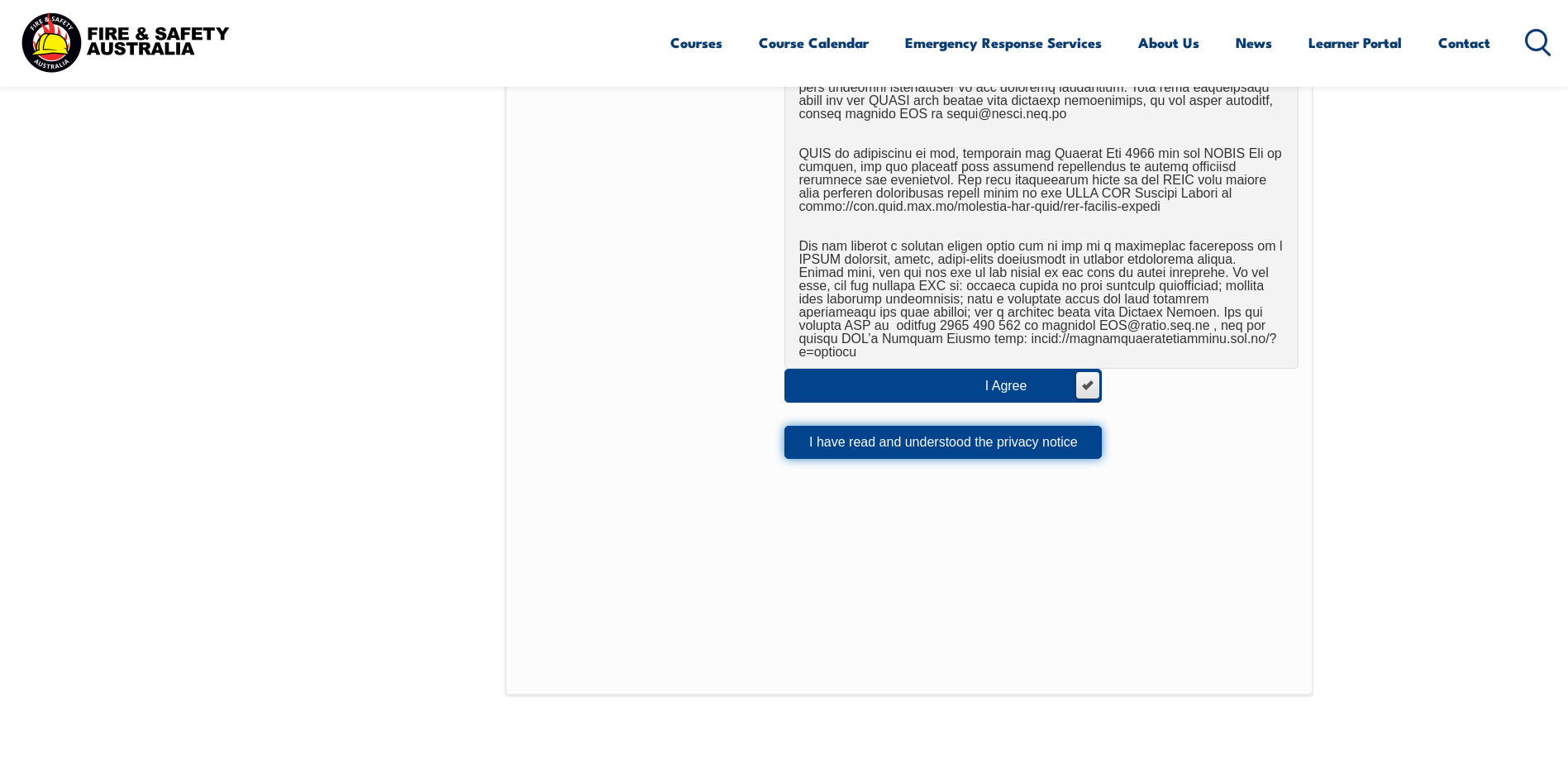
click at [833, 429] on button "I have read and understood the privacy notice" at bounding box center [944, 443] width 317 height 33
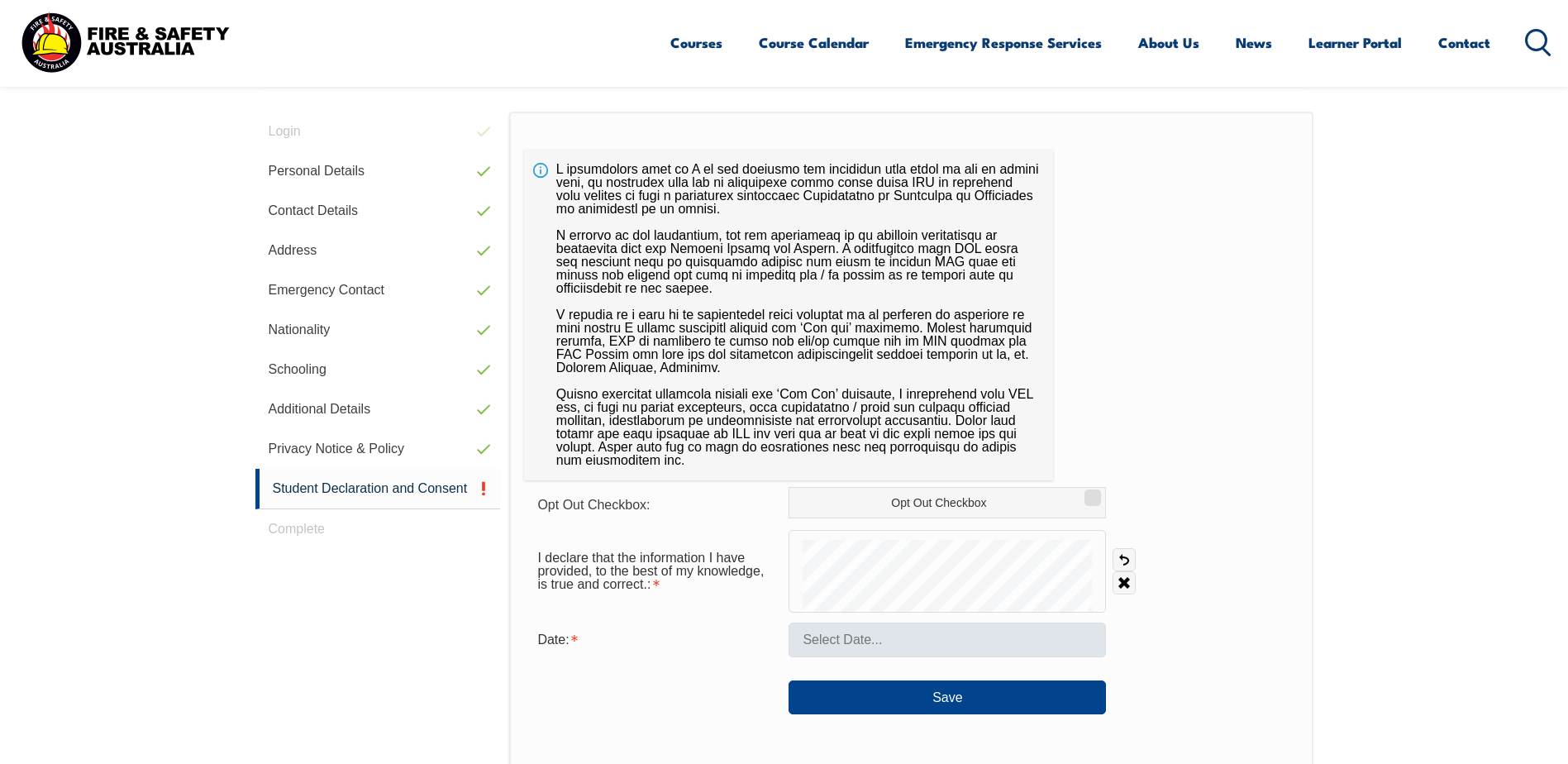
scroll to position [513, 0]
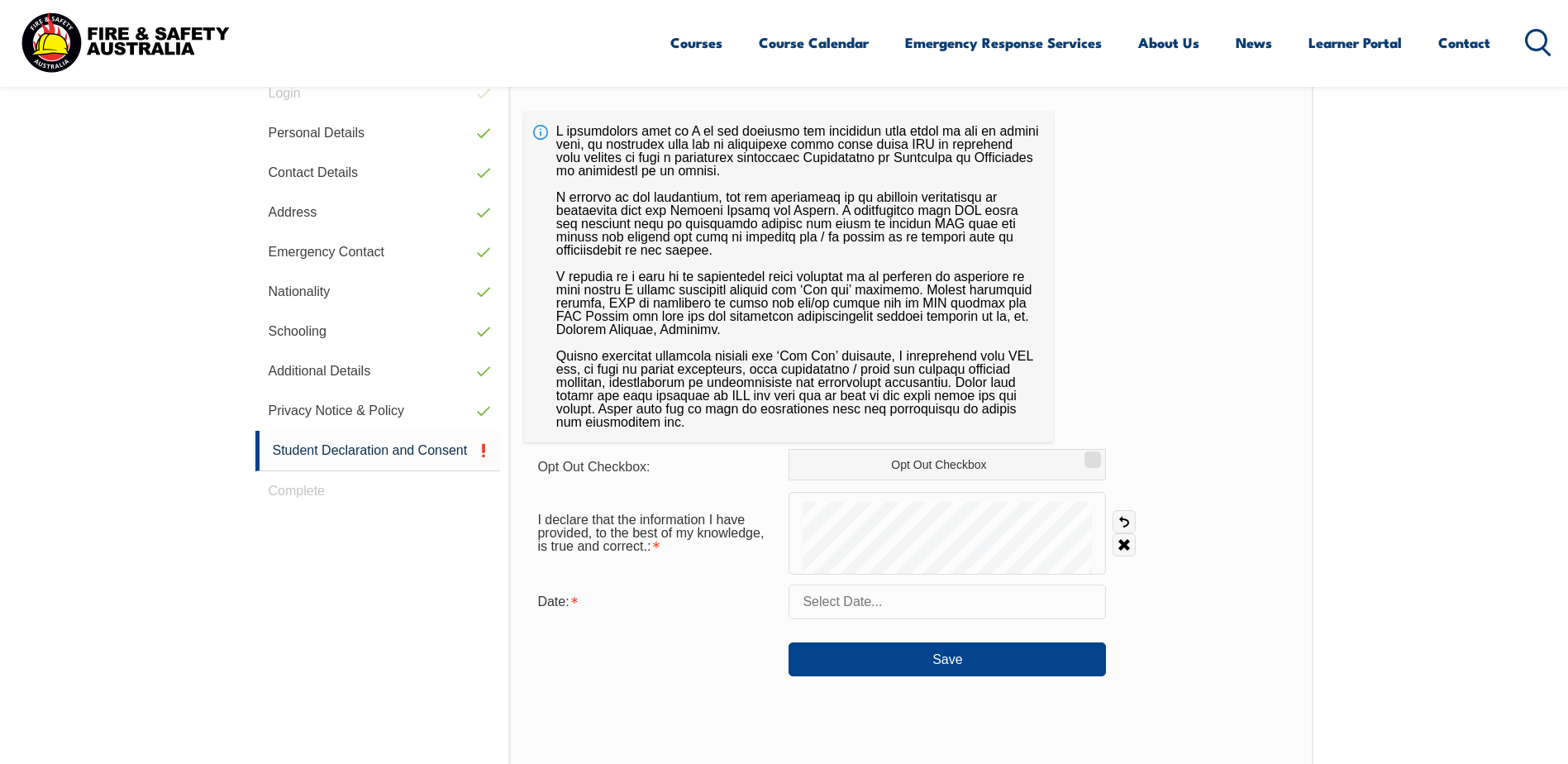
click at [913, 601] on input "text" at bounding box center [947, 603] width 317 height 35
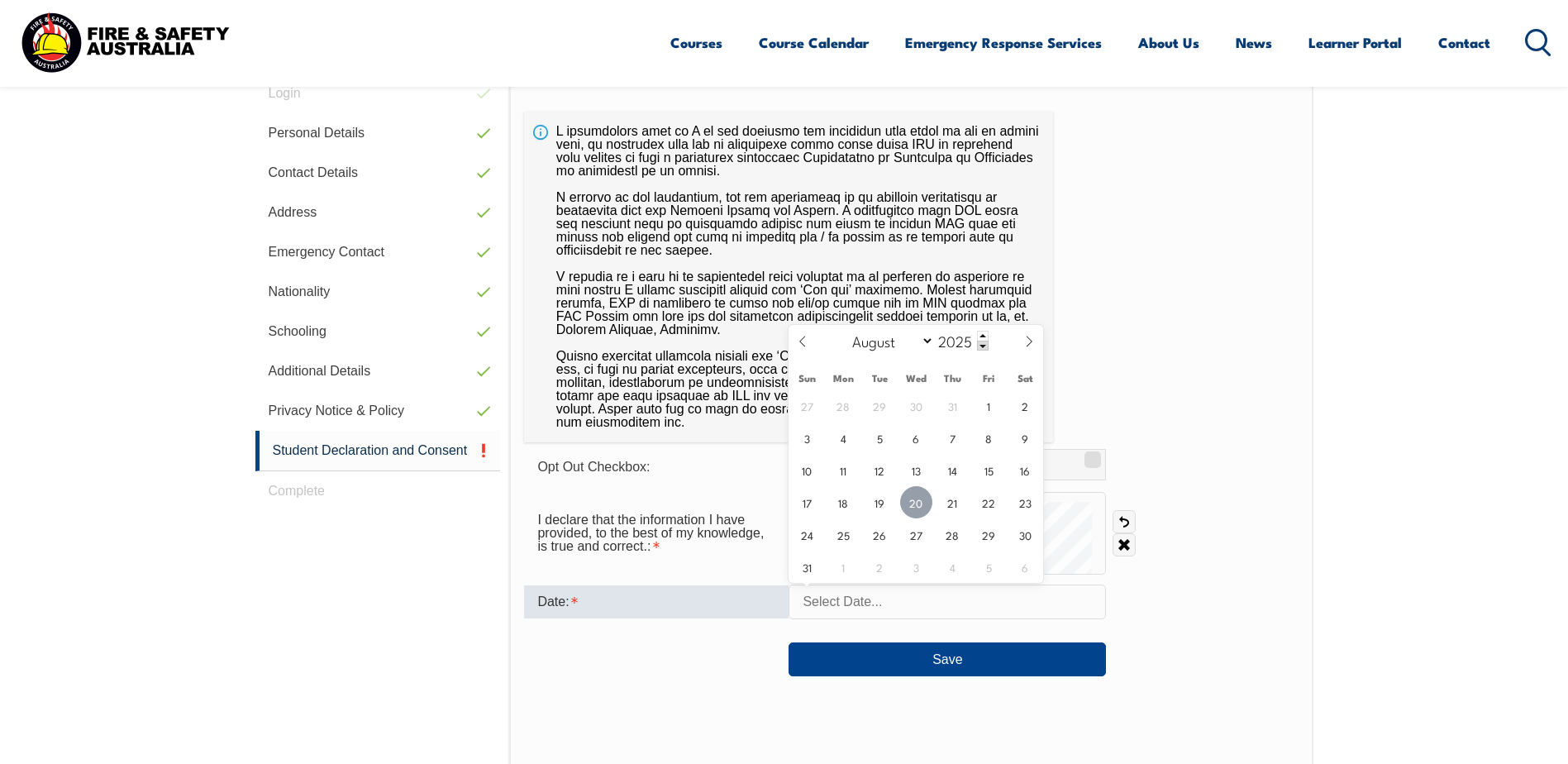
click at [925, 502] on span "20" at bounding box center [916, 502] width 32 height 32
type input "August 20, 2025"
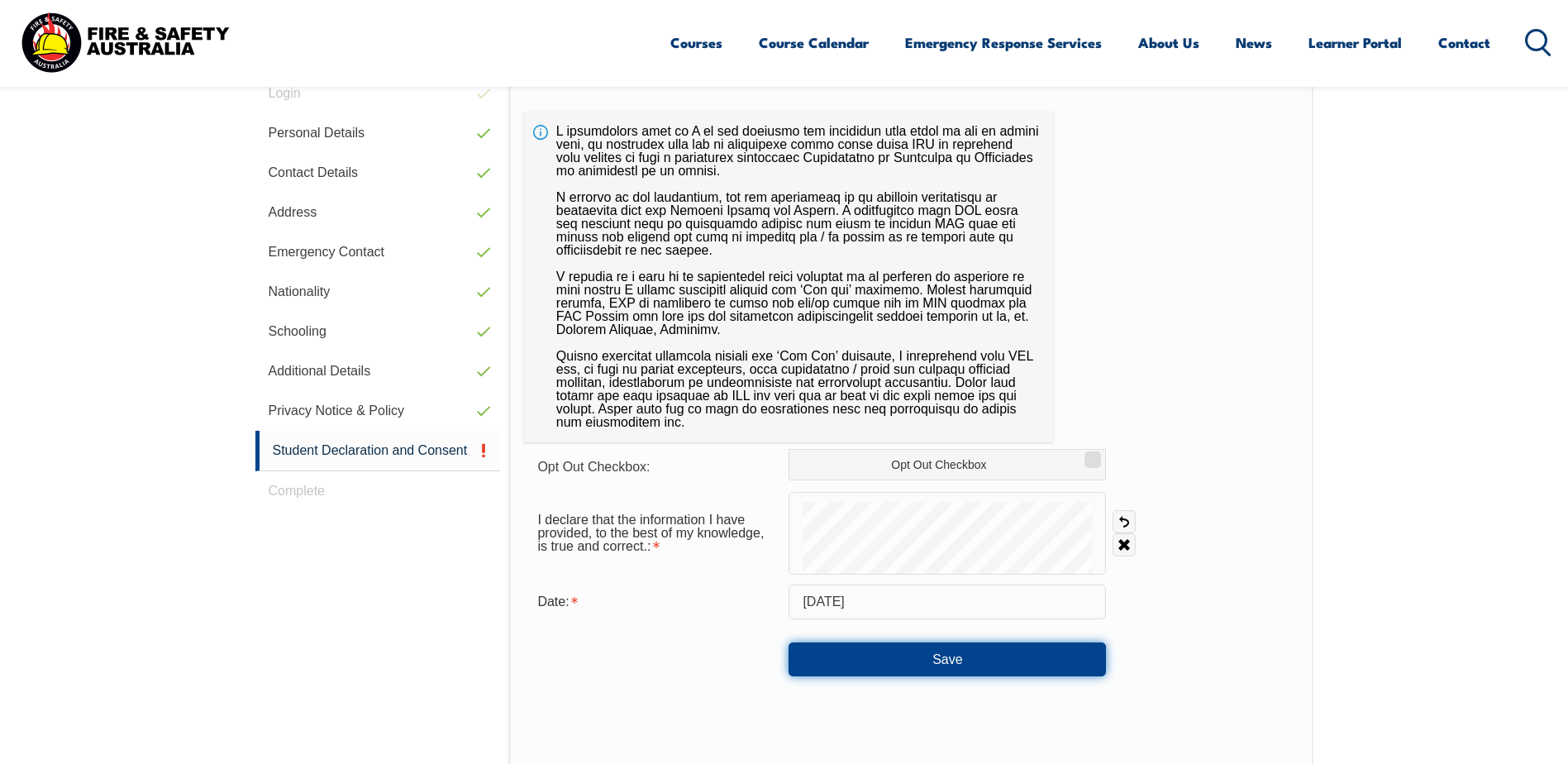
click at [893, 654] on button "Save" at bounding box center [947, 659] width 317 height 33
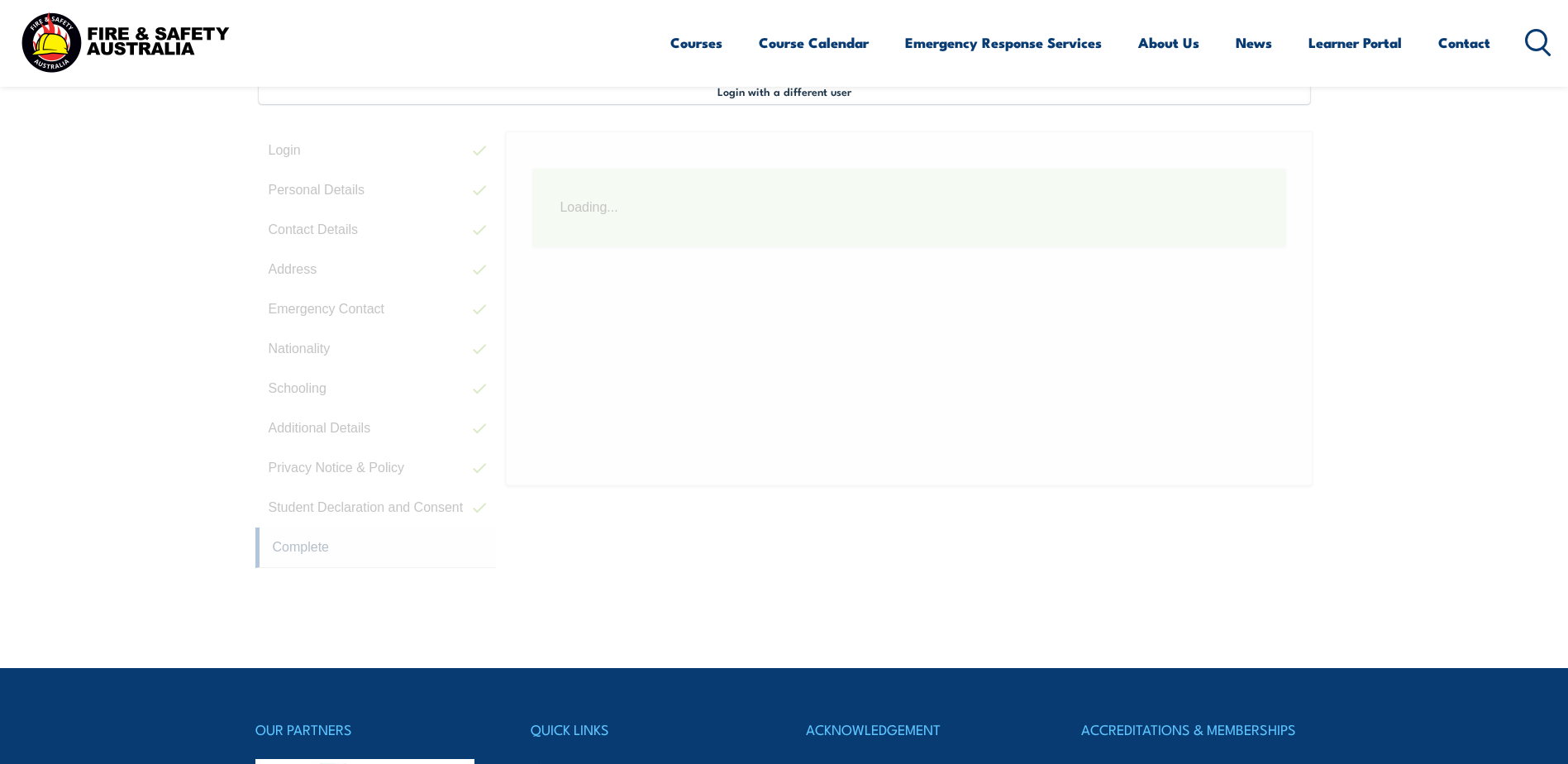
scroll to position [450, 0]
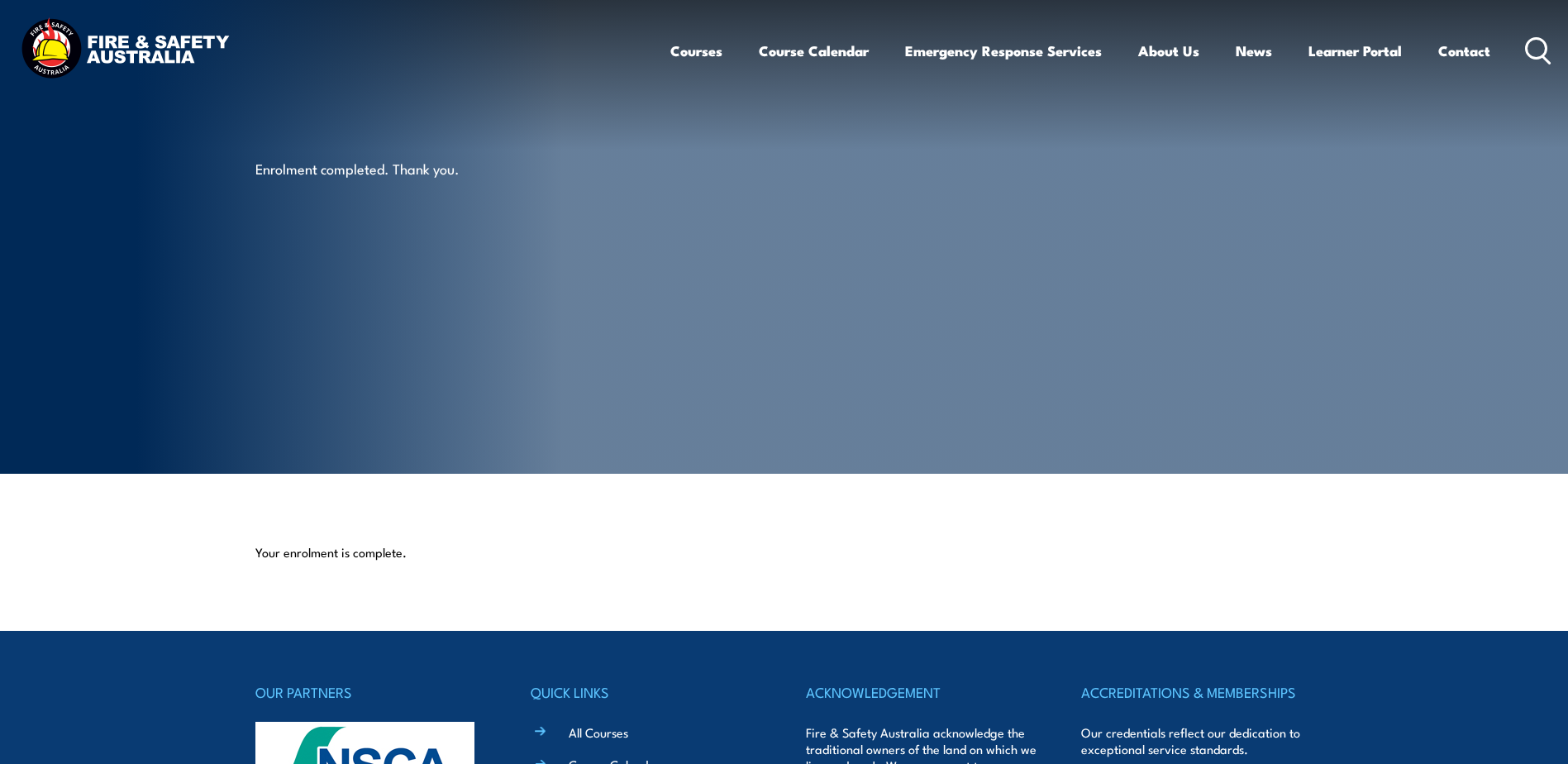
click at [621, 341] on div "Enrolment completed. Thank you." at bounding box center [459, 237] width 409 height 474
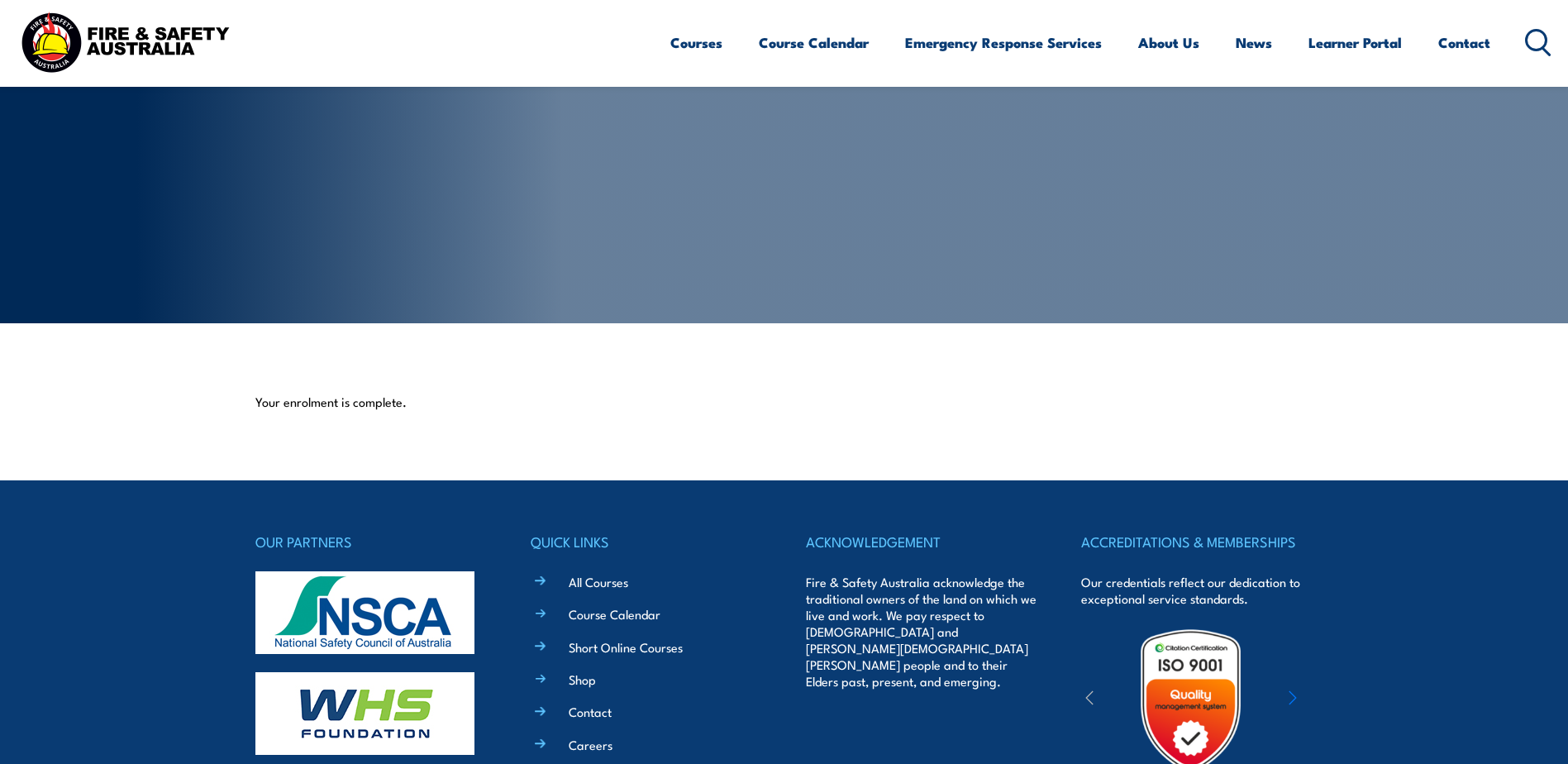
scroll to position [165, 0]
